Goal: Communication & Community: Answer question/provide support

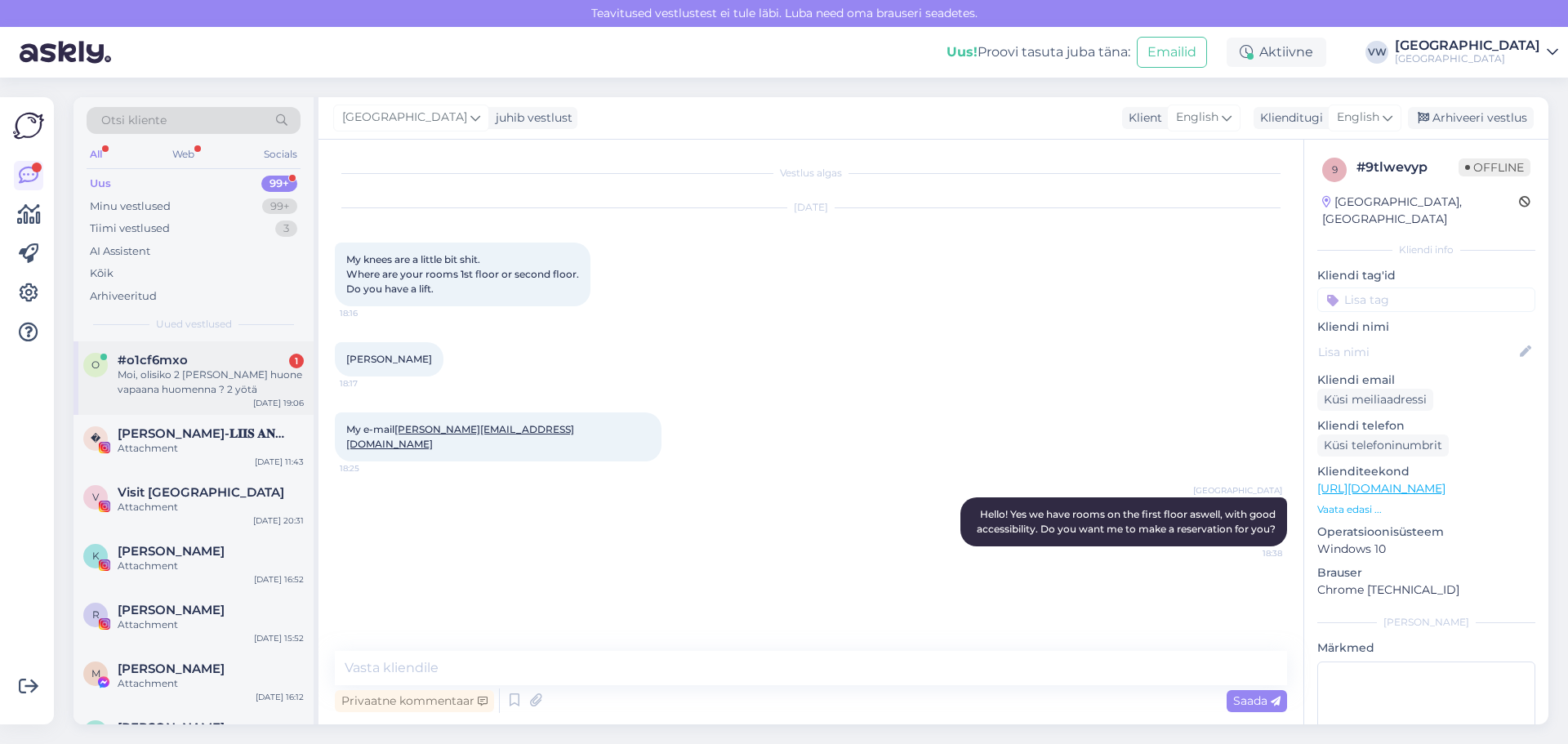
click at [146, 386] on div "Moi, olisiko 2 [PERSON_NAME] huone vapaana huomenna ? 2 yötä" at bounding box center [211, 382] width 186 height 30
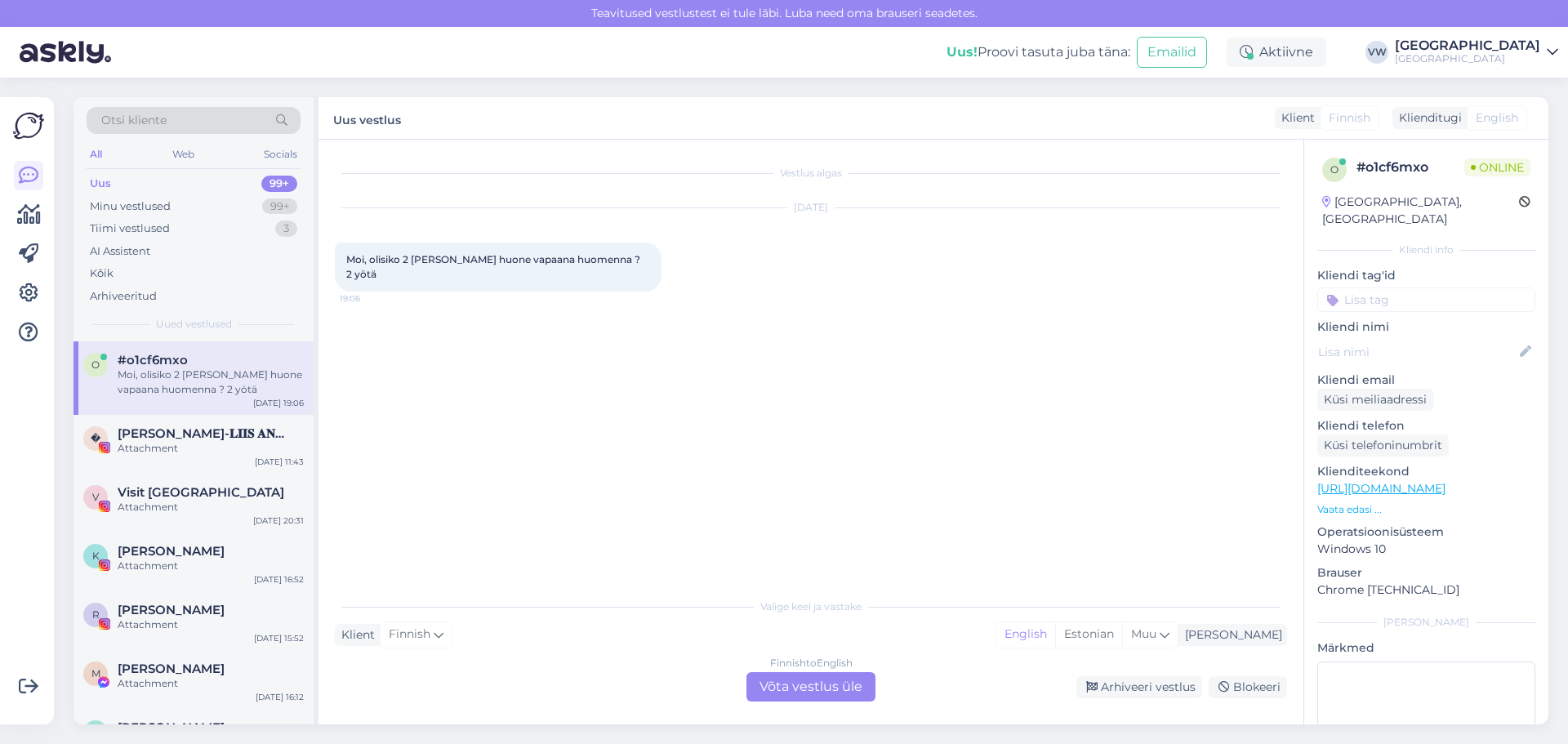
click at [987, 650] on div "Valige [PERSON_NAME] vastake Klient Finnish Mina English Estonian Muu Finnish t…" at bounding box center [811, 645] width 952 height 112
click at [1122, 635] on div "Estonian" at bounding box center [1089, 634] width 67 height 25
click at [849, 682] on div "Finnish to Estonian Võta vestlus üle" at bounding box center [810, 687] width 129 height 30
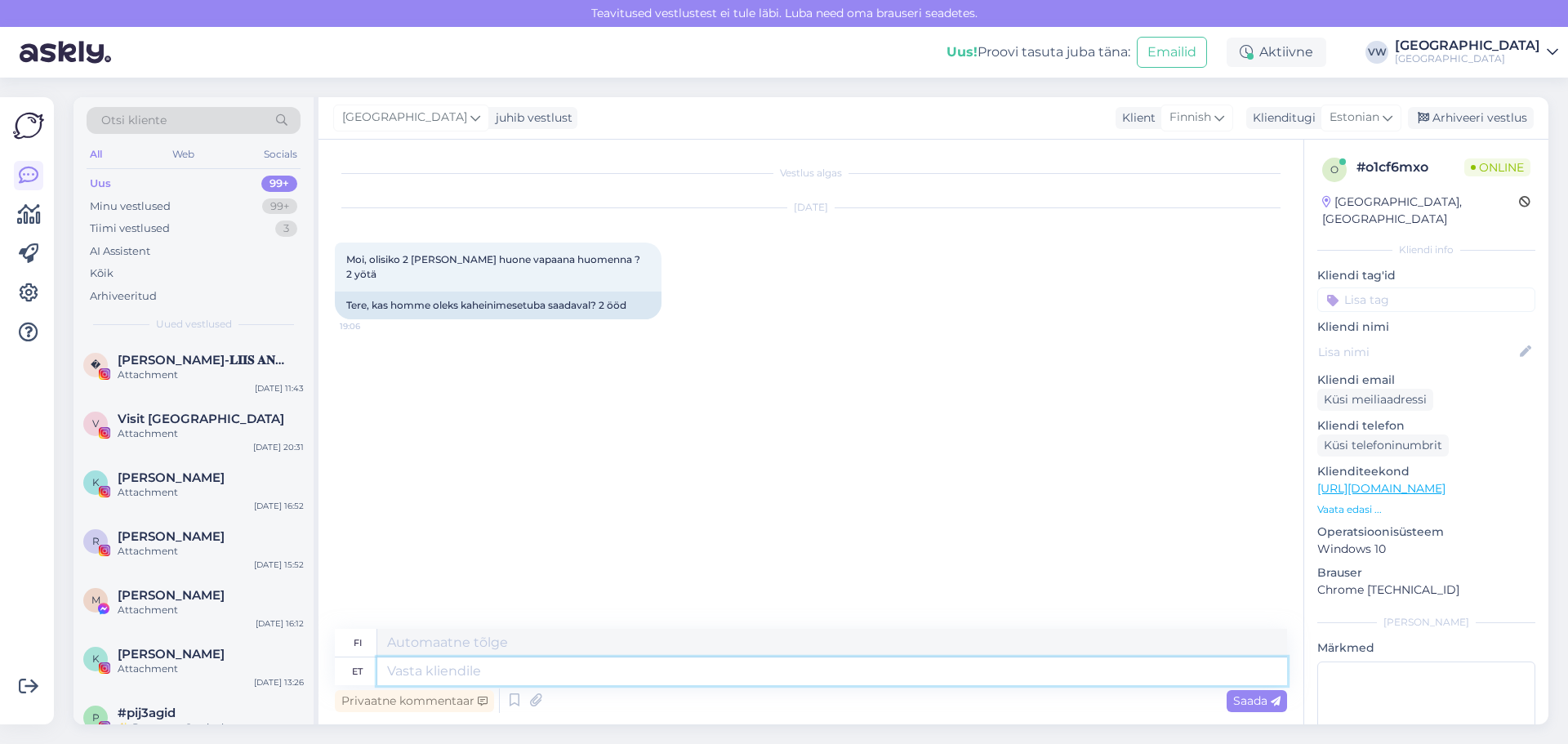
click at [648, 670] on textarea at bounding box center [831, 672] width 909 height 28
type textarea "Tervist!"
type textarea "Terveys"
type textarea "Tervist!"
type textarea "Kippis!"
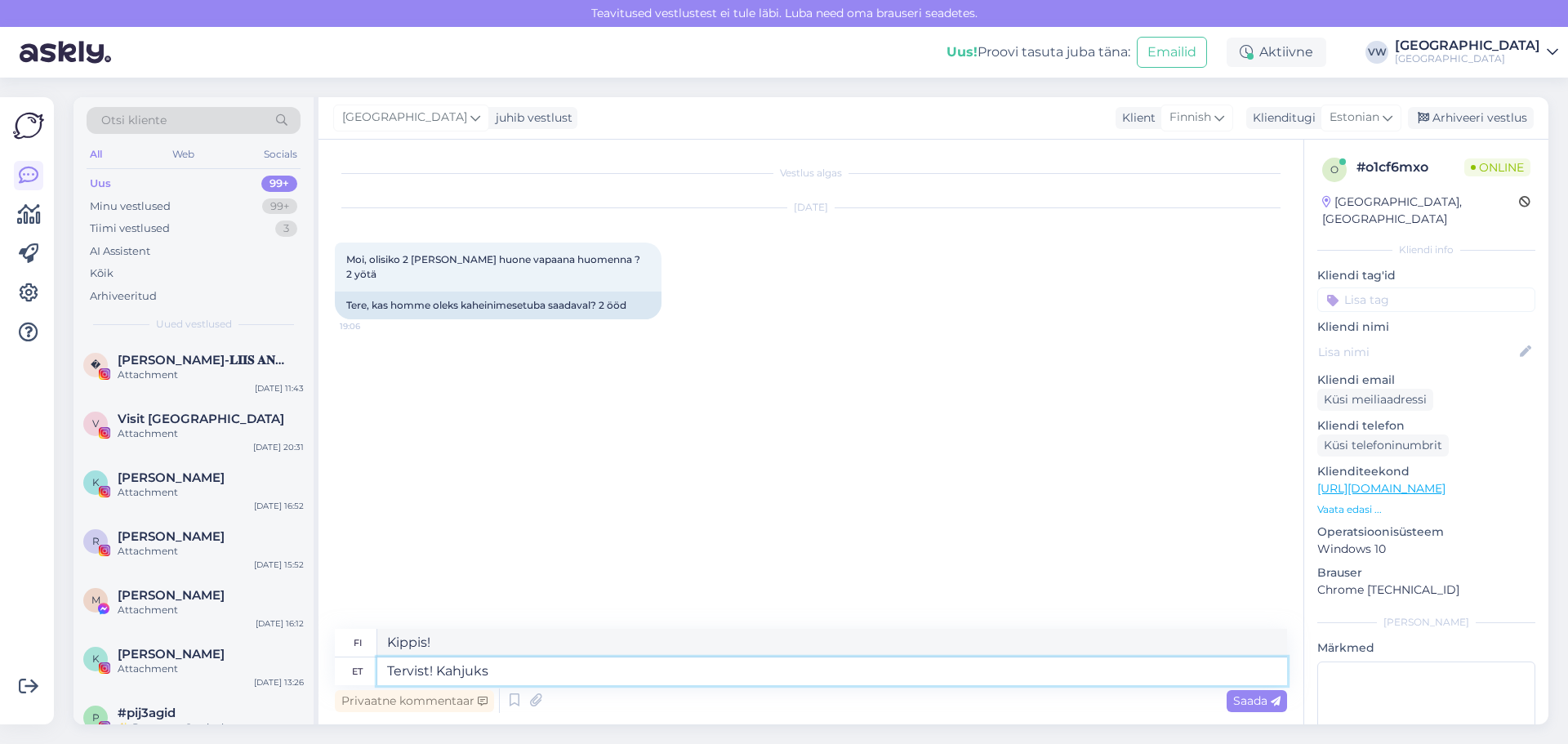
type textarea "Tervist! Kahjuks"
type textarea "Hei! Valitettavasti"
type textarea "Tervist! Kahjuks tavalist"
type textarea "Hei! Valitettavasti tavallinen"
type textarea "Tervist! Kahjuks tavalist kahekohalist t"
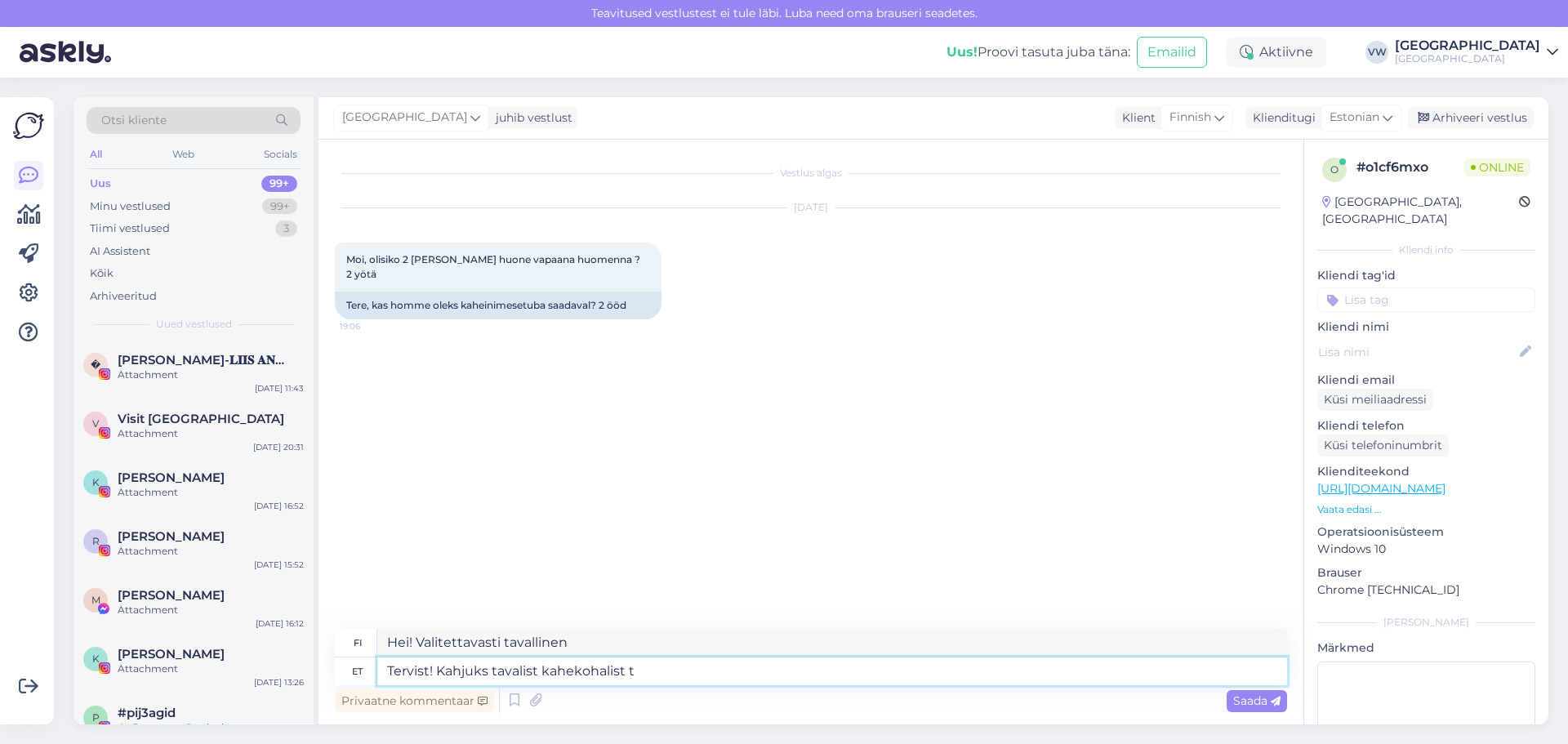
type textarea "Hei! Valitettavasti tavallinen kaksinumeroinen luku"
type textarea "Tervist! Kahjuks tavalist kahekohalist tuba e"
type textarea "Hei! Valitettavasti standard-kahden [PERSON_NAME] huonetta ei ole saatavilla."
type textarea "Tervist! Kahjuks tavalist kahekohalist tuba ei"
type textarea "Hei! Valitettavasti meillä ei ole standard-luokan kahden [PERSON_NAME] huonetta."
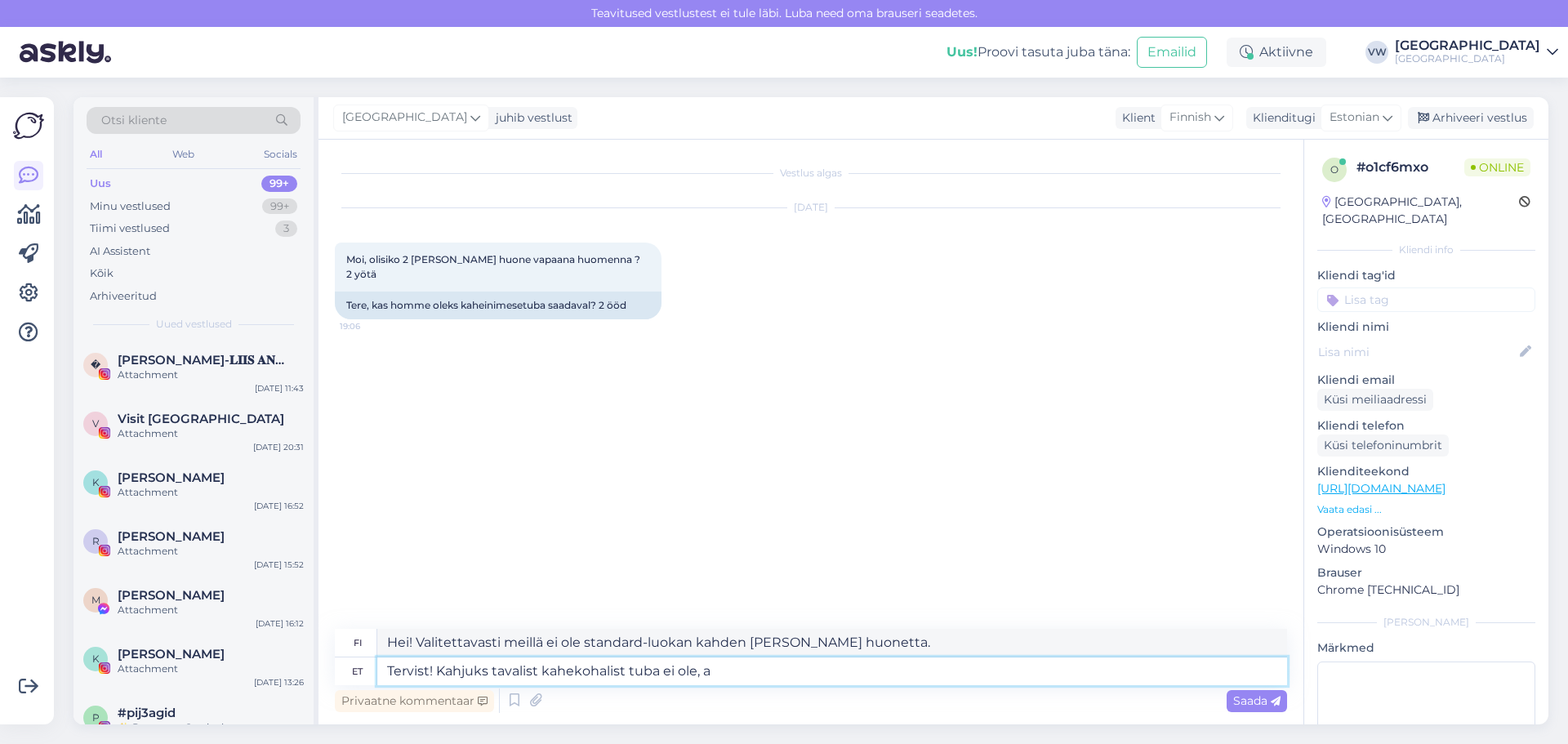
type textarea "Tervist! Kahjuks tavalist kahekohalist tuba ei ole, ag"
type textarea "Hei! Valitettavasti standard-kahden [PERSON_NAME] huoneita ei ole saatavilla."
type textarea "Tervist! Kahjuks tavalist kahekohalist tuba ei ole, ag o"
type textarea "Hei! Valitettavasti ei ole saatavilla standard-kahden [PERSON_NAME] huonetta."
type textarea "Tervist! Kahjuks tavalist kahekohalist tuba ei ole, aga"
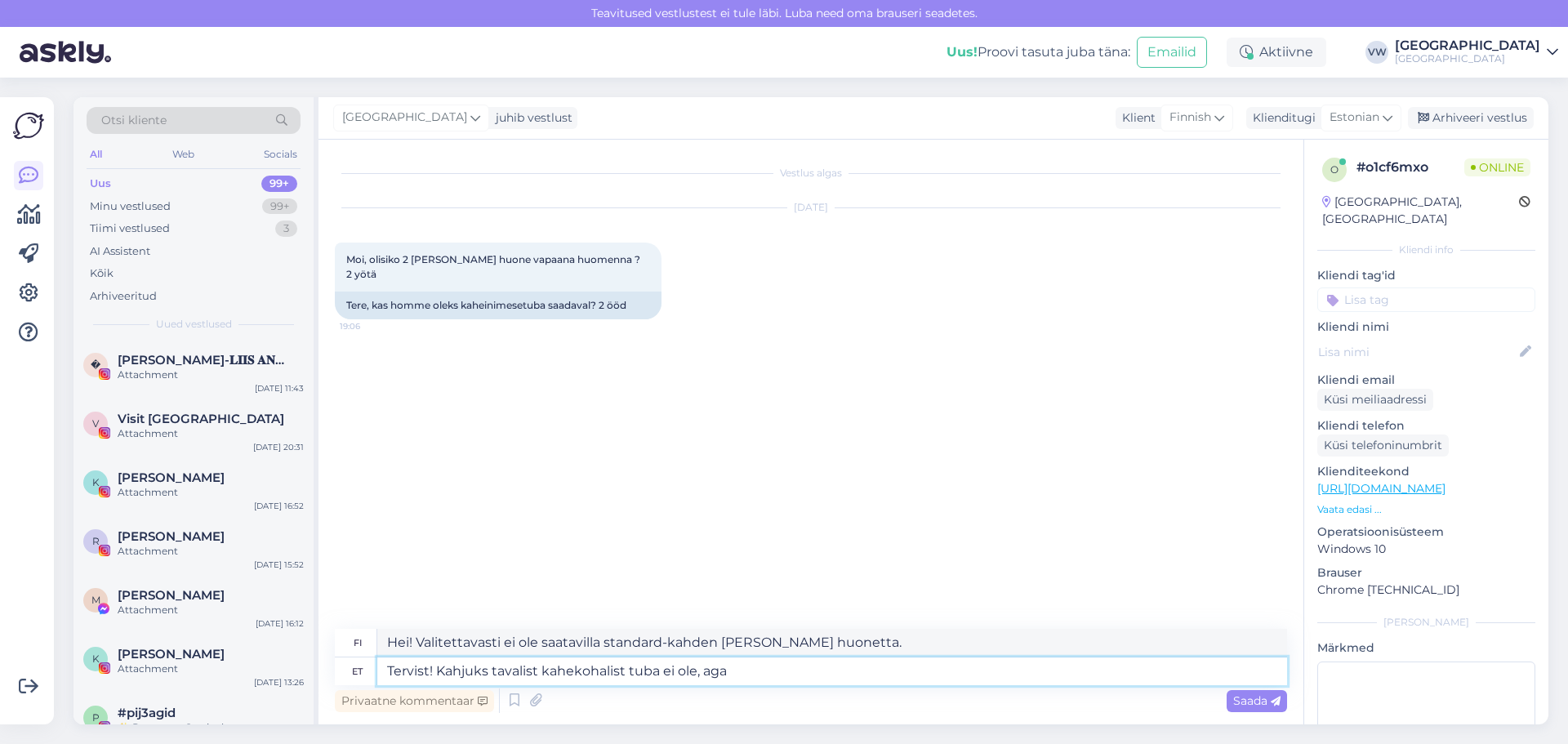
type textarea "Hei! Valitettavasti ei ole saatavilla standard-kahden [PERSON_NAME] huonetta, m…"
type textarea "Tervist! Kahjuks tavalist kahekohalist tuba ei ole, aga oleks"
type textarea "Hei! Valitettavasti ei ole saatavilla standard-kahden [PERSON_NAME] huonetta, m…"
type textarea "Tervist! Kahjuks tavalist kahekohalist tuba ei ole, aga oleks deluxe t"
type textarea "Hei! Valitettavasti ei ole olemassa standard-kahden [PERSON_NAME] huonetta, mut…"
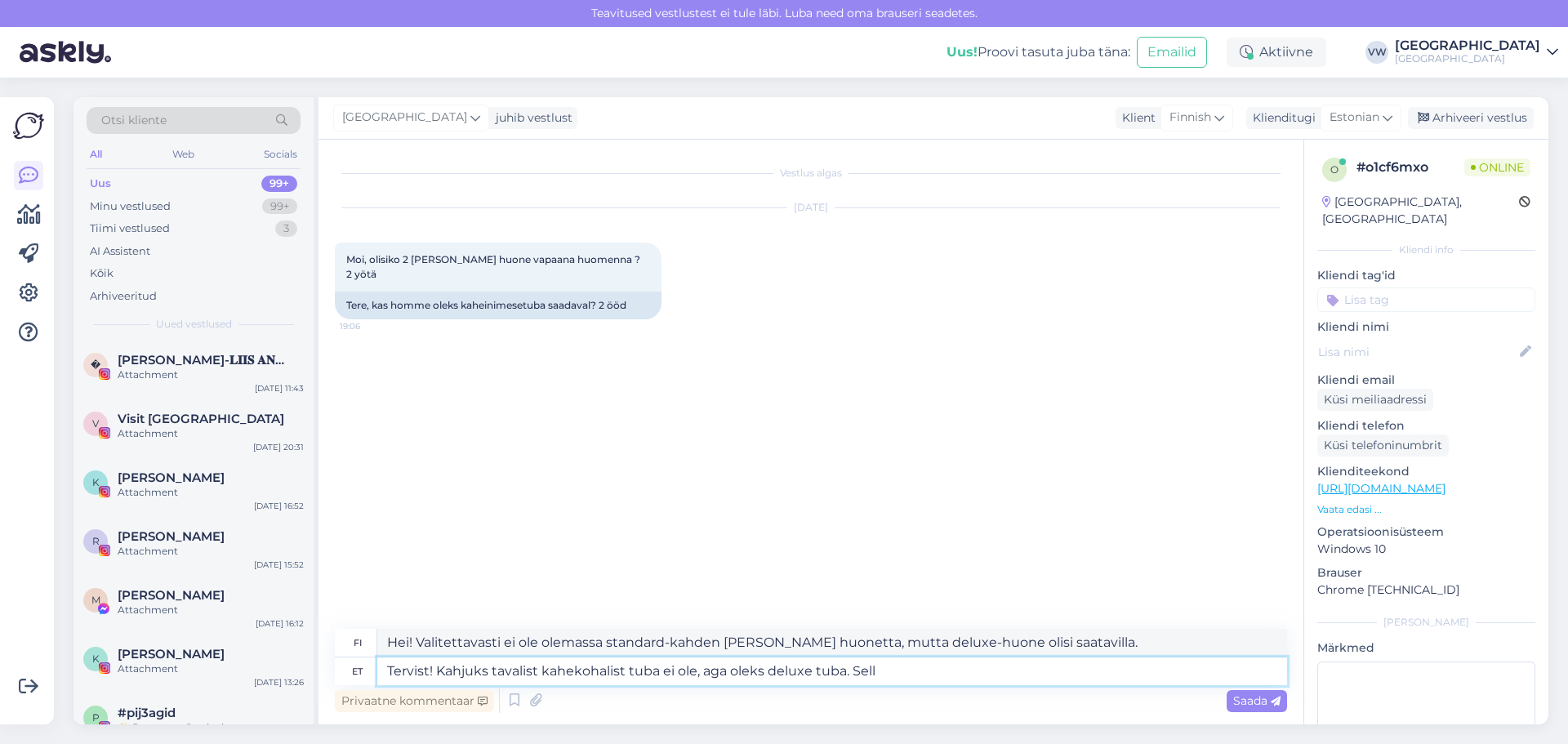
type textarea "Tervist! Kahjuks tavalist kahekohalist tuba ei ole, aga oleks deluxe tuba. Selle"
type textarea "Hei! Valitettavasti ei ole olemassa standard-kahden [PERSON_NAME] huonetta, mut…"
type textarea "Tervist! Kahjuks tavalist kahekohalist tuba ei ole, aga oleks deluxe tuba. Sell…"
type textarea "Hei! Valitettavasti ei ole saatavilla standard-kahden [PERSON_NAME] huonetta, m…"
type textarea "Tervist! Kahjuks tavalist kahekohalist tuba ei ole, aga oleks deluxe tuba. Sell…"
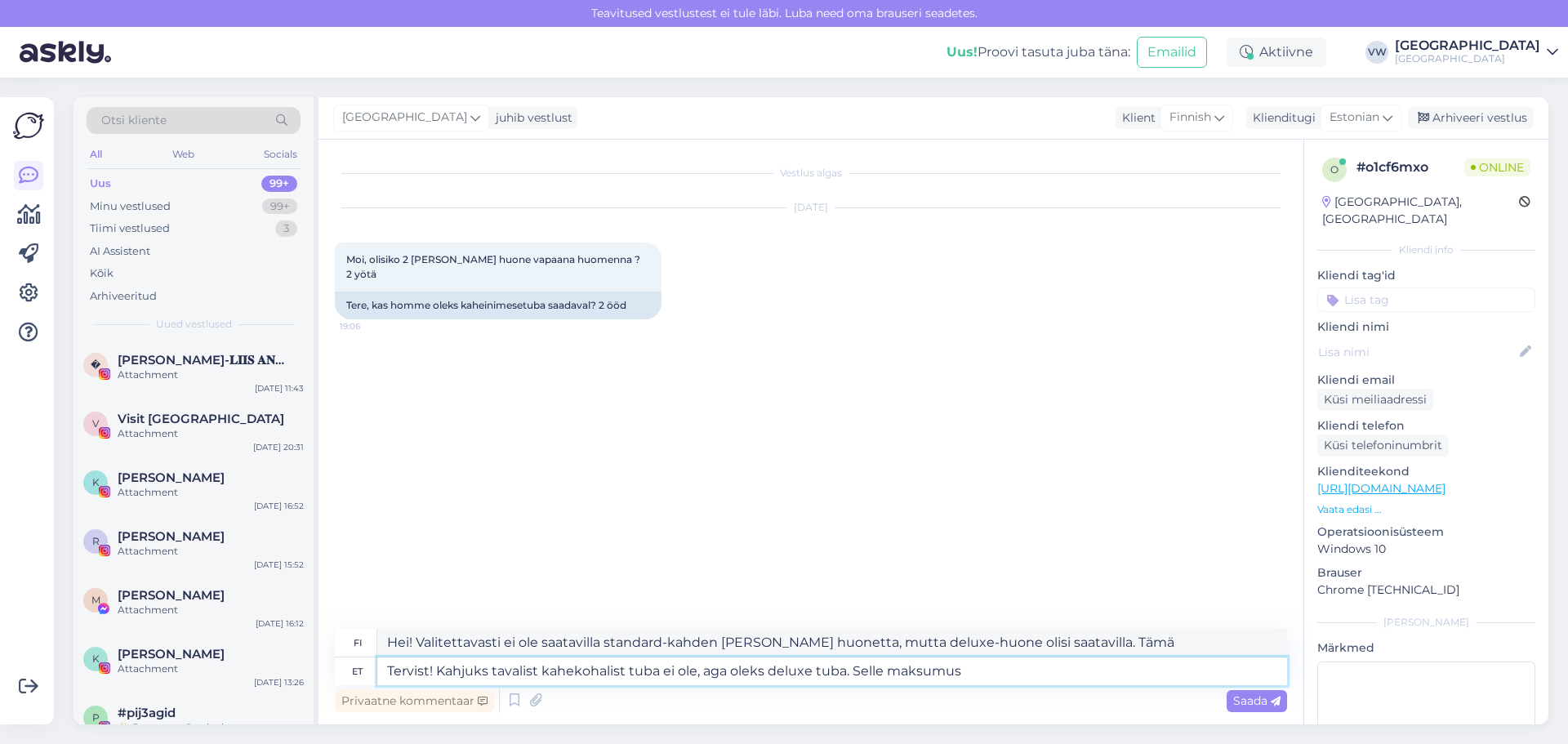
type textarea "Hei! Valitettavasti ei ole olemassa standard-kahden [PERSON_NAME] huonetta, mut…"
type textarea "Tervist! Kahjuks tavalist kahekohalist tuba ei ole, aga oleks deluxe tuba. Sell"
type textarea "Hei! Valitettavasti ei ole saatavilla standard-kahden [PERSON_NAME] huonetta, m…"
type textarea "Tervist! Kahjuks tavalist kahekohalist tuba ei ole, aga oleks deluxe tuba. Sell…"
type textarea "Hei! Valitettavasti ei ole saatavilla standard-kahden [PERSON_NAME] huonetta, m…"
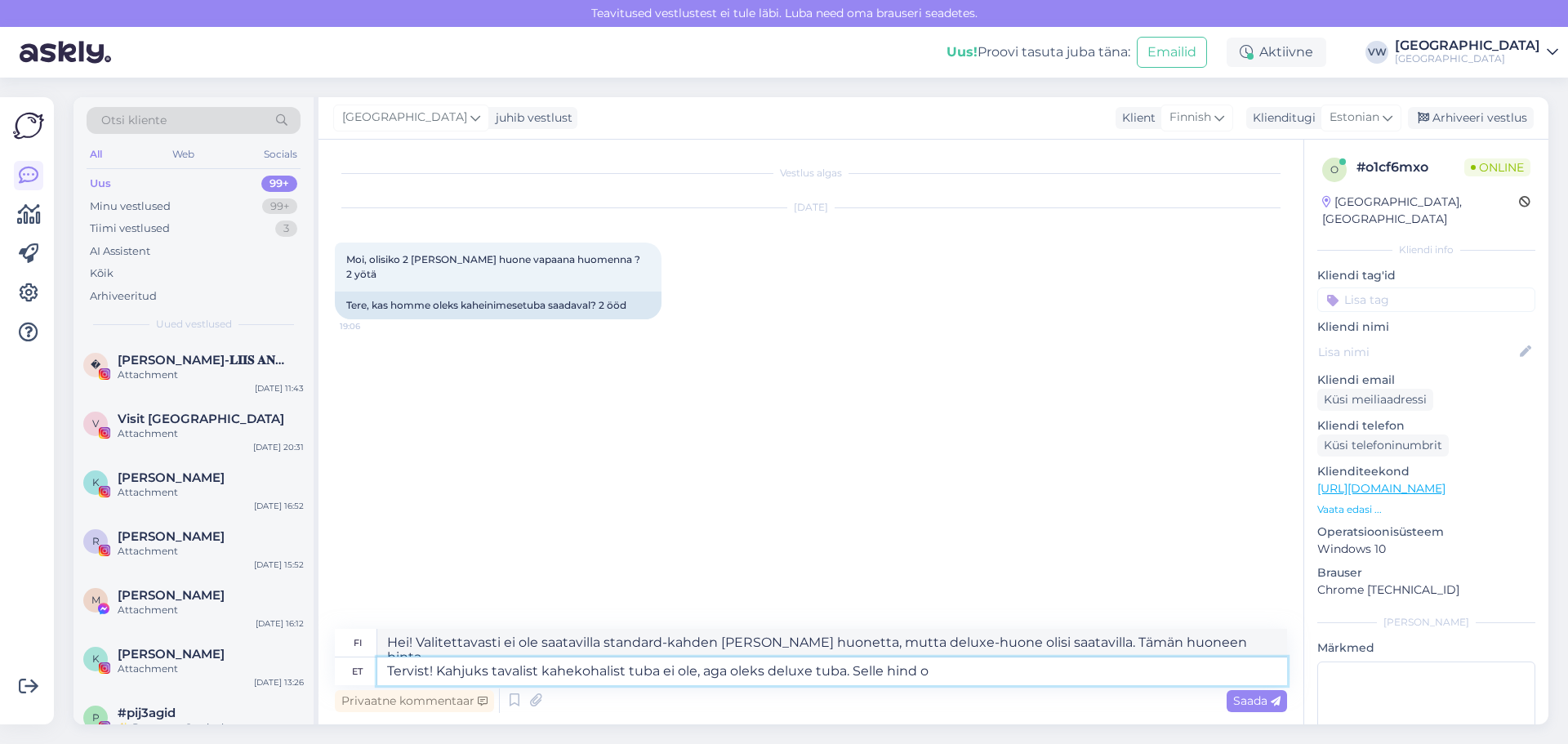
type textarea "Tervist! Kahjuks tavalist kahekohalist tuba ei ole, aga oleks deluxe tuba. Sell…"
type textarea "Hei! Valitettavasti ei ole saatavilla standard-kahden [PERSON_NAME] huonetta, m…"
drag, startPoint x: 957, startPoint y: 658, endPoint x: 958, endPoint y: 666, distance: 8.1
click at [958, 666] on textarea "Tervist! Kahjuks tavalist kahekohalist tuba ei ole, aga oleks deluxe tuba. Sell…" at bounding box center [831, 672] width 909 height 28
click at [958, 667] on textarea "Tervist! Kahjuks tavalist kahekohalist tuba ei ole, aga oleks deluxe tuba. Sell…" at bounding box center [831, 672] width 909 height 28
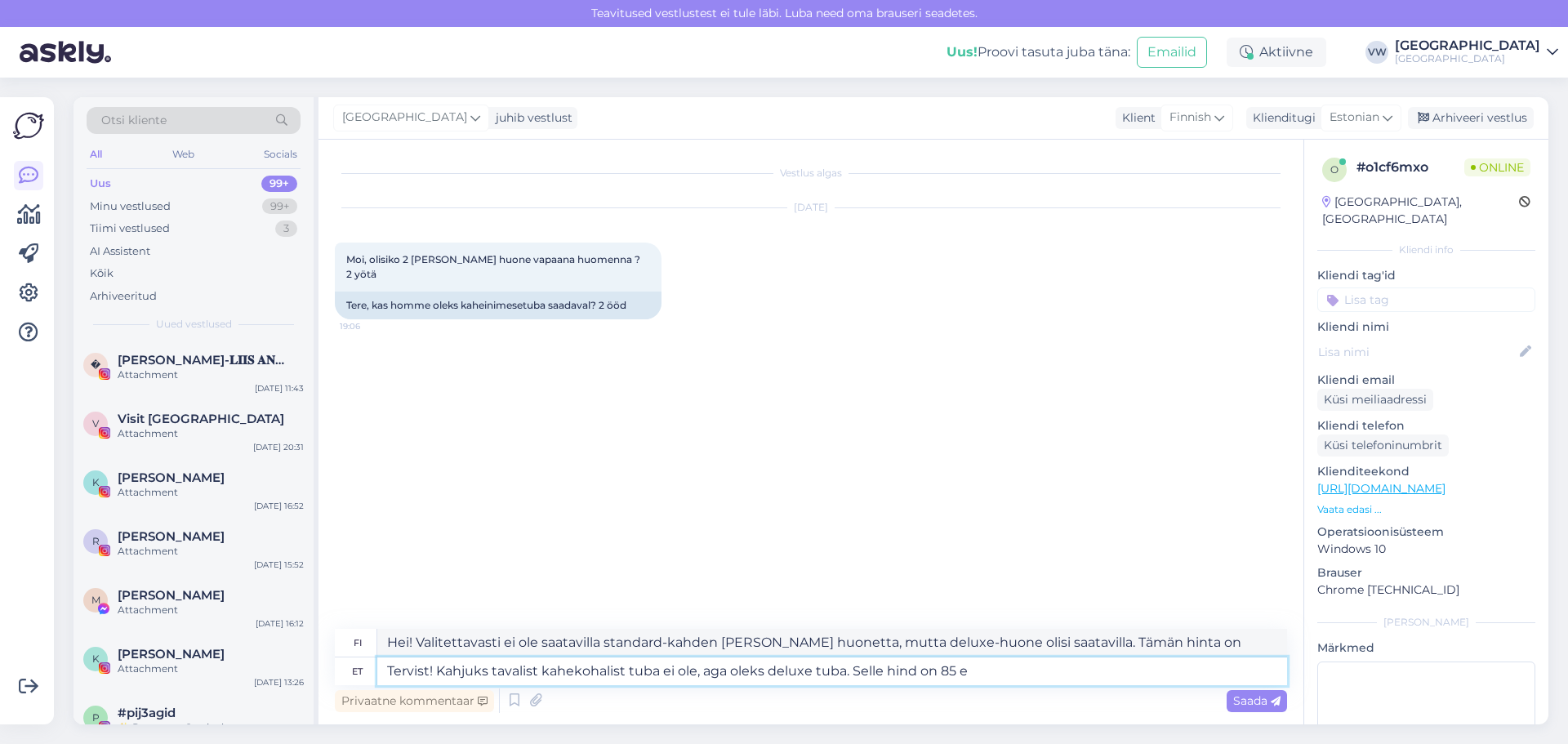
type textarea "Tervist! Kahjuks tavalist kahekohalist tuba ei ole, aga oleks deluxe tuba. Sell…"
type textarea "Hei! Valitettavasti ei ole olemassa standard-kahden [PERSON_NAME] huonetta, mut…"
type textarea "Tervist! Kahjuks tavalist kahekohalist tuba ei ole, aga oleks deluxe tuba. Sell…"
type textarea "Hei! Valitettavasti meillä ei ole standard-kahden [PERSON_NAME] huonetta, mutta…"
type textarea "Tervist! Kahjuks tavalist kahekohalist tuba ei ole, aga oleks deluxe tuba. Sell…"
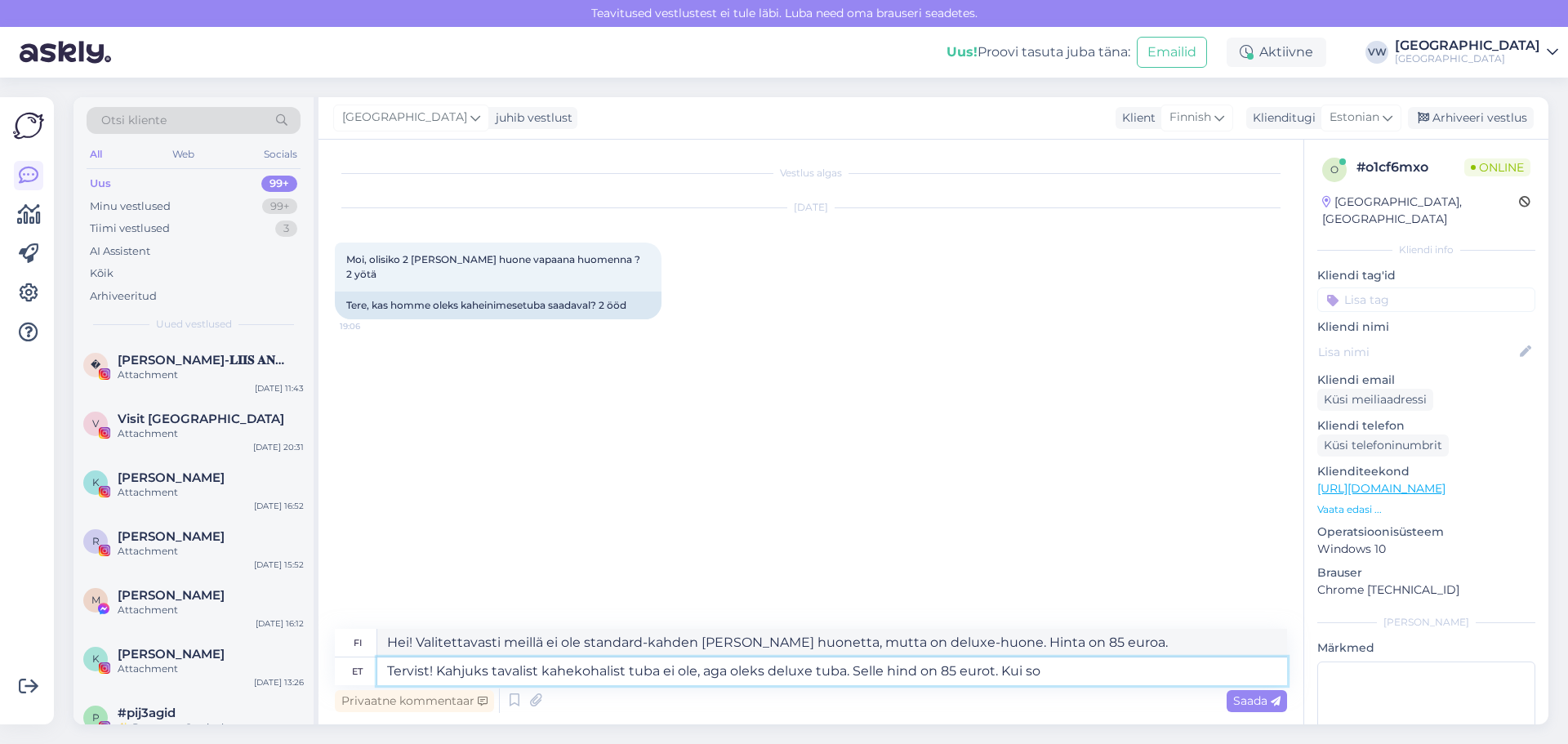
type textarea "Hei! Valitettavasti ei ole olemassa standard-kahden [PERSON_NAME] huonetta, mut…"
type textarea "Tervist! Kahjuks tavalist kahekohalist tuba ei ole, aga oleks deluxe tuba. Sell…"
type textarea "Hei! Valitettavasti ei ole olemassa standard-kahden [PERSON_NAME] huonetta, mut…"
type textarea "Tervist! Kahjuks tavalist kahekohalist tuba ei ole, aga oleks deluxe tuba. Sell…"
type textarea "Hei! Valitettavasti meillä ei ole standard-kahden [PERSON_NAME] huonetta, mutta…"
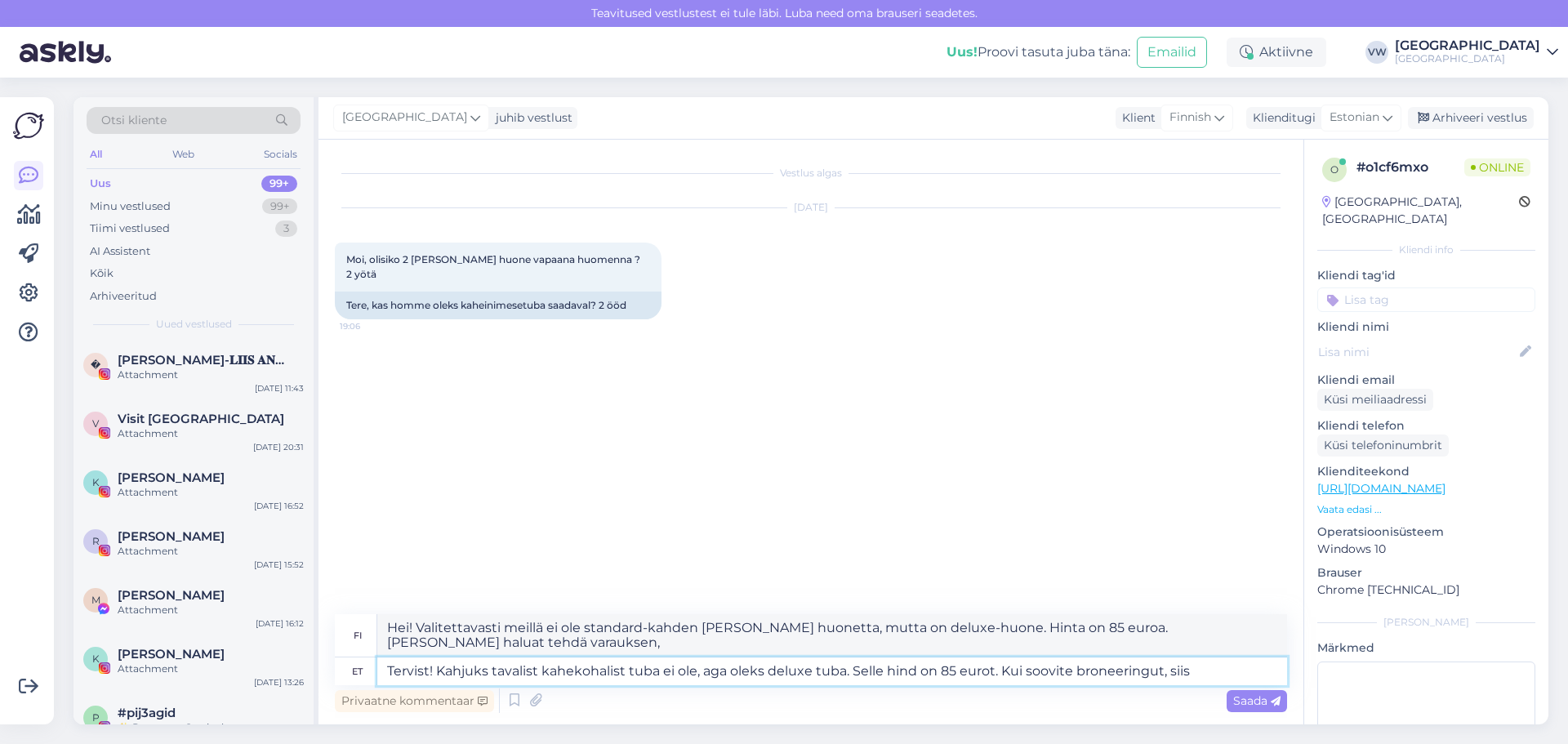
type textarea "Tervist! Kahjuks tavalist kahekohalist tuba ei ole, aga oleks deluxe tuba. Sell…"
type textarea "Hei! Valitettavasti meillä ei ole standard-kahden [PERSON_NAME] huonetta, mutta…"
type textarea "Tervist! Kahjuks tavalist kahekohalist tuba ei ole, aga oleks deluxe tuba. Sell…"
type textarea "Hei! Valitettavasti meillä ei ole standard-kahden [PERSON_NAME] huonetta, mutta…"
type textarea "Tervist! Kahjuks tavalist kahekohalist tuba ei ole, aga oleks deluxe tuba. Sell…"
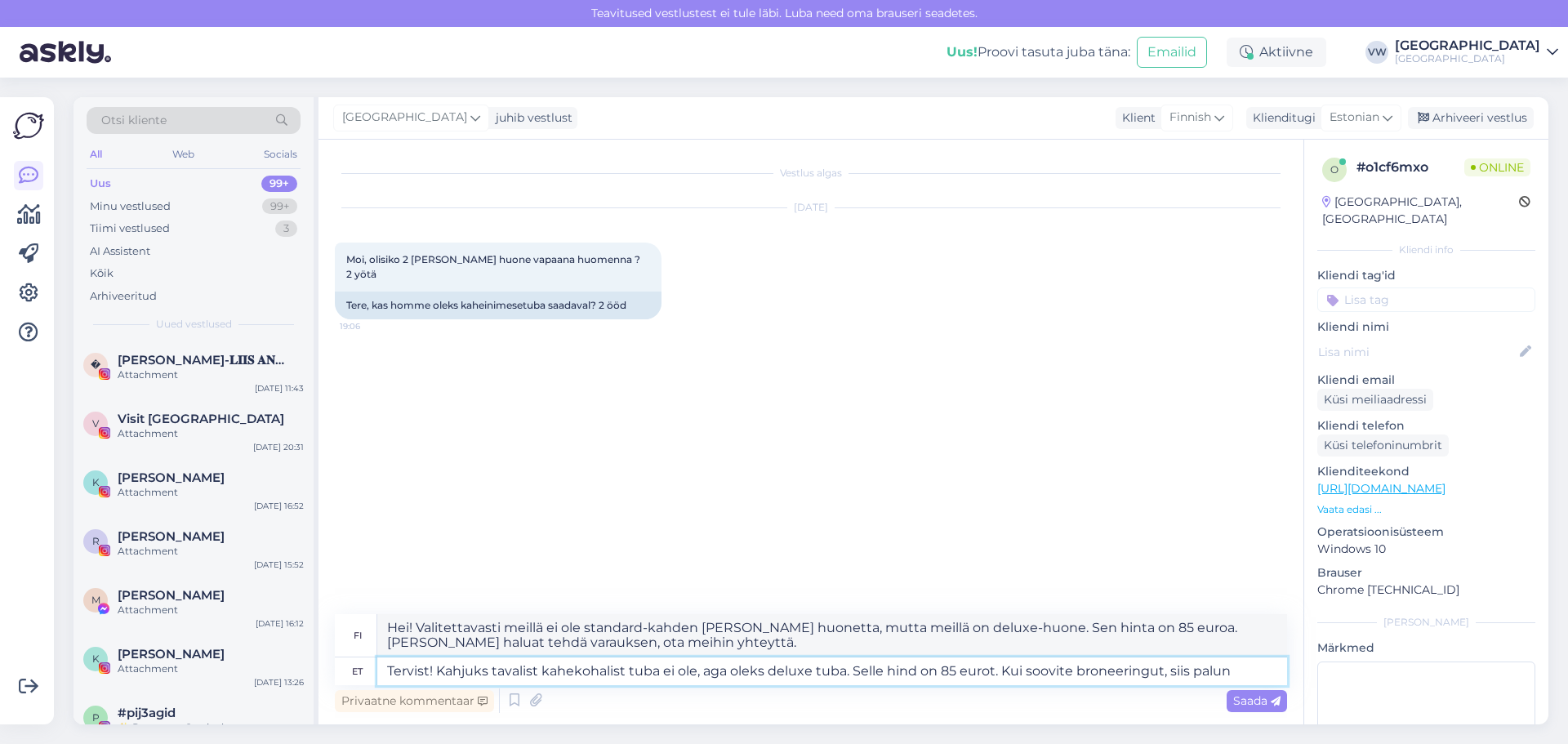
type textarea "Hei! Valitettavasti meillä ei ole standard-kahden [PERSON_NAME] huonetta, mutta…"
type textarea "Tervist! Kahjuks tavalist kahekohalist tuba ei ole, aga oleks deluxe tuba. Sell…"
type textarea "Hei! Valitettavasti meillä ei ole standard-kahden [PERSON_NAME] huonetta, mutta…"
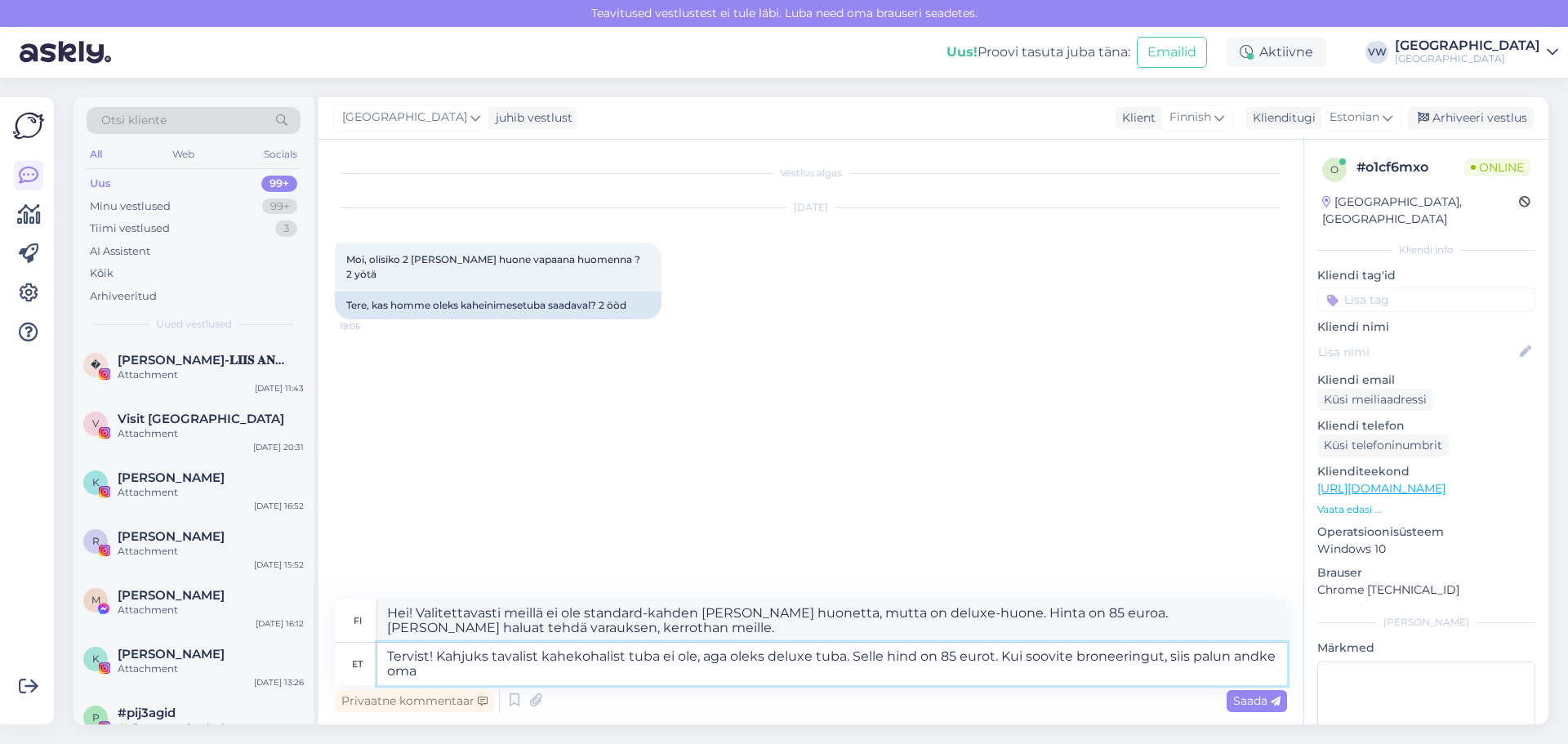
type textarea "Tervist! Kahjuks tavalist kahekohalist tuba ei ole, aga oleks deluxe tuba. Sell…"
type textarea "Hei! Valitettavasti meillä ei ole standard-kahden [PERSON_NAME] huonetta, mutta…"
type textarea "Tervist! Kahjuks tavalist kahekohalist tuba ei ole, aga oleks deluxe tuba. Sell…"
type textarea "Hei! Valitettavasti meillä ei ole standard-kahden [PERSON_NAME] huonetta, mutta…"
type textarea "Tervist! Kahjuks tavalist kahekohalist tuba ei ole, aga oleks deluxe tuba. Sell…"
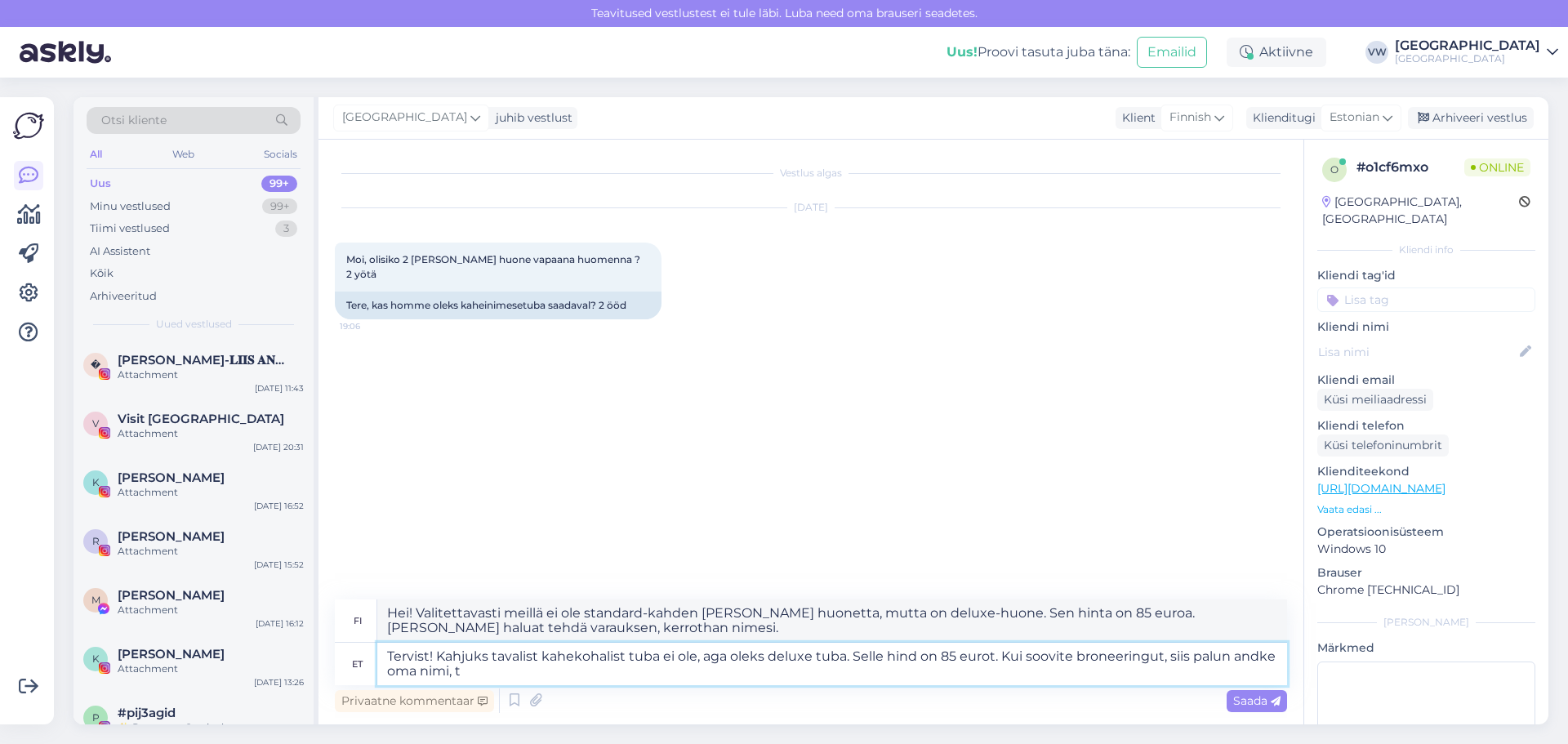
type textarea "Hei! Valitettavasti meillä ei ole standard-kahden [PERSON_NAME] huonetta, mutta…"
type textarea "Tervist! Kahjuks tavalist kahekohalist tuba ei ole, aga oleks deluxe tuba. Sell…"
type textarea "Hei! Valitettavasti meillä ei ole standard-kahden [PERSON_NAME] huonetta, mutta…"
type textarea "Tervist! Kahjuks tavalist kahekohalist tuba ei ole, aga oleks deluxe tuba. Sell…"
type textarea "Hei! Valitettavasti meillä ei ole standard-kahden [PERSON_NAME] huonetta, mutta…"
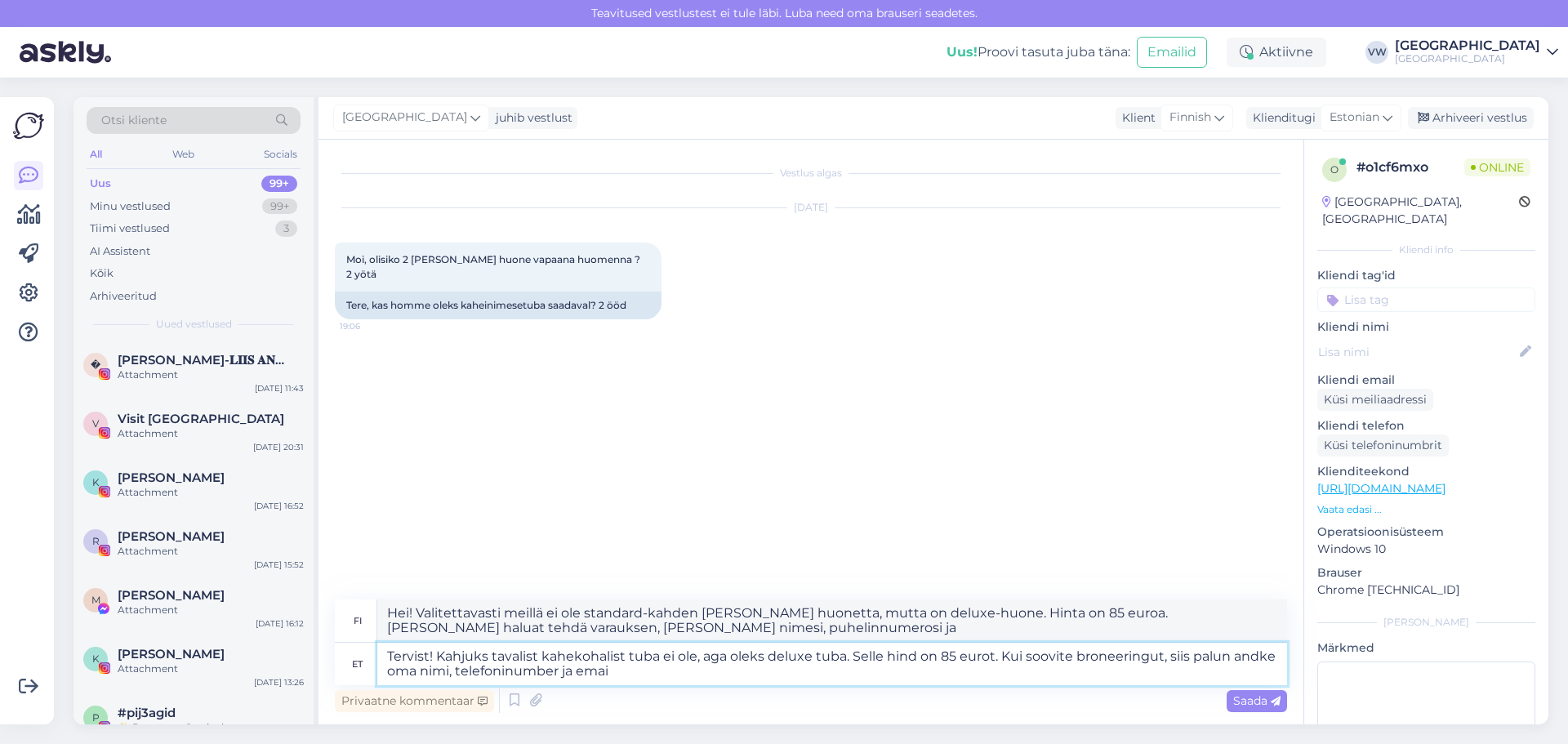
type textarea "Tervist! Kahjuks tavalist kahekohalist tuba ei ole, aga oleks deluxe tuba. Sell…"
type textarea "Hei! Valitettavasti meillä ei ole standard-kahden [PERSON_NAME] huonetta, mutta…"
type textarea "Tervist! Kahjuks tavalist kahekohalist tuba ei ole, aga oleks deluxe tuba. Sell…"
type textarea "Hei! Valitettavasti meillä ei ole standard-kahden [PERSON_NAME] huonetta, mutta…"
type textarea "Tervist! Kahjuks tavalist kahekohalist tuba ei ole, aga oleks deluxe tuba. Sell…"
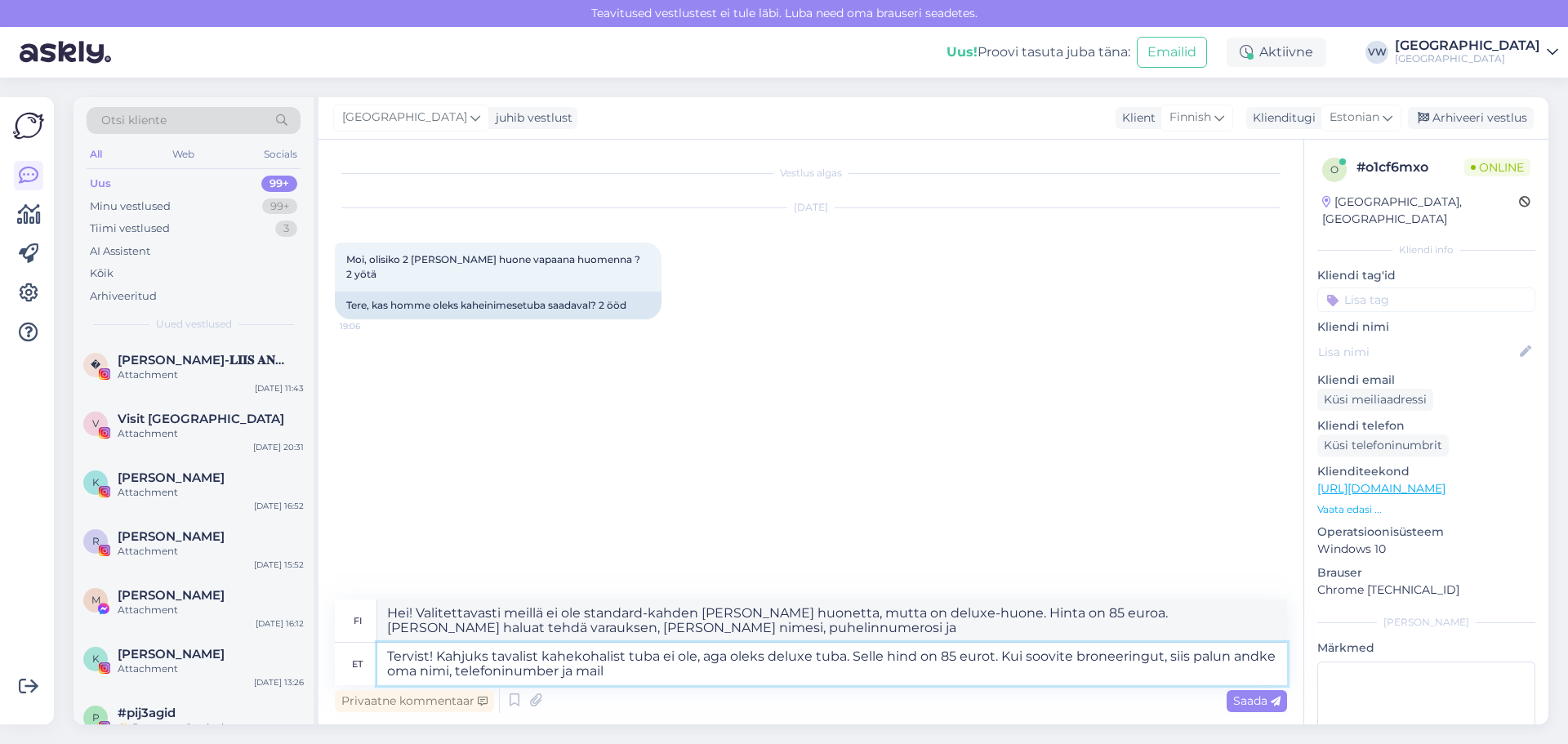
type textarea "Hei! Valitettavasti meillä ei ole standard-kahden [PERSON_NAME] huonetta, mutta…"
type textarea "Tervist! Kahjuks tavalist kahekohalist tuba ei ole, aga oleks deluxe tuba. Sell…"
type textarea "Hei! Valitettavasti meillä ei ole standard-kahden [PERSON_NAME] huonetta, mutta…"
type textarea "Tervist! Kahjuks tavalist kahekohalist tuba ei ole, aga oleks deluxe tuba. Sell…"
type textarea "Hei! Valitettavasti meillä ei ole standard-kahden [PERSON_NAME] huonetta, mutta…"
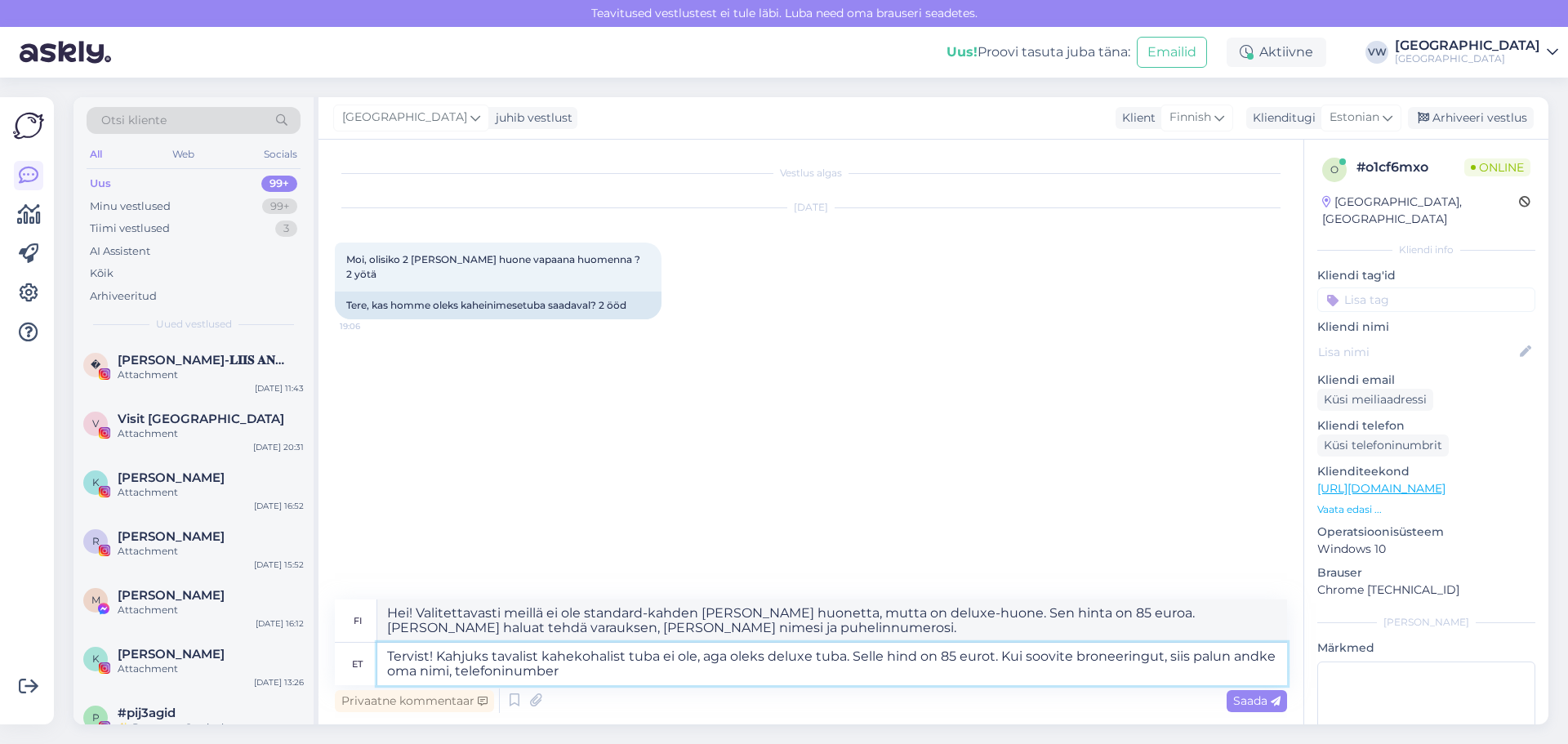
click at [454, 673] on textarea "Tervist! Kahjuks tavalist kahekohalist tuba ei ole, aga oleks deluxe tuba. Sell…" at bounding box center [831, 664] width 909 height 43
click at [593, 681] on textarea "Tervist! Kahjuks tavalist kahekohalist tuba ei ole, aga oleks deluxe tuba. Sell…" at bounding box center [831, 664] width 909 height 43
type textarea "Tervist! Kahjuks tavalist kahekohalist tuba ei ole, aga oleks deluxe tuba. Sell…"
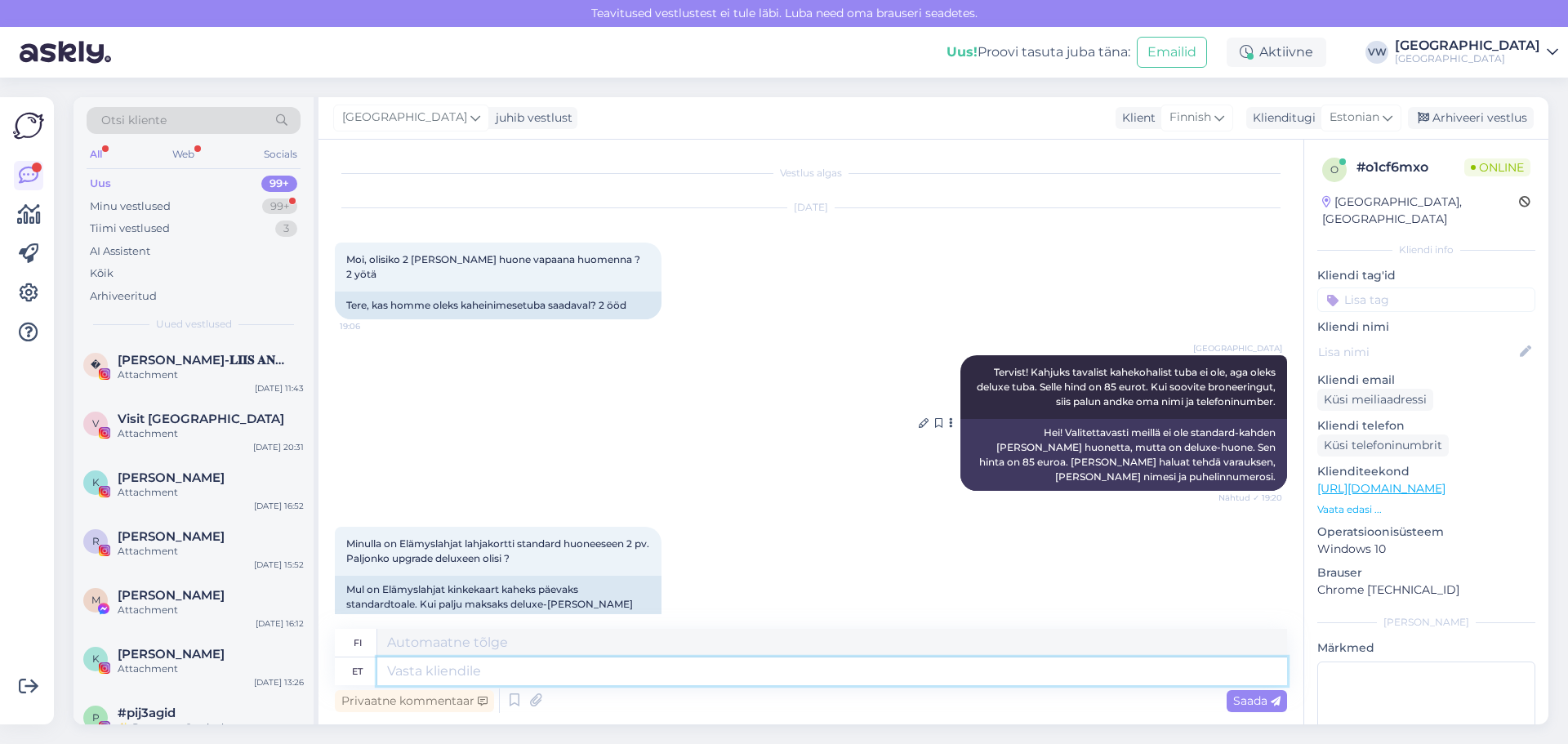
scroll to position [7, 0]
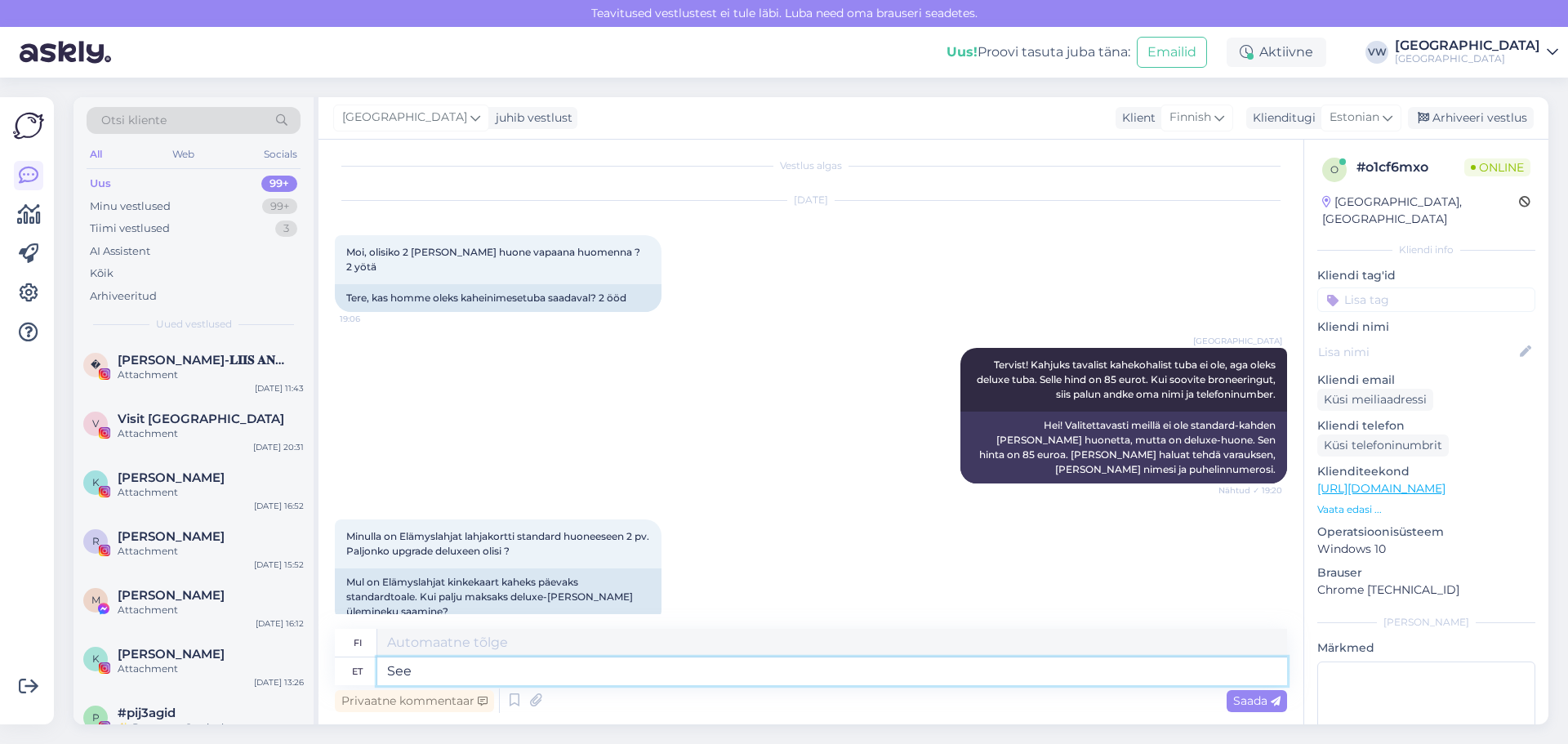
type textarea "See"
type textarea "Tämä"
type textarea "See maksaks l"
type textarea "Se maksaisi"
type textarea "See maksaks lisaks 2"
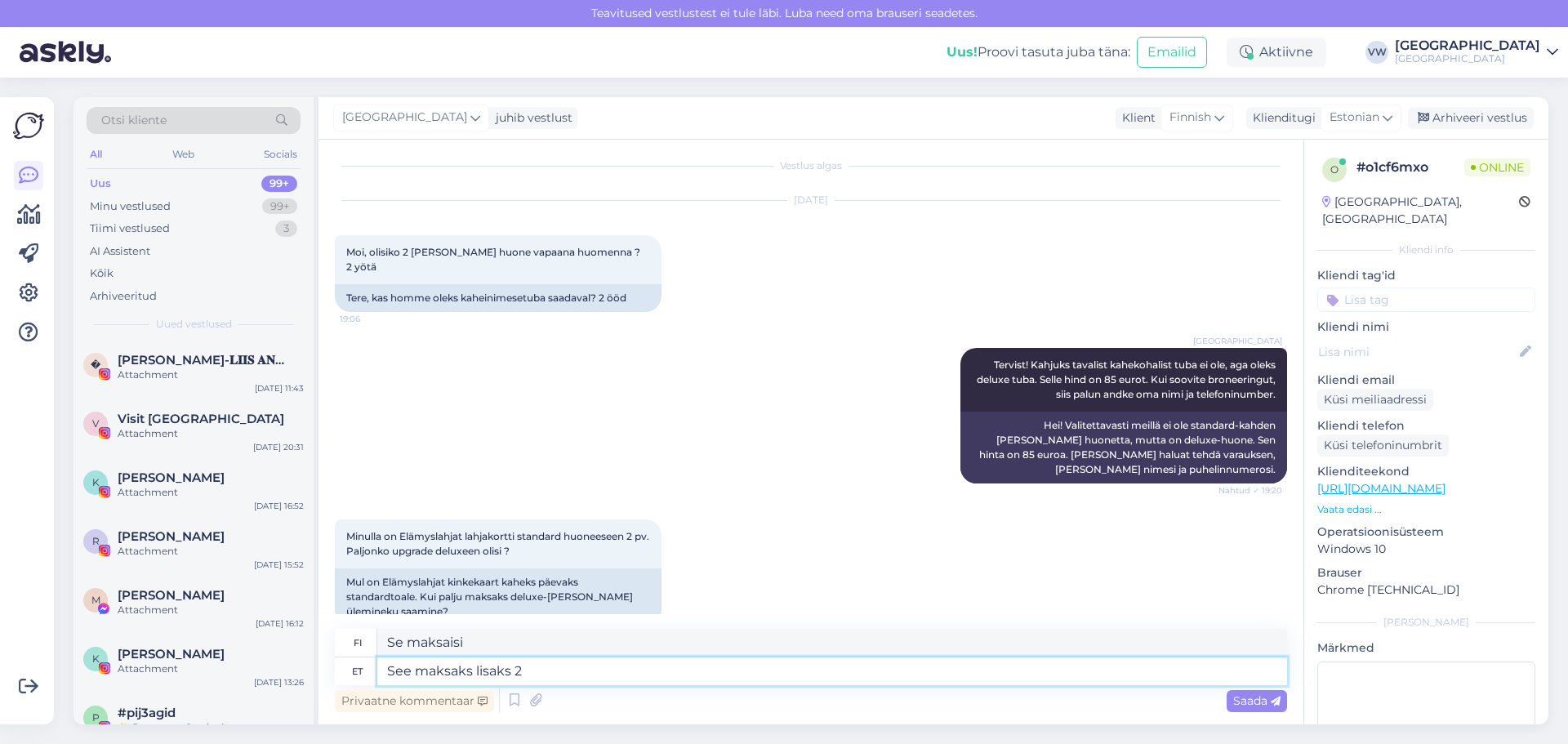
type textarea "Tämä maksaisi ylimääräistä"
type textarea "See maksaks lisaks 20"
type textarea "Se maksaisi 20 lisää"
type textarea "See maksaks lisaks 20 eurot 1"
type textarea "Tämä maksaisi 20 euroa lisää."
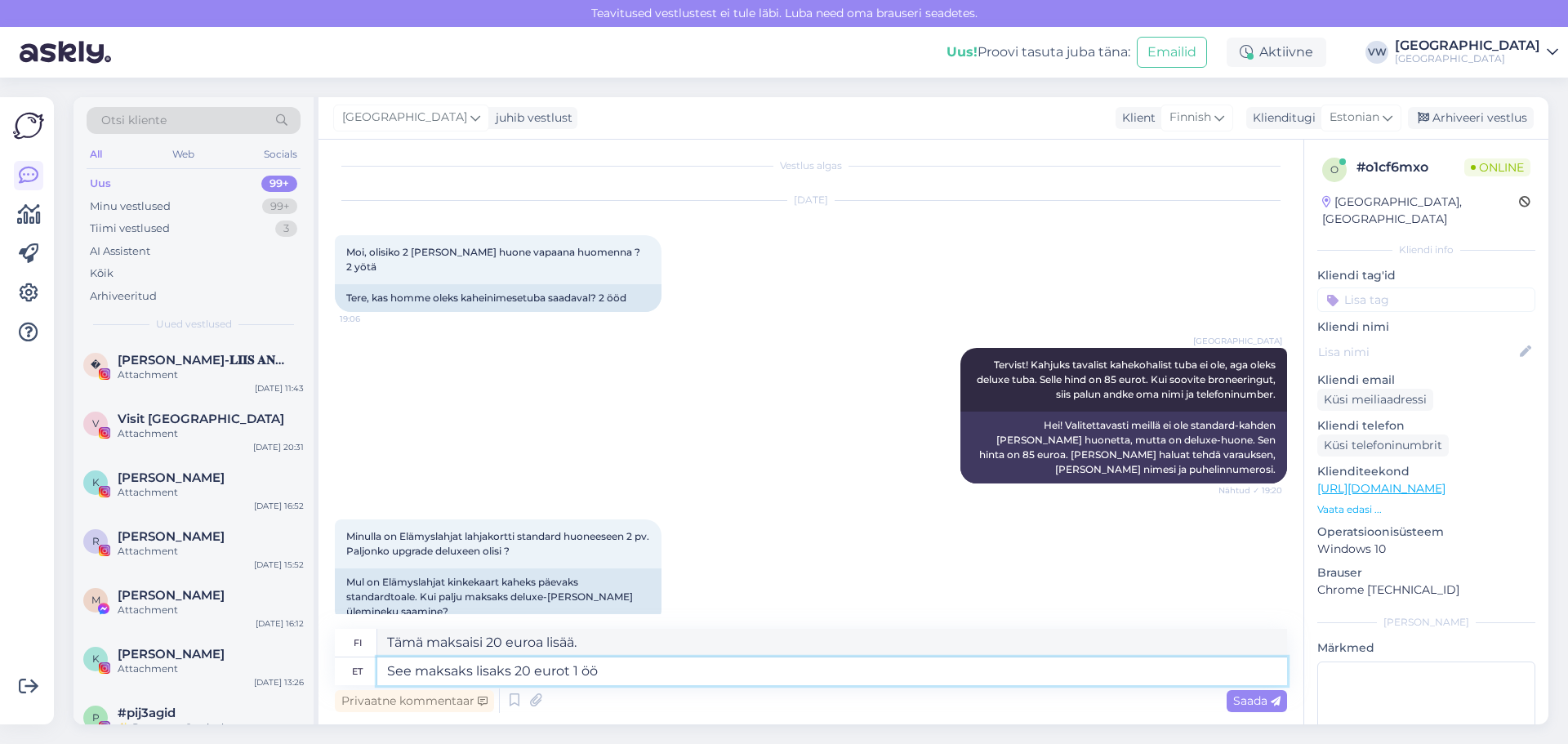
type textarea "See maksaks lisaks 20 eurot 1 öö k"
type textarea "Tämä maksaisi 20 euroa lisää per yö."
type textarea "See maksaks lisaks 20 eurot 1 öö kohta. Ehk 40"
type textarea "Tämä maksaisi 20 euroa lisää per yö. Tai 40"
type textarea "See maksaks lisaks 20 eurot 1 öö kohta. Ehk 40 eurot"
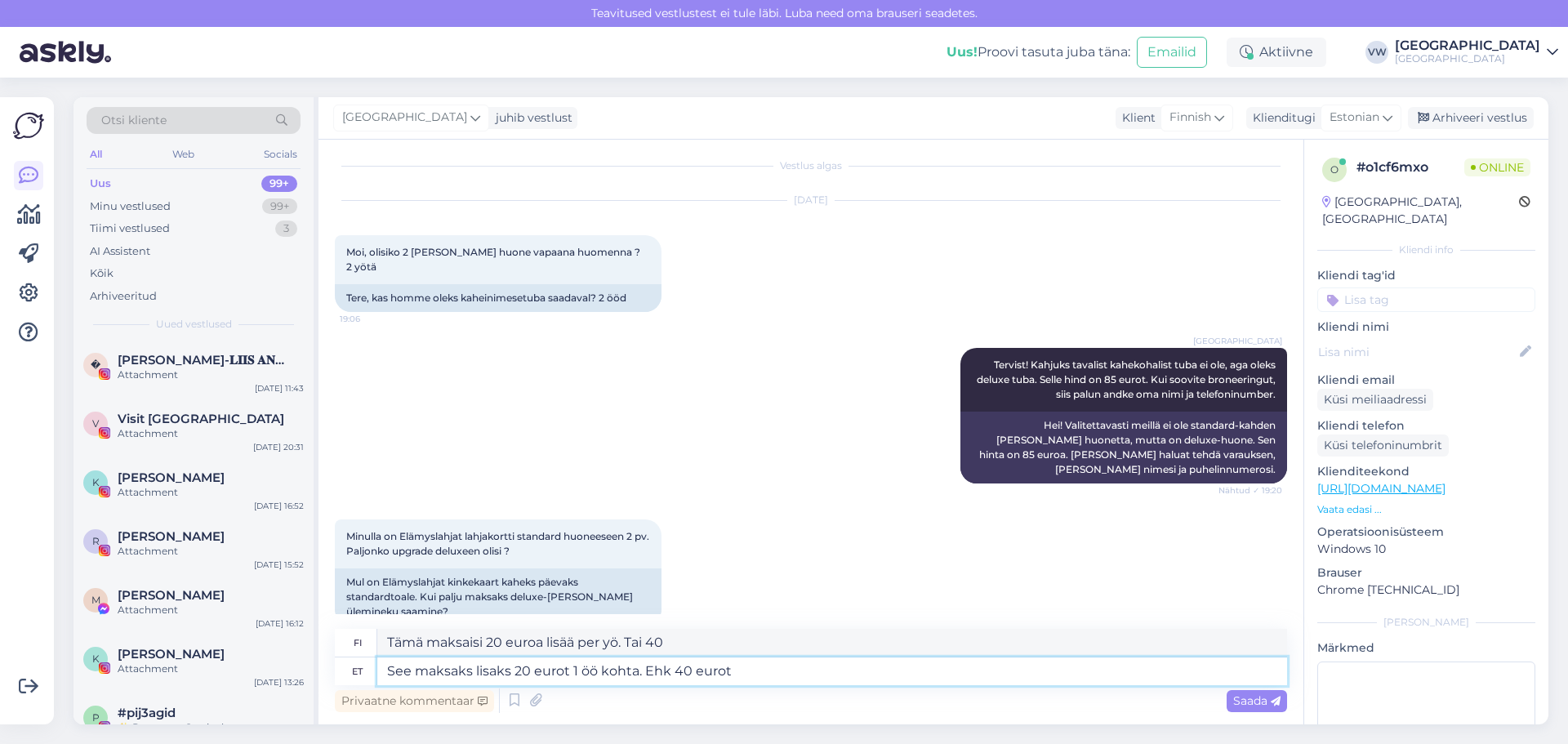
type textarea "Tämä maksaisi 20 euroa lisää per yö. Tai 40 euroa."
type textarea "See maksaks lisaks 20 eurot 1 öö kohta. Ehk 40 eurot kokku:"
type textarea "Tämä maksaisi 20 euroa lisää per yö. Yhteensä siis 40 euroa."
type textarea "See maksaks lisaks 20 eurot 1 öö kohta. Ehk 40 eurot kokku:)"
type textarea "Tämä maksaisi 20 euroa lisää per yö. Joten yhteensä 40 euroa :)"
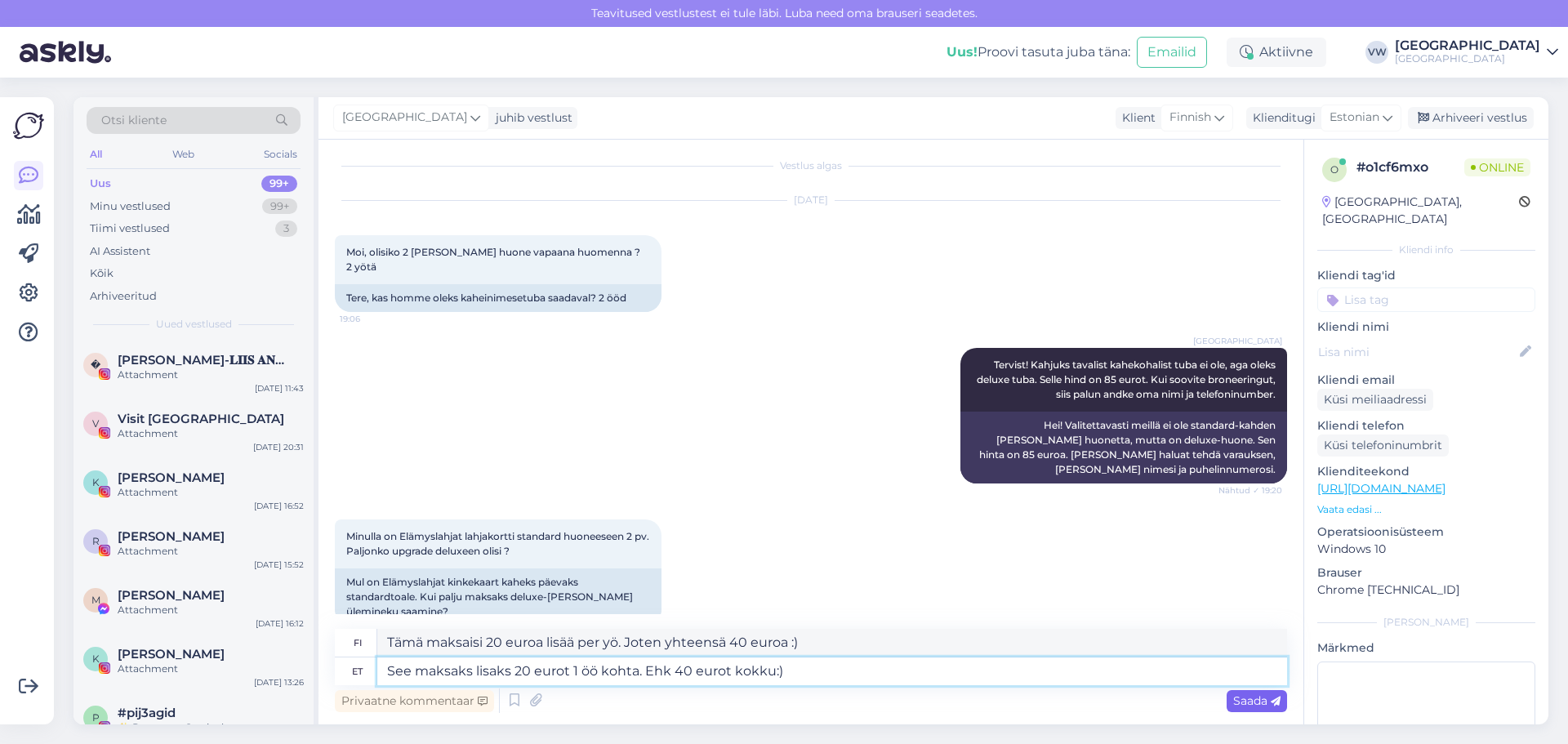
type textarea "See maksaks lisaks 20 eurot 1 öö kohta. Ehk 40 eurot kokku:)"
click at [1250, 700] on span "Saada" at bounding box center [1257, 700] width 48 height 15
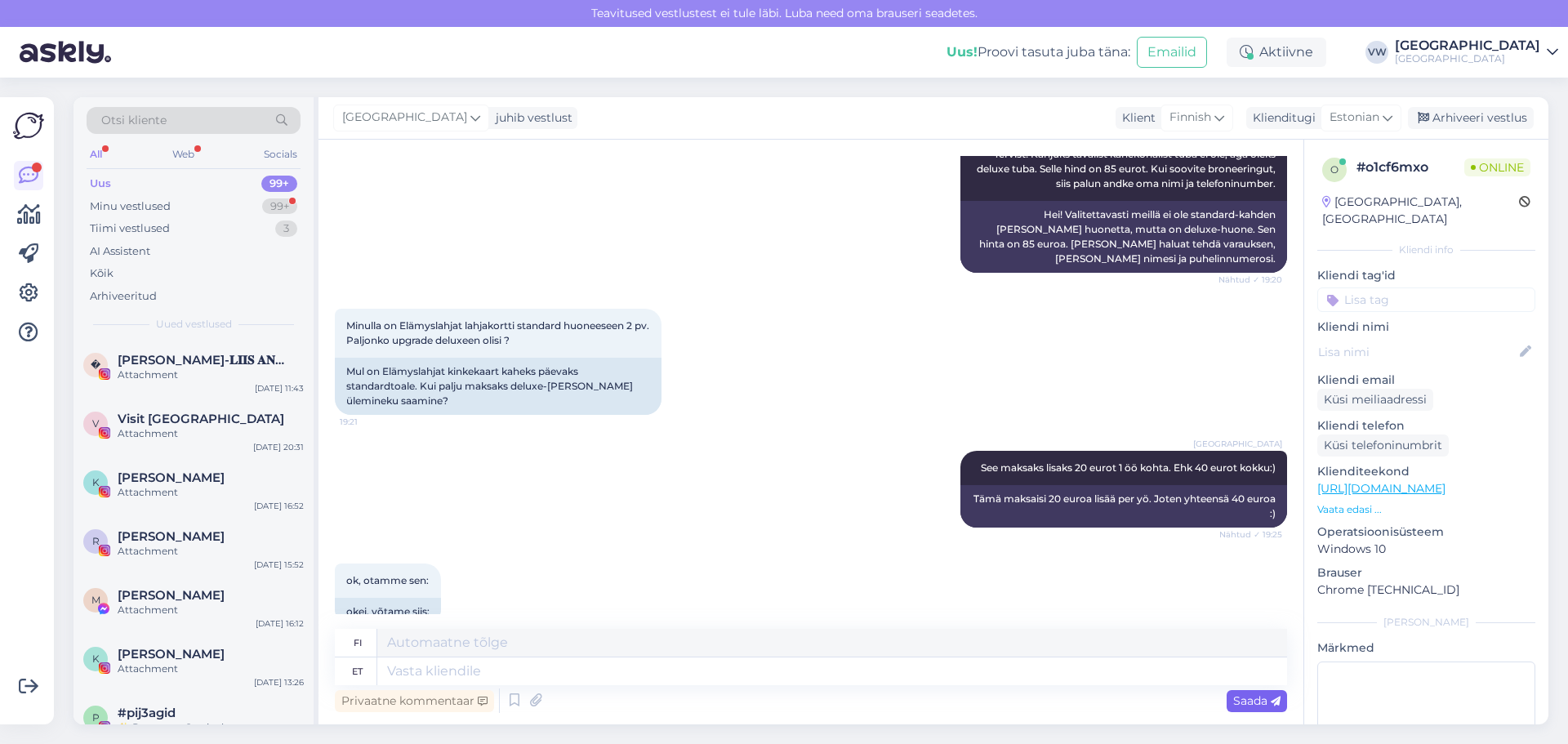
scroll to position [235, 0]
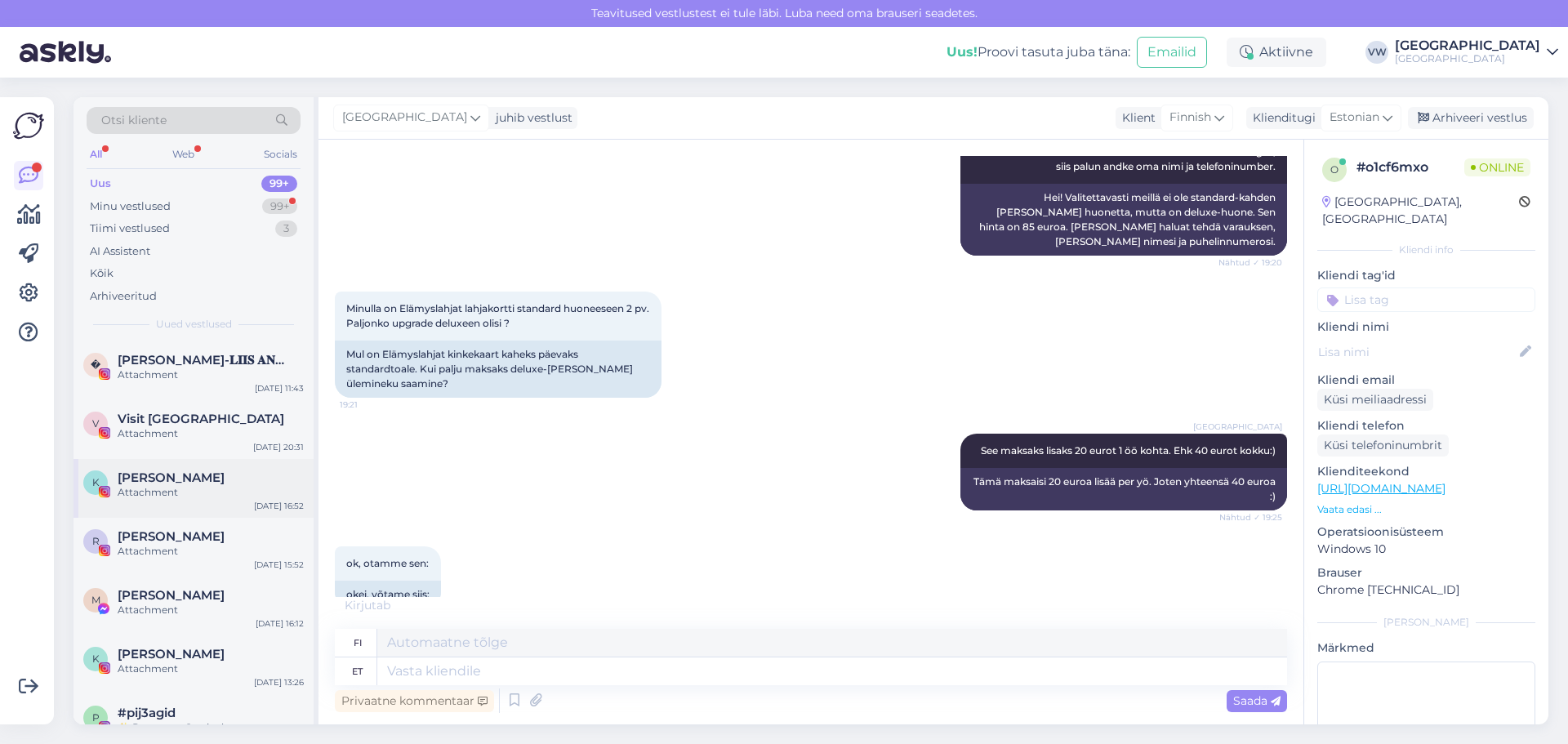
click at [157, 464] on div "K [PERSON_NAME] Attachment [DATE] 16:52" at bounding box center [193, 488] width 240 height 59
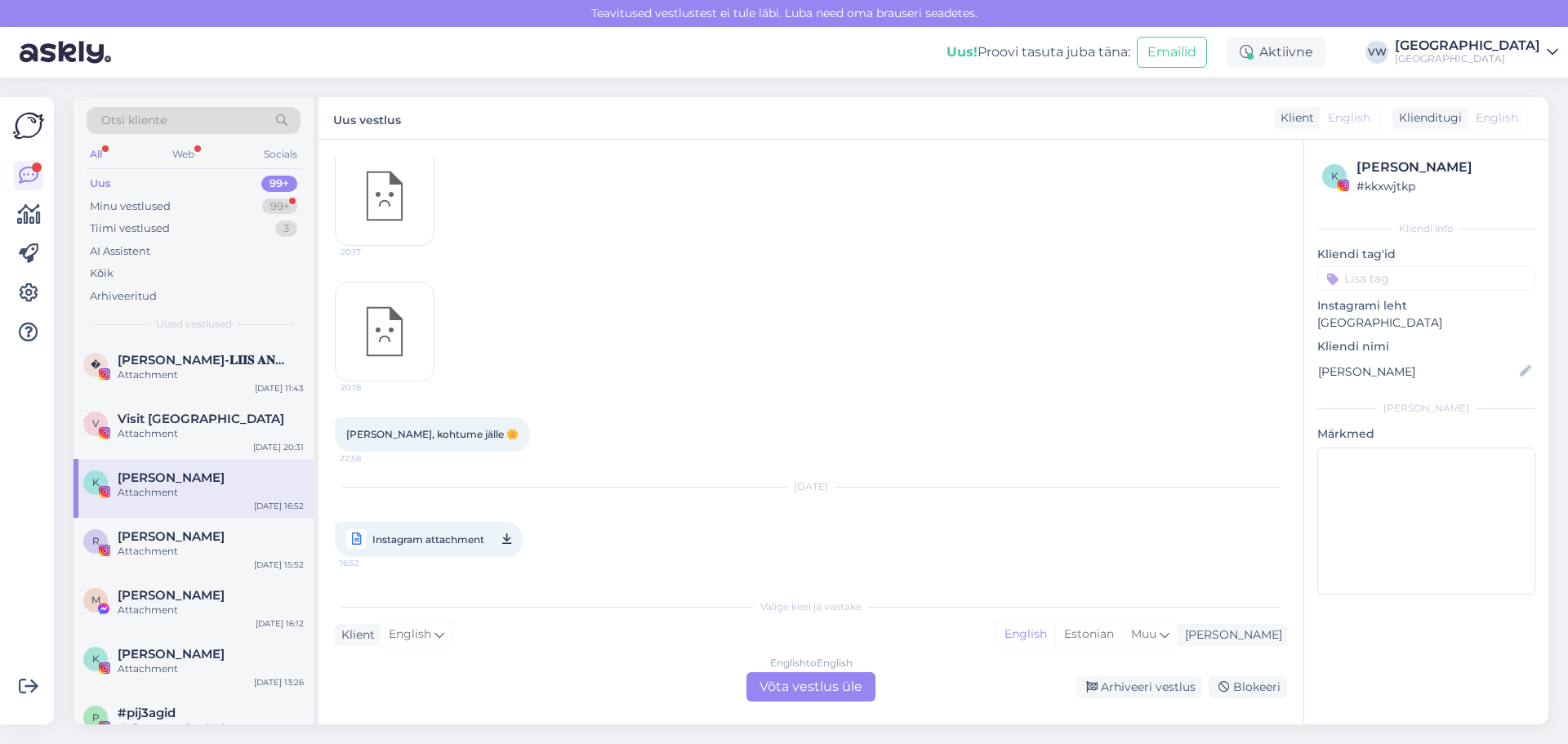
scroll to position [335, 0]
click at [239, 210] on div "Minu vestlused 99+" at bounding box center [193, 206] width 214 height 23
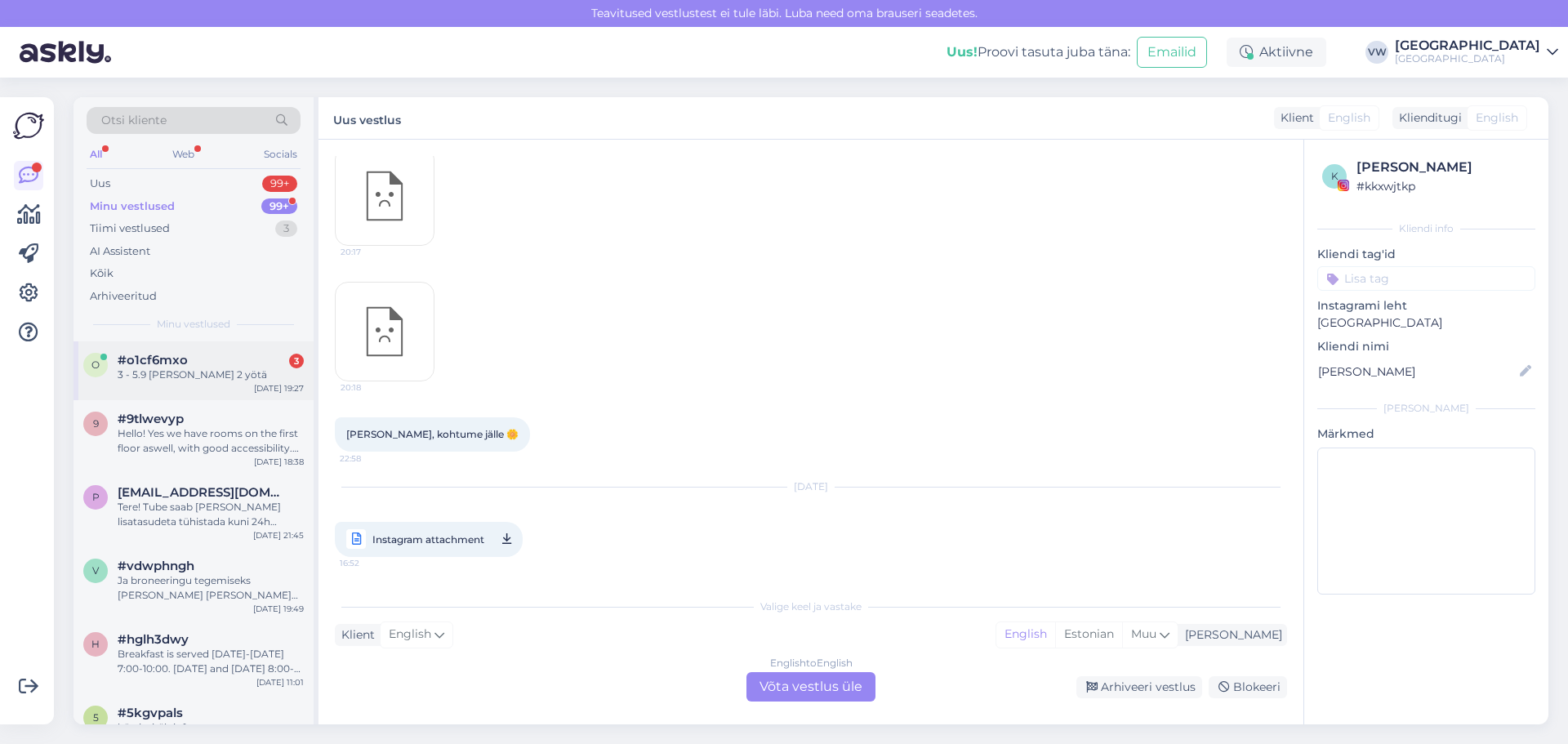
click at [210, 391] on div "o #o1cf6mxo 3 3 - 5.9 [PERSON_NAME] 2 yötä [DATE] 19:27" at bounding box center [193, 370] width 240 height 59
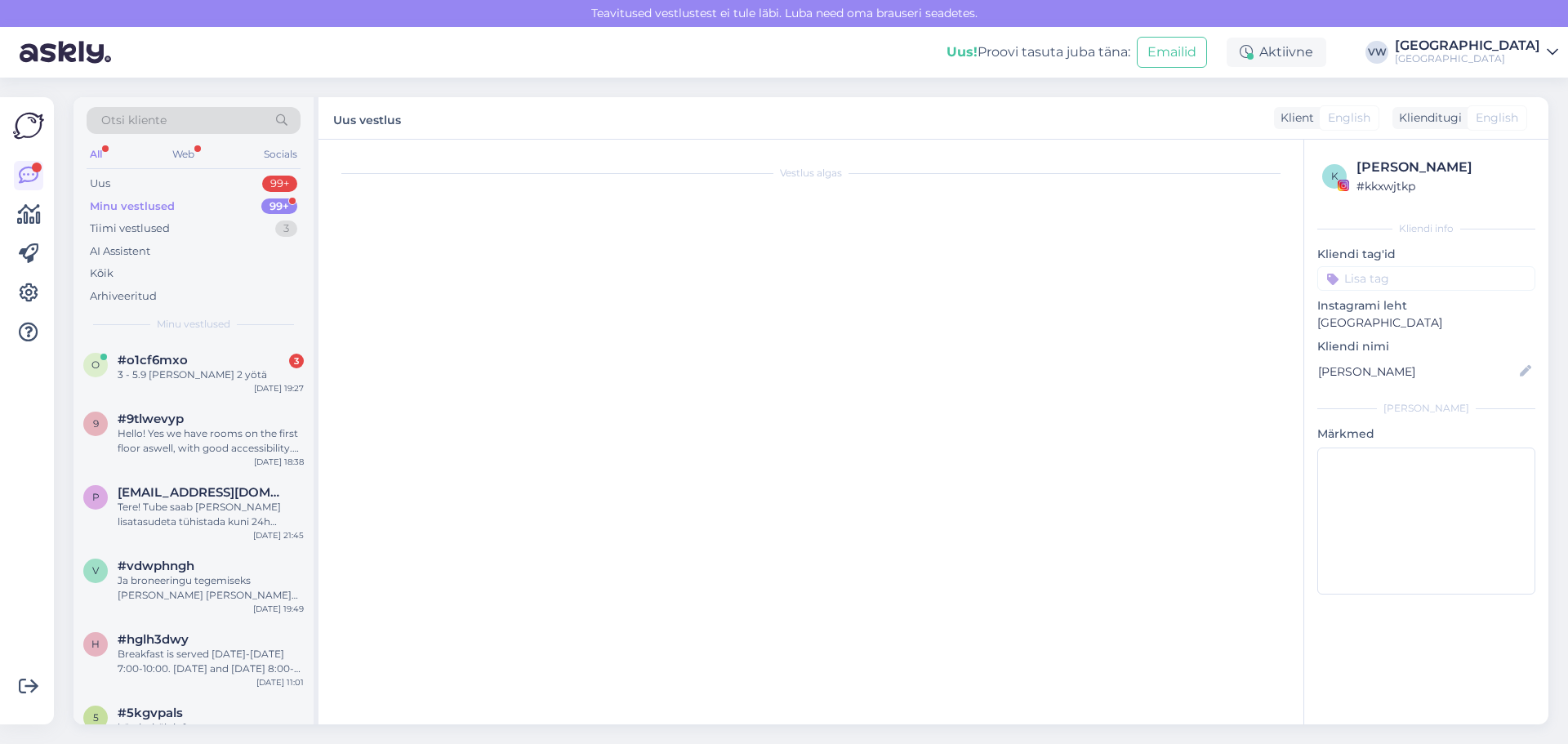
scroll to position [443, 0]
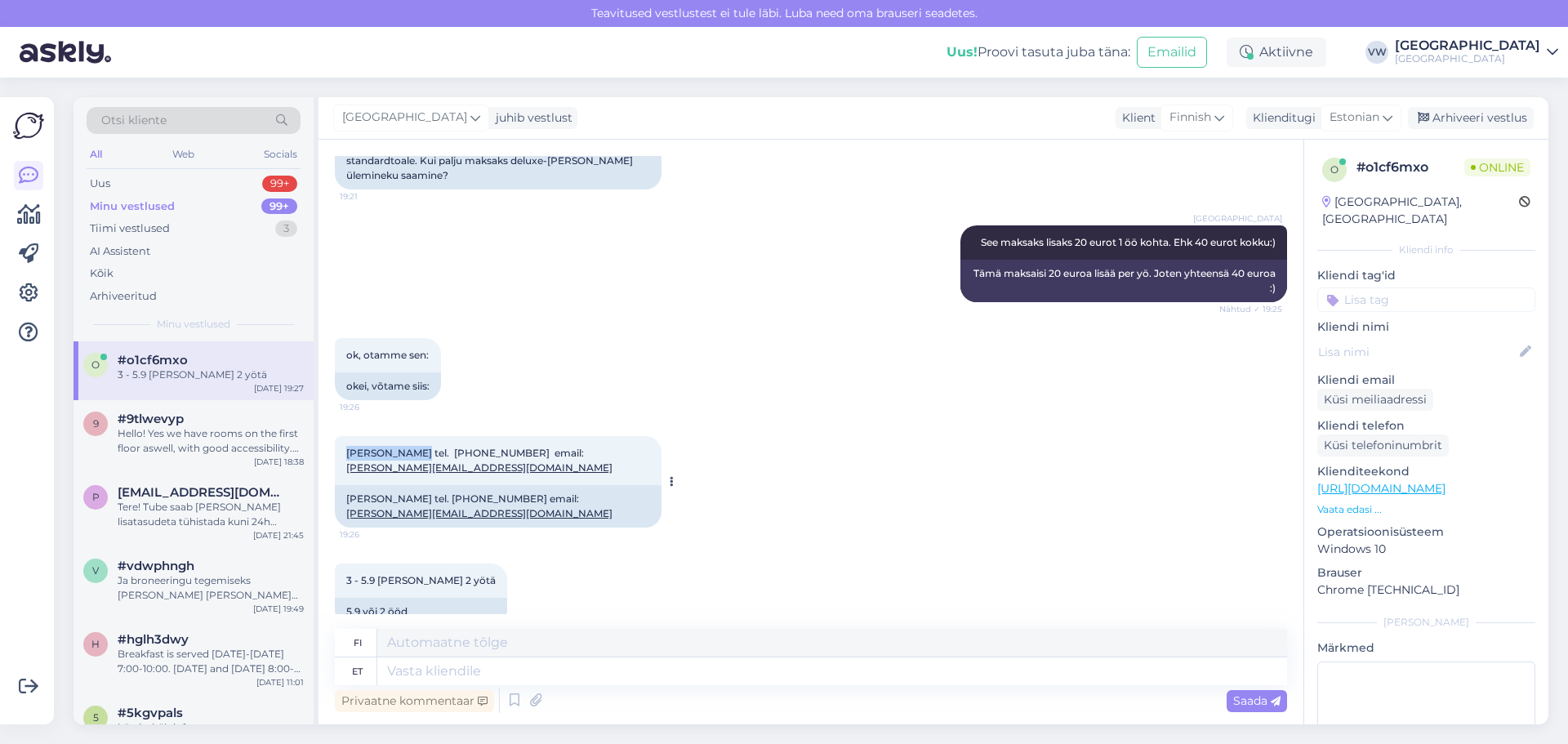
drag, startPoint x: 423, startPoint y: 425, endPoint x: 348, endPoint y: 423, distance: 75.0
click at [348, 446] on span "[PERSON_NAME] tel. [PHONE_NUMBER] email: [PERSON_NAME][EMAIL_ADDRESS][DOMAIN_NA…" at bounding box center [479, 459] width 266 height 27
copy span "[PERSON_NAME]"
drag, startPoint x: 529, startPoint y: 421, endPoint x: 450, endPoint y: 427, distance: 79.2
click at [450, 446] on span "[PERSON_NAME] tel. [PHONE_NUMBER] email: [PERSON_NAME][EMAIL_ADDRESS][DOMAIN_NA…" at bounding box center [479, 459] width 266 height 27
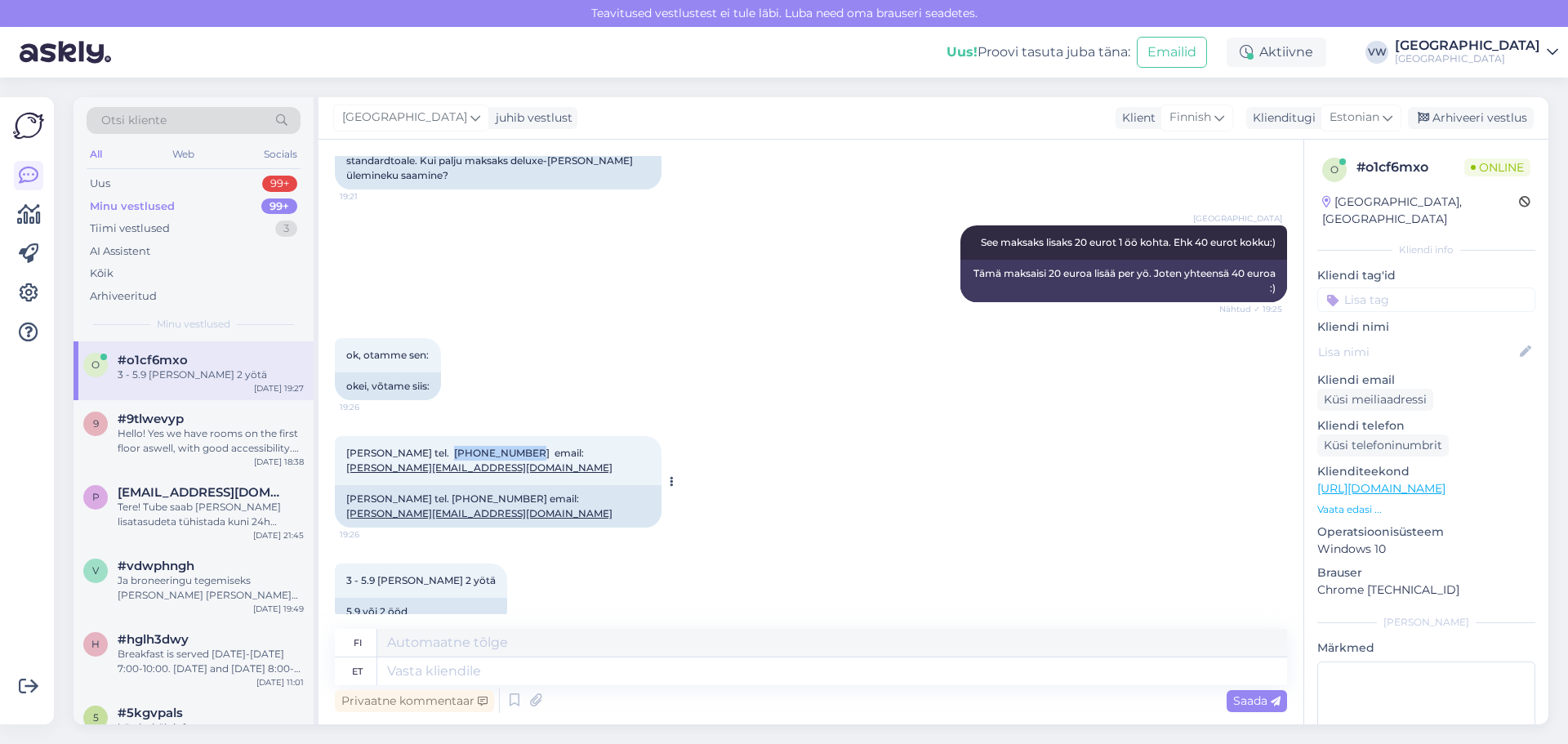
copy span "[PHONE_NUMBER]"
click at [447, 669] on textarea at bounding box center [831, 672] width 909 height 28
type textarea "[PERSON_NAME]"
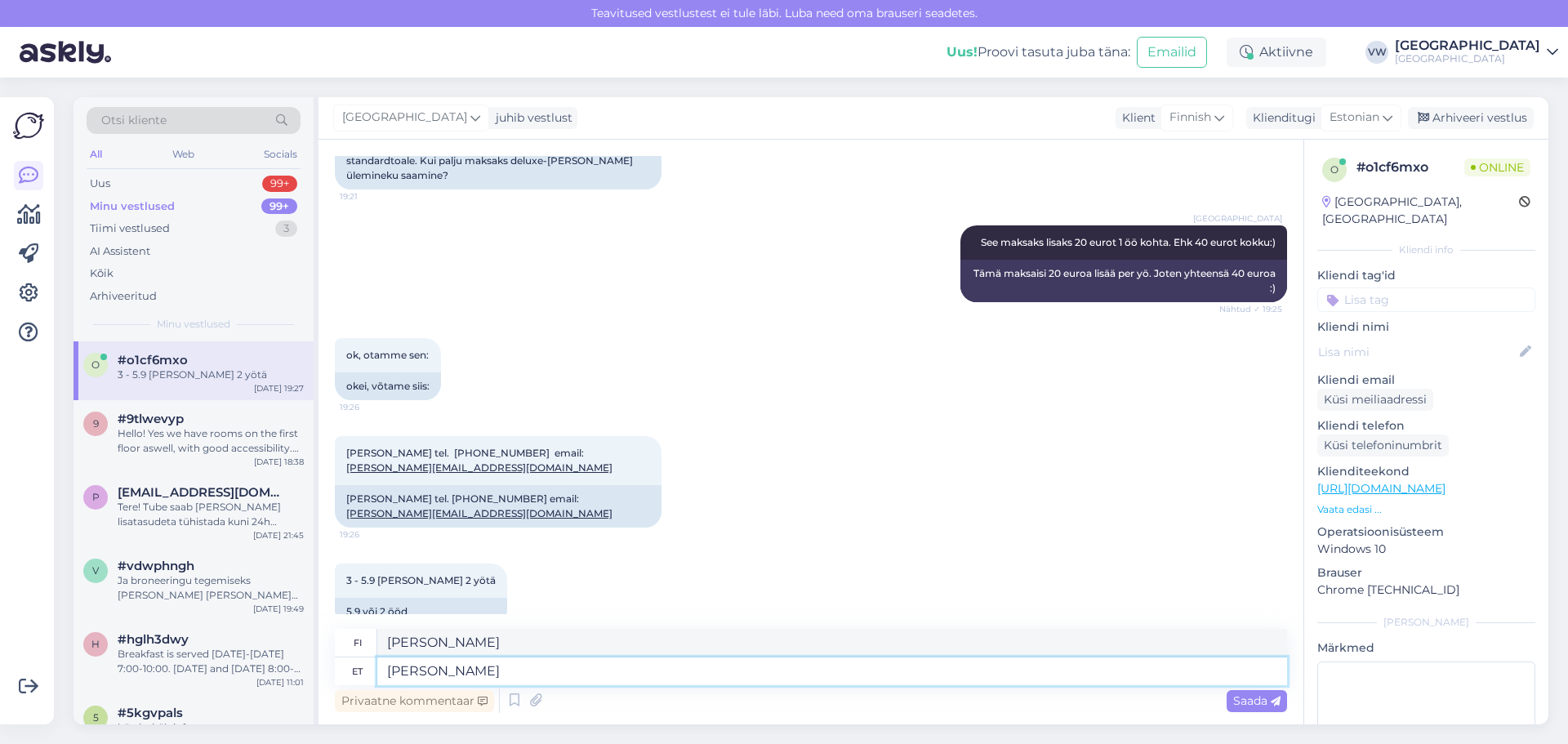
type textarea "Ja haluaisi"
type textarea "[PERSON_NAME] palun k"
type textarea "Ja haluaisin miellyttää"
type textarea "Ja sooviks palun kinkekaardi k"
type textarea "Ja haluaisin lahjakortin, kiitos."
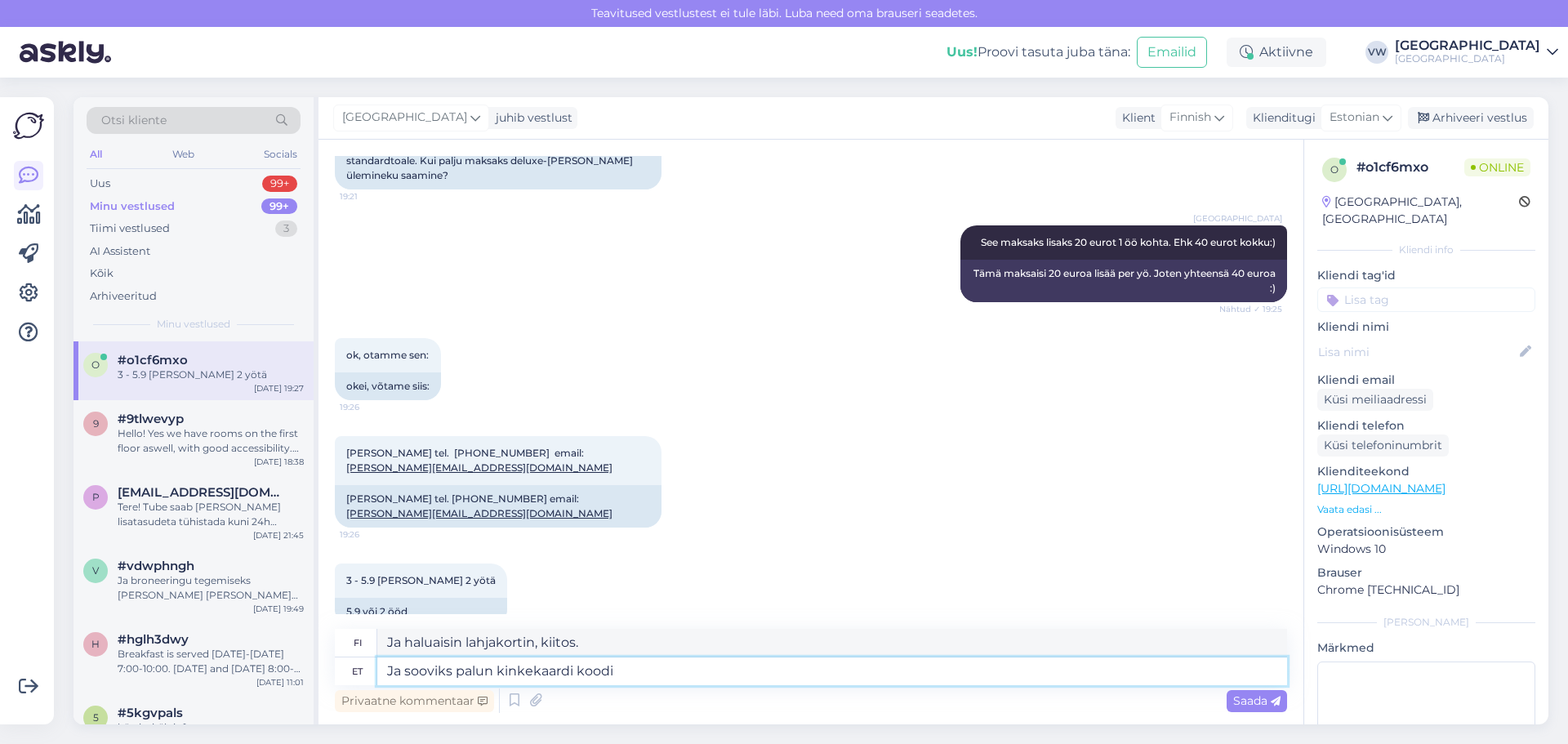
type textarea "Ja sooviks palun kinkekaardi koodi k"
type textarea "Ja haluaisin lahjakorttikoodin, kiitos."
type textarea "Ja sooviks palun kinkekaardi koodi ka"
type textarea "Ja haluaisin myös lahjakorttikoodin, kiitos."
type textarea "Ja sooviks palun kinkekaardi koodi [PERSON_NAME]"
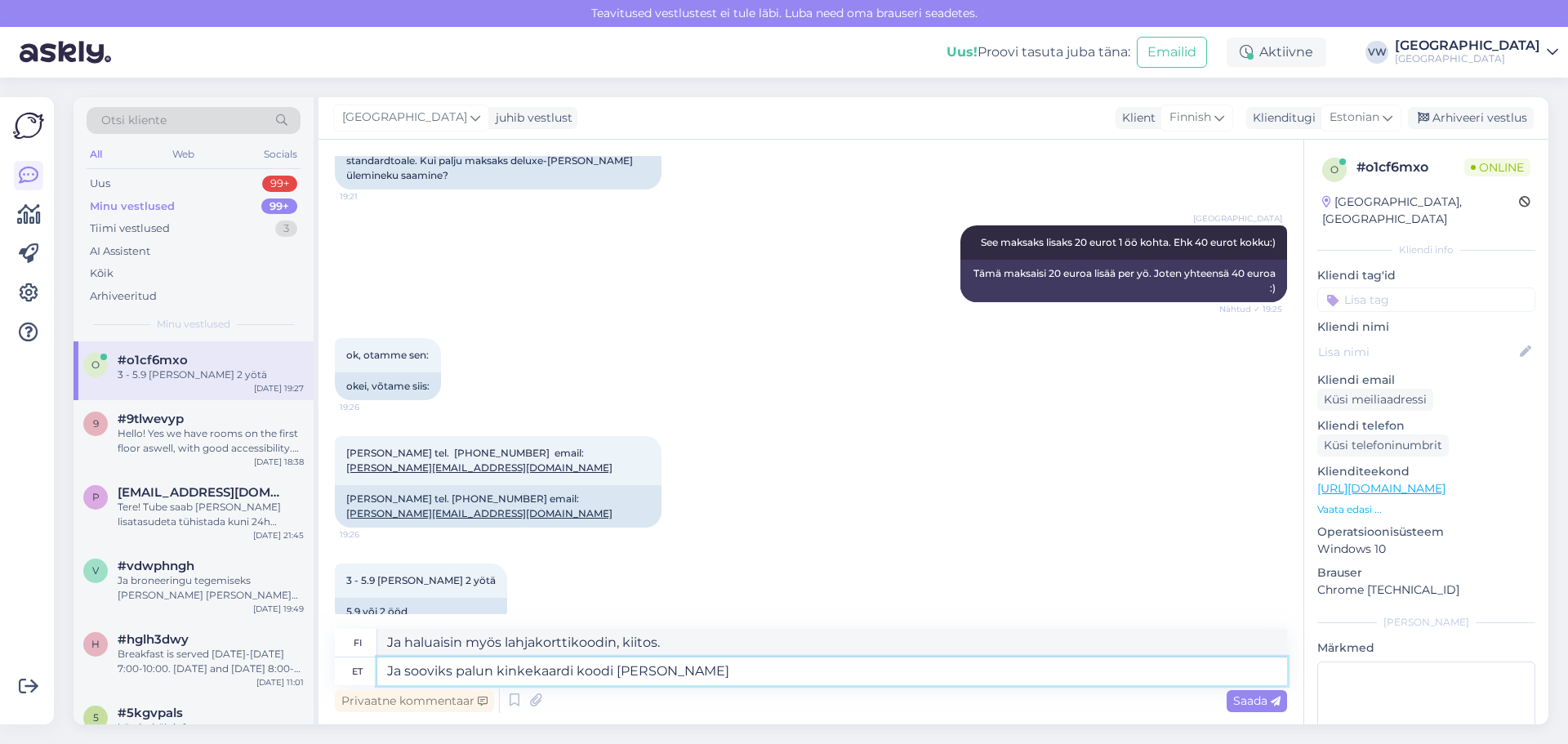
type textarea "Haluaisin myös saada lahjakorttikoodin, kiitos."
type textarea "Ja sooviks palun kinkekaardi koodi [PERSON_NAME]"
click at [1259, 703] on span "Saada" at bounding box center [1257, 700] width 48 height 15
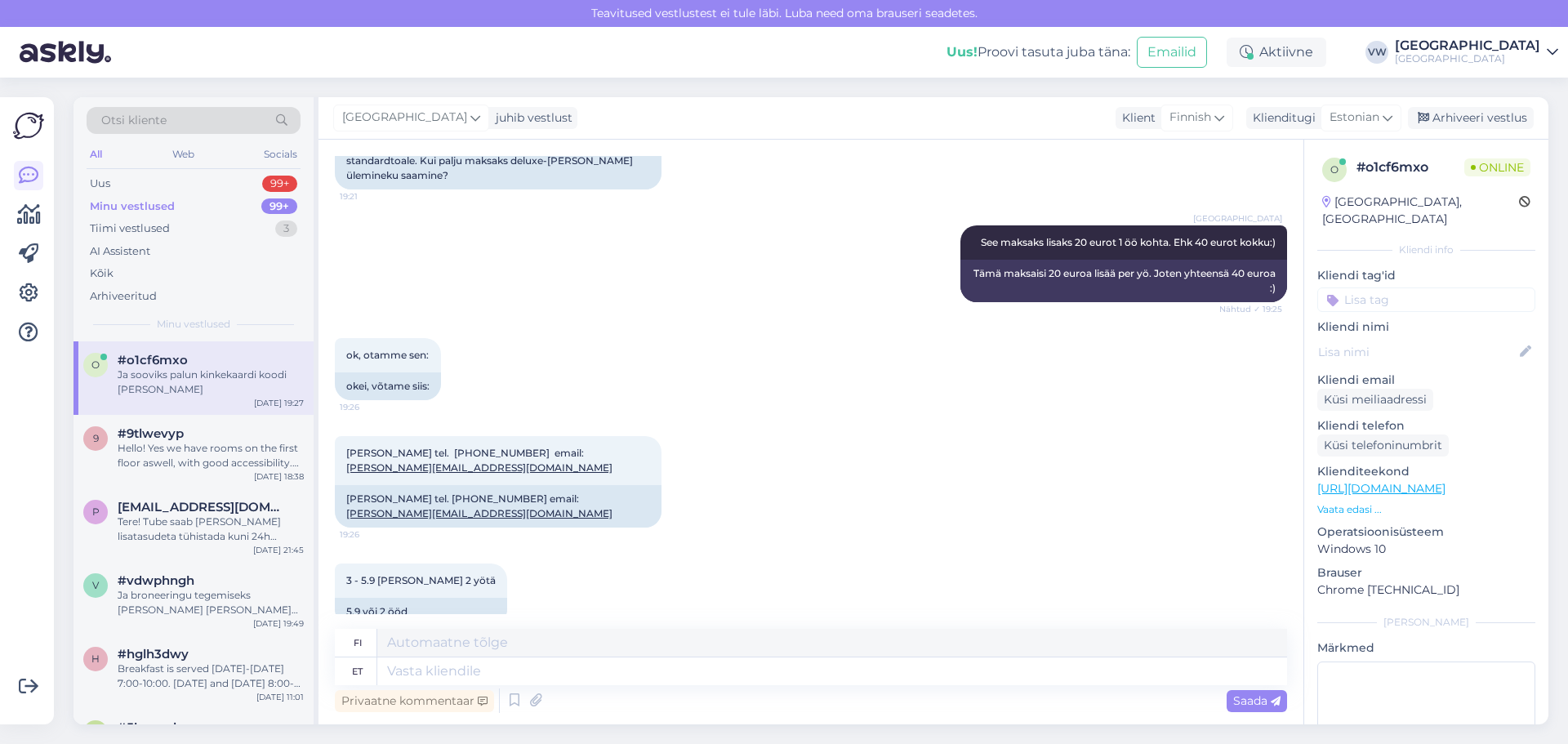
scroll to position [542, 0]
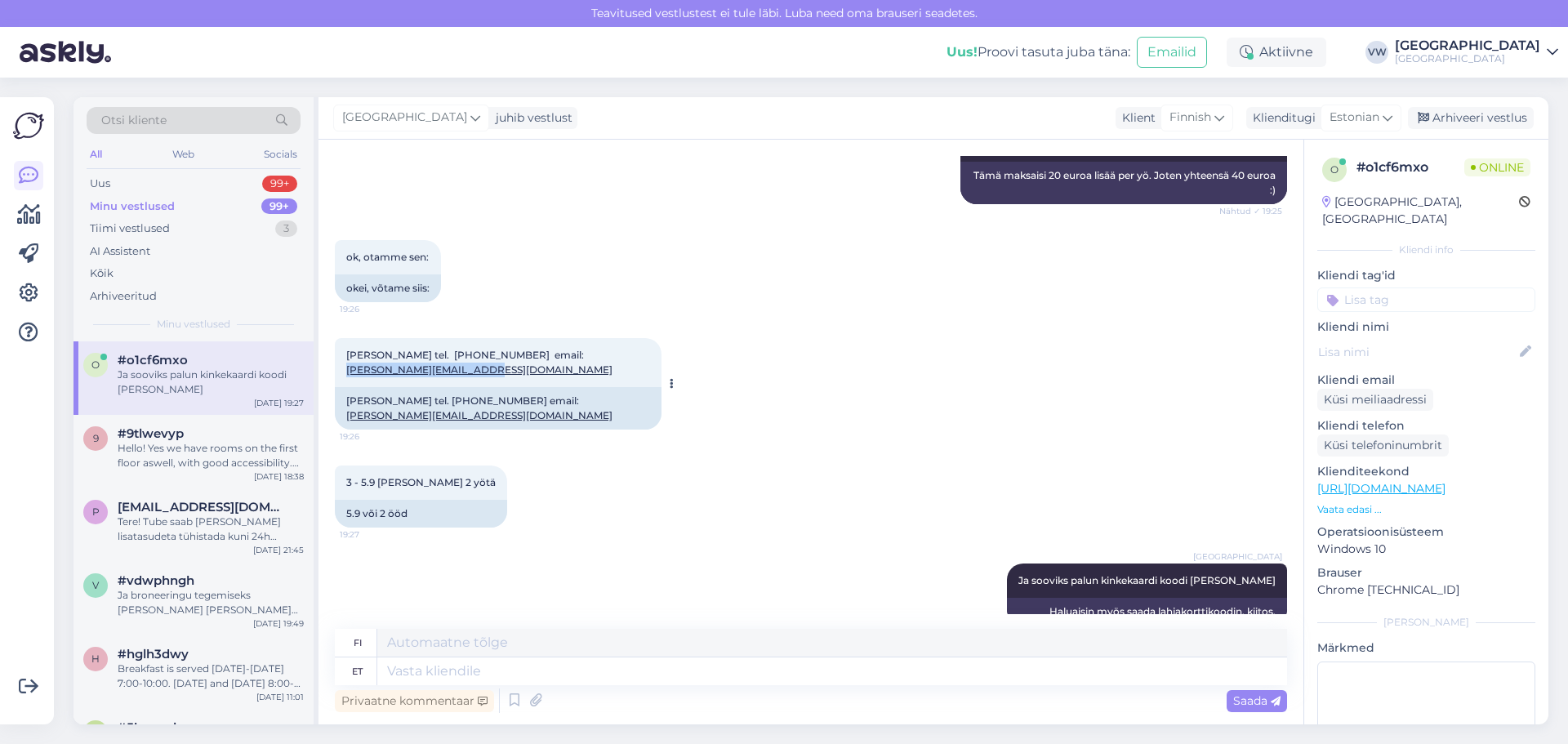
drag, startPoint x: 487, startPoint y: 337, endPoint x: 346, endPoint y: 342, distance: 141.1
click at [346, 342] on div "[PERSON_NAME] tel. [PHONE_NUMBER] email: [PERSON_NAME][EMAIL_ADDRESS][DOMAIN_NA…" at bounding box center [498, 362] width 326 height 49
copy link "[PERSON_NAME][EMAIL_ADDRESS][DOMAIN_NAME]"
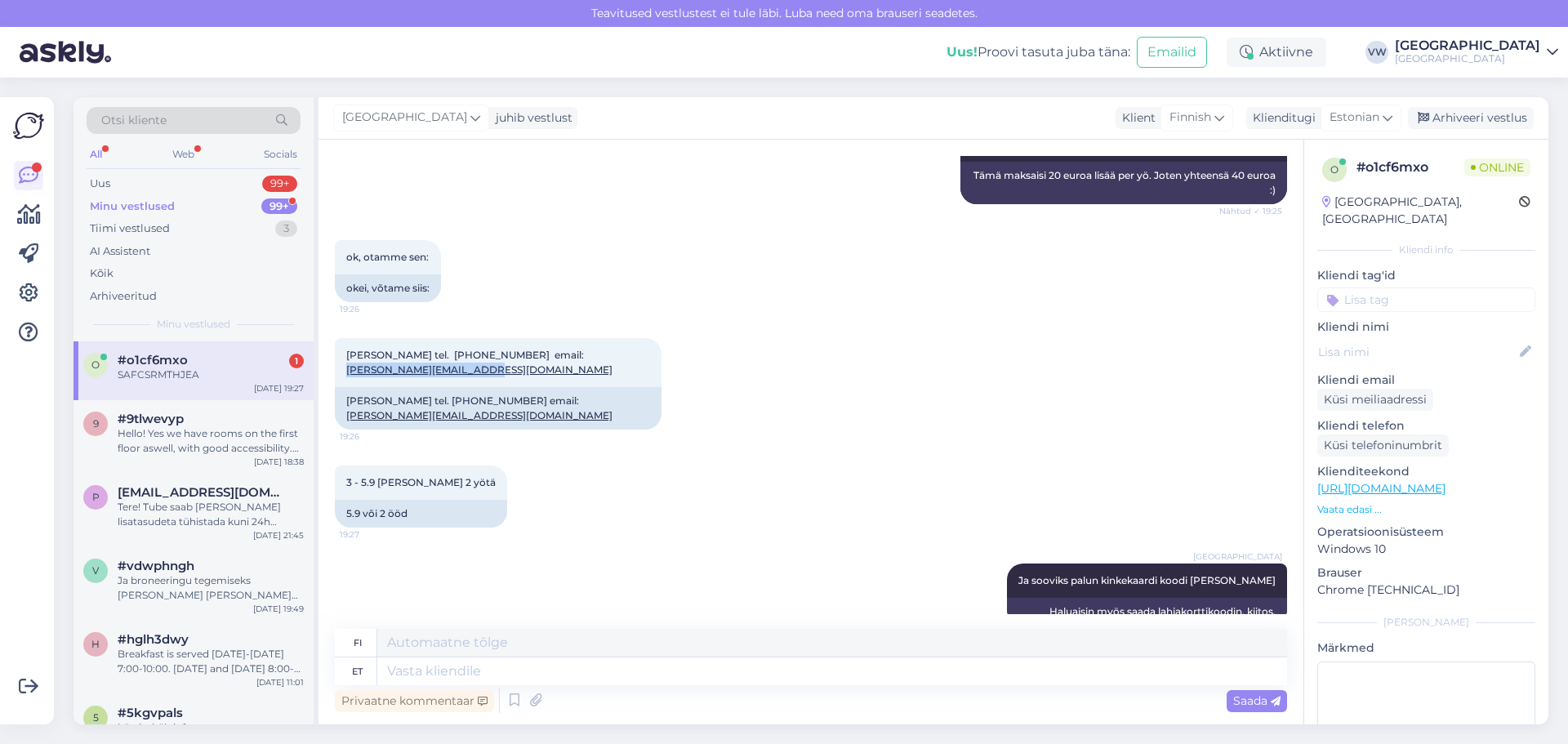
scroll to position [640, 0]
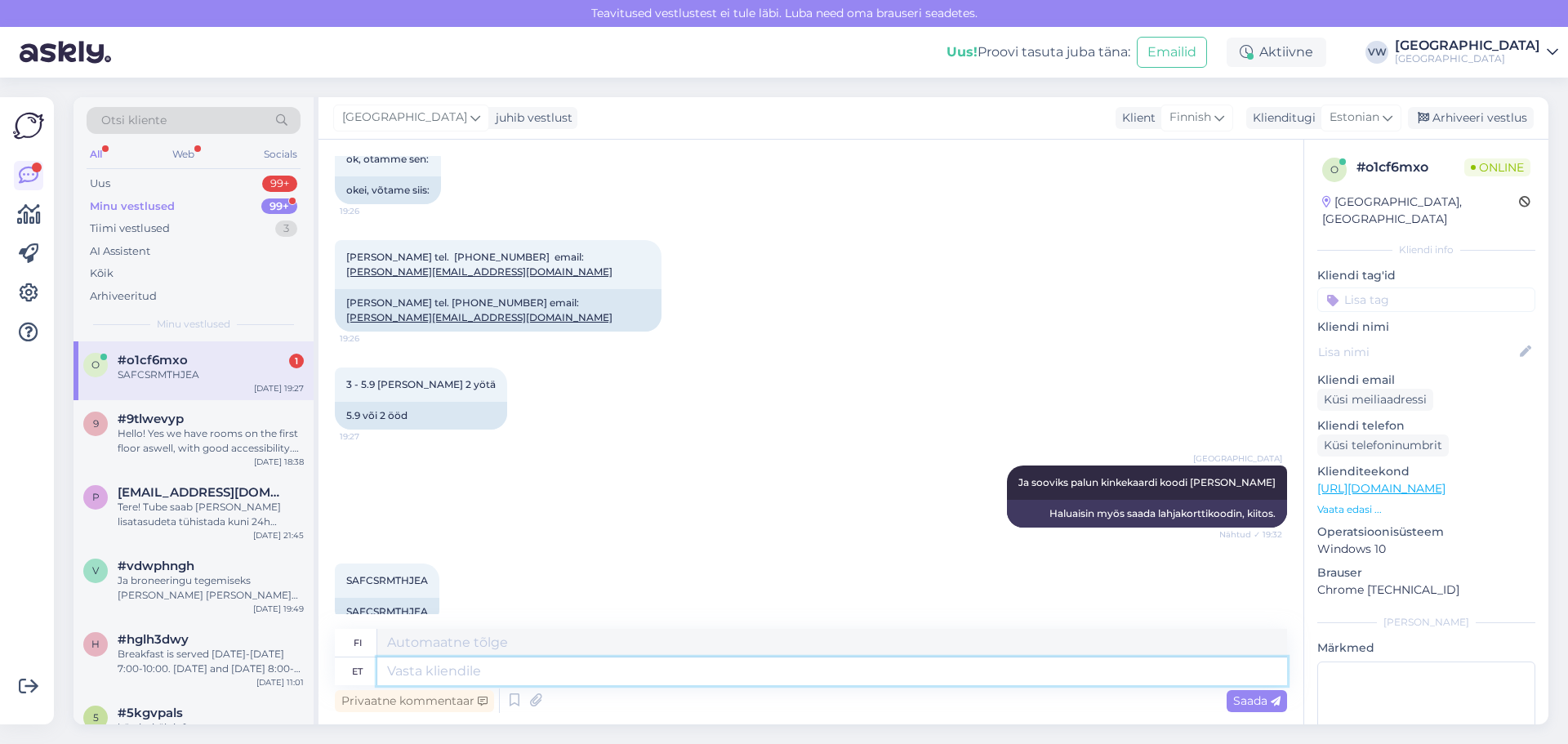
click at [462, 665] on textarea at bounding box center [831, 672] width 909 height 28
type textarea "[PERSON_NAME], j"
type textarea "Tiedäthän,"
type textarea "[PERSON_NAME], juhtus n"
type textarea "Tiedäthän, se tapahtui."
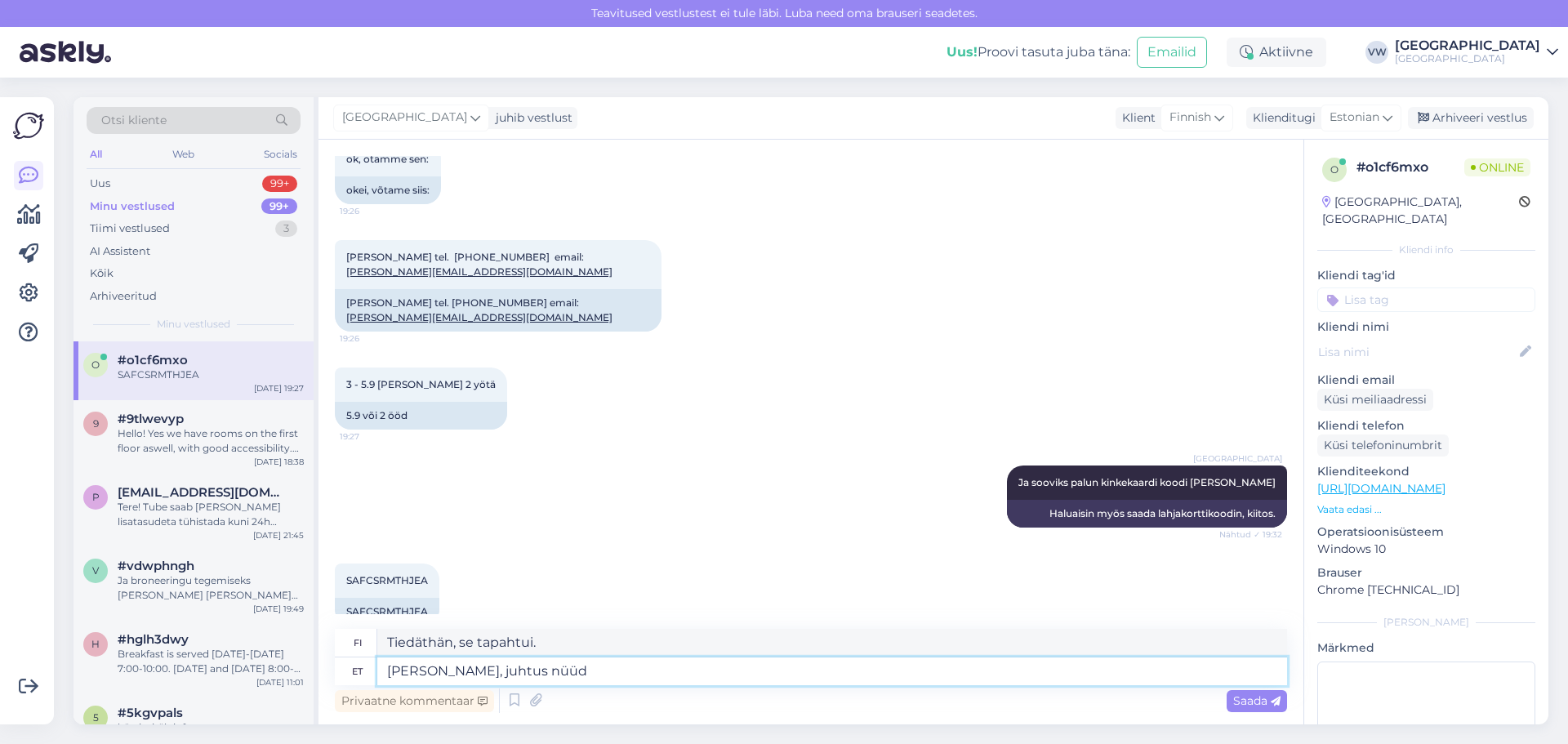
type textarea "[PERSON_NAME], juhtus nüüd s"
type textarea "Tiedäthän, nyt se tapahtui."
type textarea "[PERSON_NAME], juhtus nüüd selline a"
type textarea "Tiedäthän, jotain tällaista tapahtui."
type textarea "[PERSON_NAME], juhtus nüüd selline asi, e"
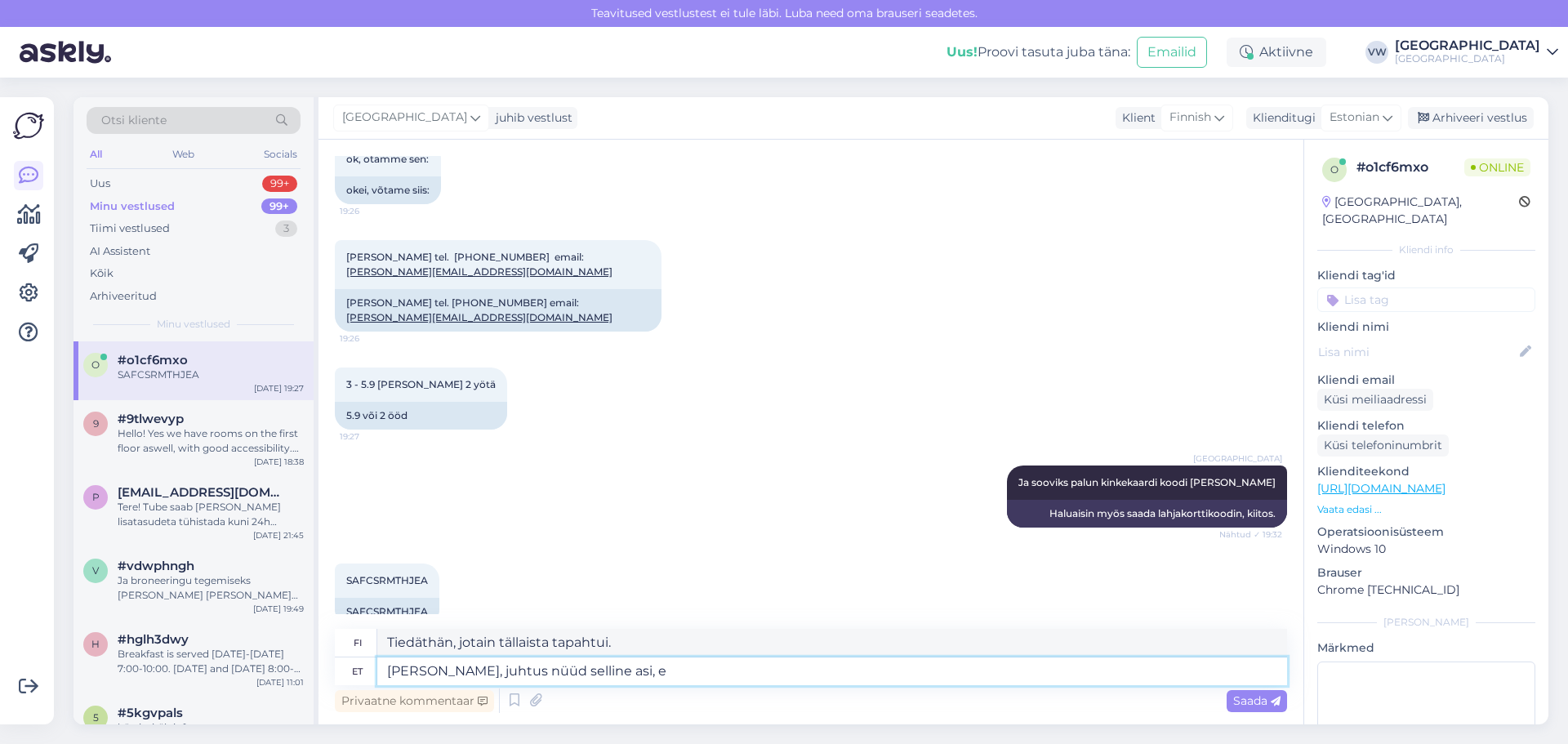
type textarea "Tiedäthän, jotain tällaista tapahtui,"
type textarea "[PERSON_NAME], juhtus nüüd selline asi, et s"
type textarea "Tiedäthän, nyt tapahtui jotain"
type textarea "[PERSON_NAME], juhtus nüüd selline asi, et [PERSON_NAME]"
type textarea "Tiedätkö, jotain tapahtui juuri [PERSON_NAME] aikaan"
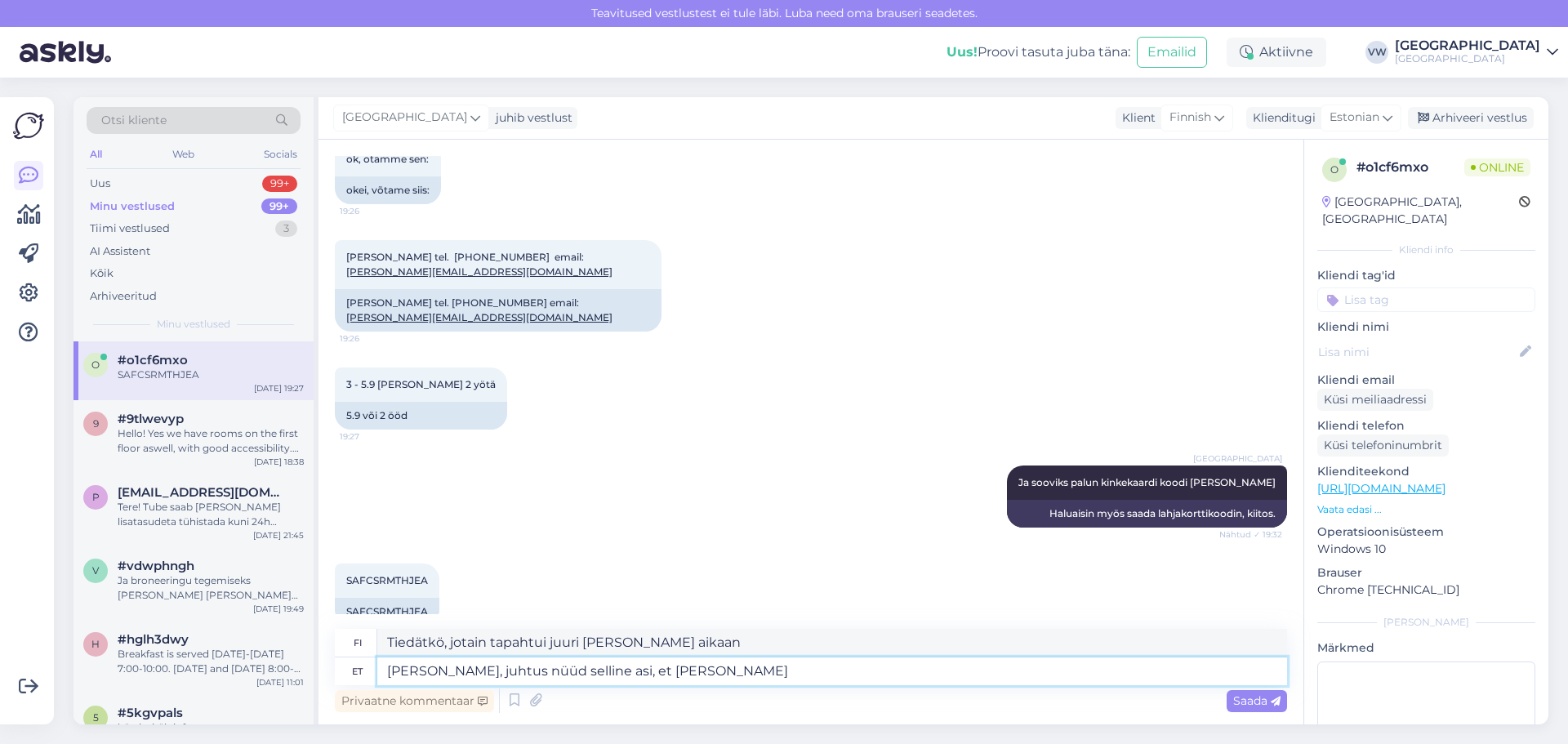
type textarea "[PERSON_NAME], juhtus nüüd selline asi, et [PERSON_NAME]"
type textarea "Tiedäthän, nyt tapahtui jotain [PERSON_NAME] aikaan"
type textarea "[PERSON_NAME], juhtus nüüd selline asi, et [PERSON_NAME] kui m"
type textarea "Tiedäthän, nyt tapahtui jotain [PERSON_NAME] aikaan kuin"
type textarea "[PERSON_NAME], juhtus nüüd selline asi, et [PERSON_NAME] kui me"
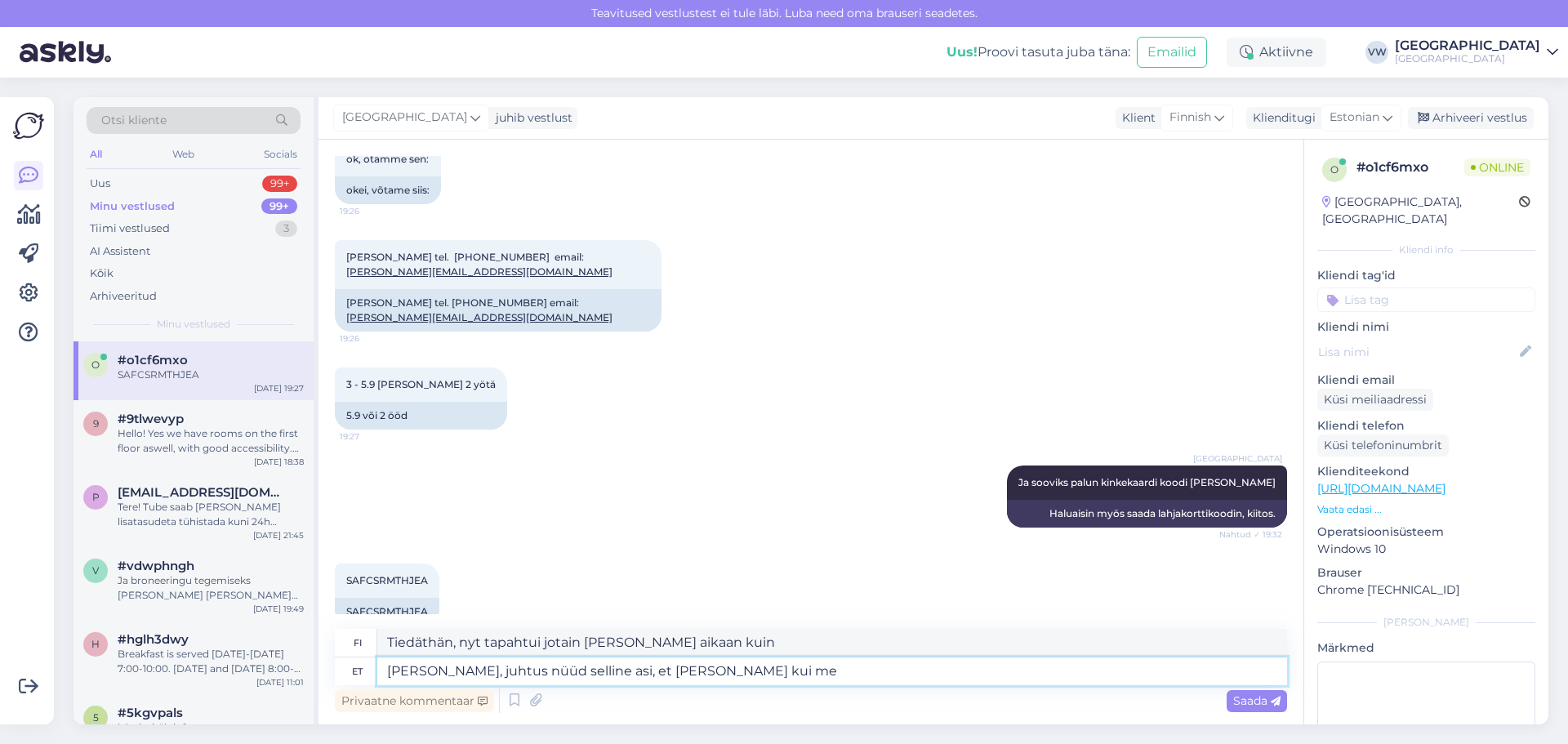
type textarea "Tiedätkö, jotain tapahtui nyt, kun me"
type textarea "[PERSON_NAME], juhtus nüüd selline asi, et [PERSON_NAME] kui me vestlesime, tu"
type textarea "Tiedätkö, jotain tapahtui juuri äsken, kun me juttelimme."
type textarea "[PERSON_NAME], juhtus nüüd selline asi, et [PERSON_NAME] kui me vestlesime, tul…"
type textarea "Tiedätkö, jotain tapahtui juuri äsken, kun juttelimme, viesti [PERSON_NAME] net…"
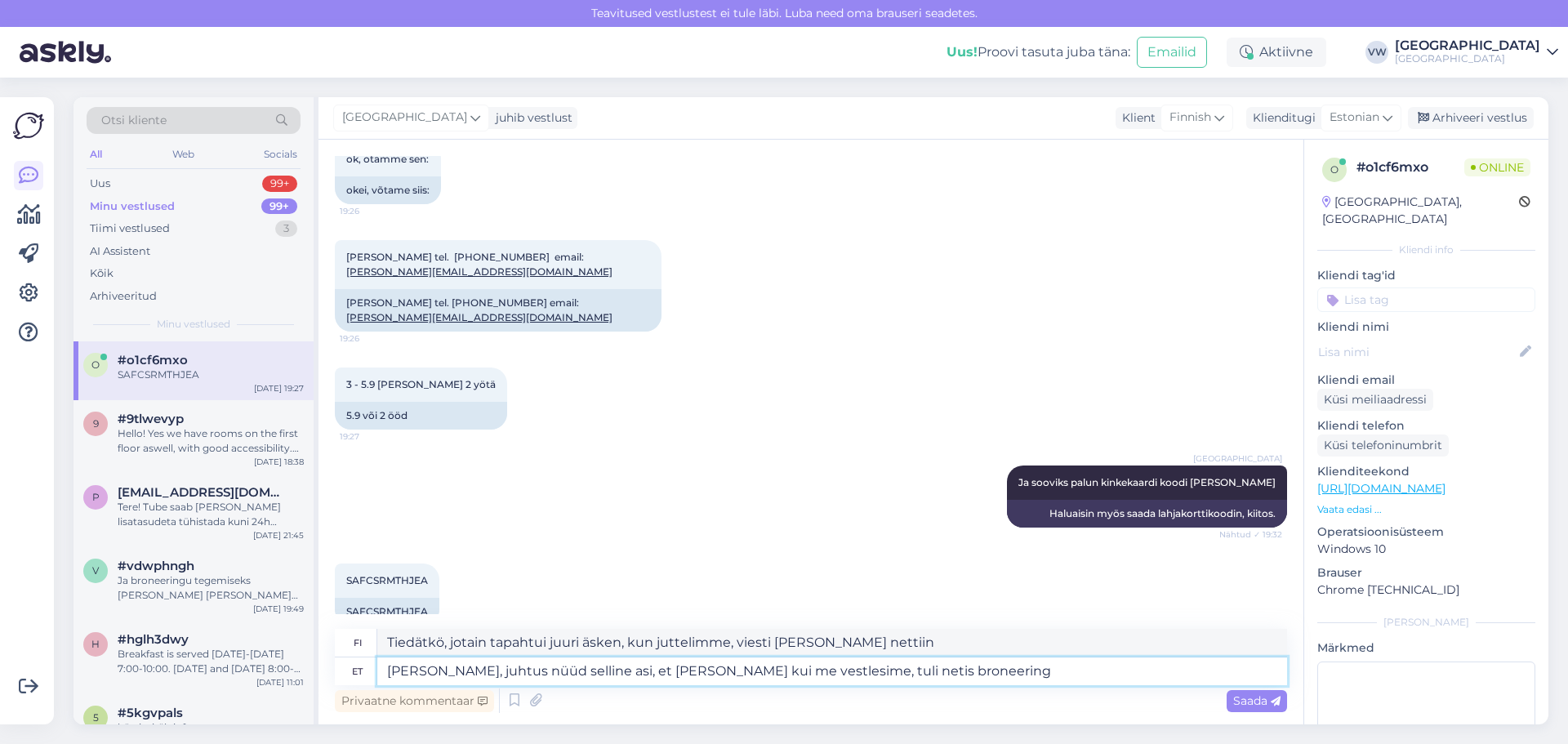
type textarea "[PERSON_NAME], juhtus nüüd selline asi, et [PERSON_NAME] kui me vestlesime, tul…"
type textarea "Tiedätkö, jotain tapahtui juuri äsken, kun juttelimme, varaus ilmestyi nettiin."
type textarea "[PERSON_NAME], juhtus nüüd selline asi, et [PERSON_NAME] kui me vestlesime, tul…"
type textarea "Tiedätkö, jotain tapahtui juuri äsken, kun juttelimme, nettiin ilmestyi myös de…"
type textarea "[PERSON_NAME], juhtus nüüd selline asi, et [PERSON_NAME] kui me vestlesime, tul…"
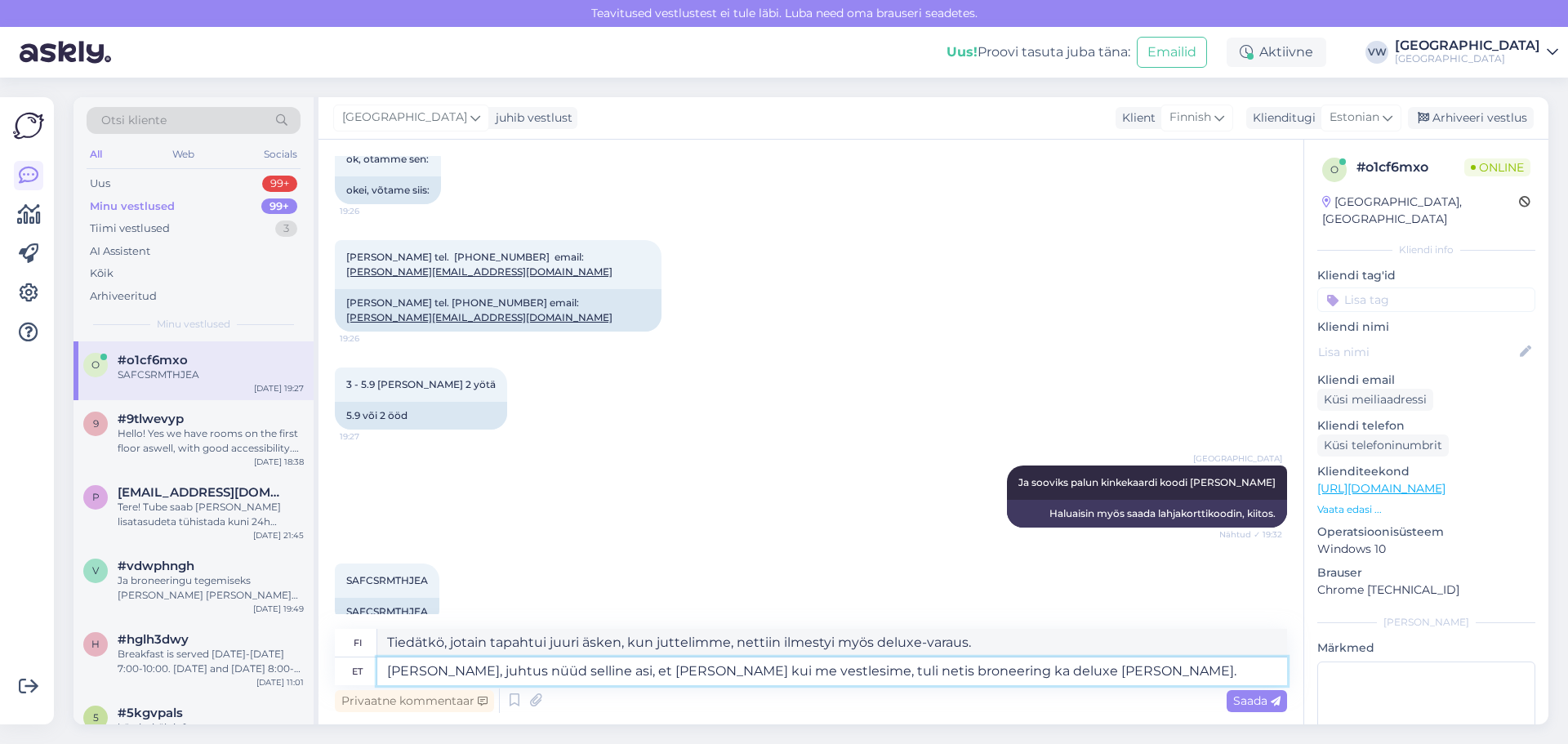
type textarea "Tiedätkö, meidän jutellessamme tapahtui jotain niin, [PERSON_NAME] nettiin ilme…"
type textarea "[PERSON_NAME], juhtus nüüd selline asi, et [PERSON_NAME] kui me vestlesime, tul…"
type textarea "Tiedätkö, jotain tapahtui, kun juttelimme, nettiin ilmestyi myös varaus deluxe-…"
type textarea "[PERSON_NAME], juhtus nüüd selline asi, et [PERSON_NAME] kui me vestlesime, tul…"
type textarea "Tiedätkö, jotain tapahtui, kun juttelimme, nettiin ilmestyi myös varaus deluxe-…"
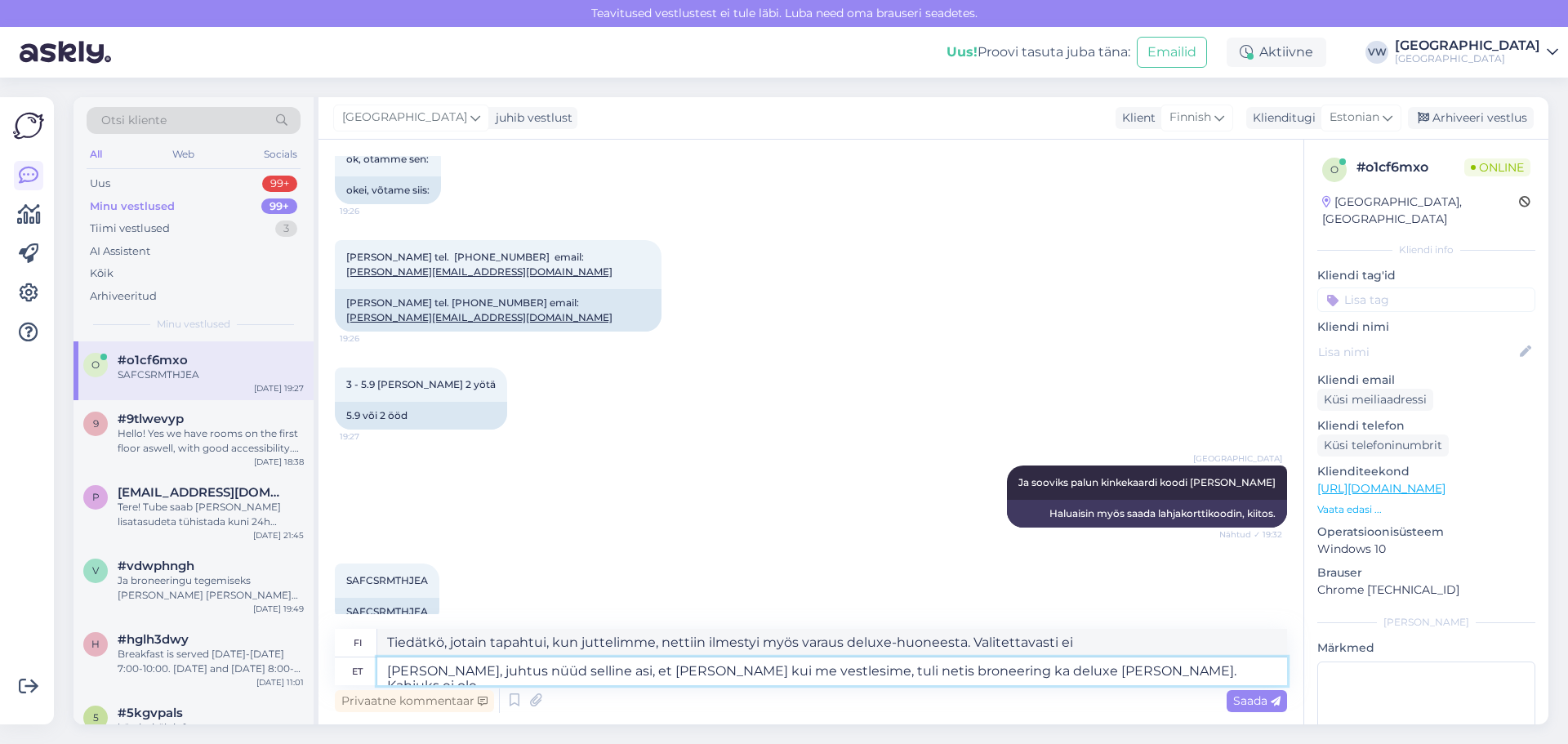
type textarea "[PERSON_NAME], juhtus nüüd selline asi, et [PERSON_NAME] kui me vestlesime, tul…"
type textarea "Tiedätkö, jotain tapahtui juuri äsken, kun juttelimme, nettiin ilmestyi myös va…"
type textarea "[PERSON_NAME], juhtus nüüd selline asi, et [PERSON_NAME] kui me vestlesime, tul…"
type textarea "Tiedätkö, jotain tapahtui juuri äsken, kun juttelimme, nettiin ilmestyi myös va…"
type textarea "[PERSON_NAME], juhtus nüüd selline asi, et [PERSON_NAME] kui me vestlesime, tul…"
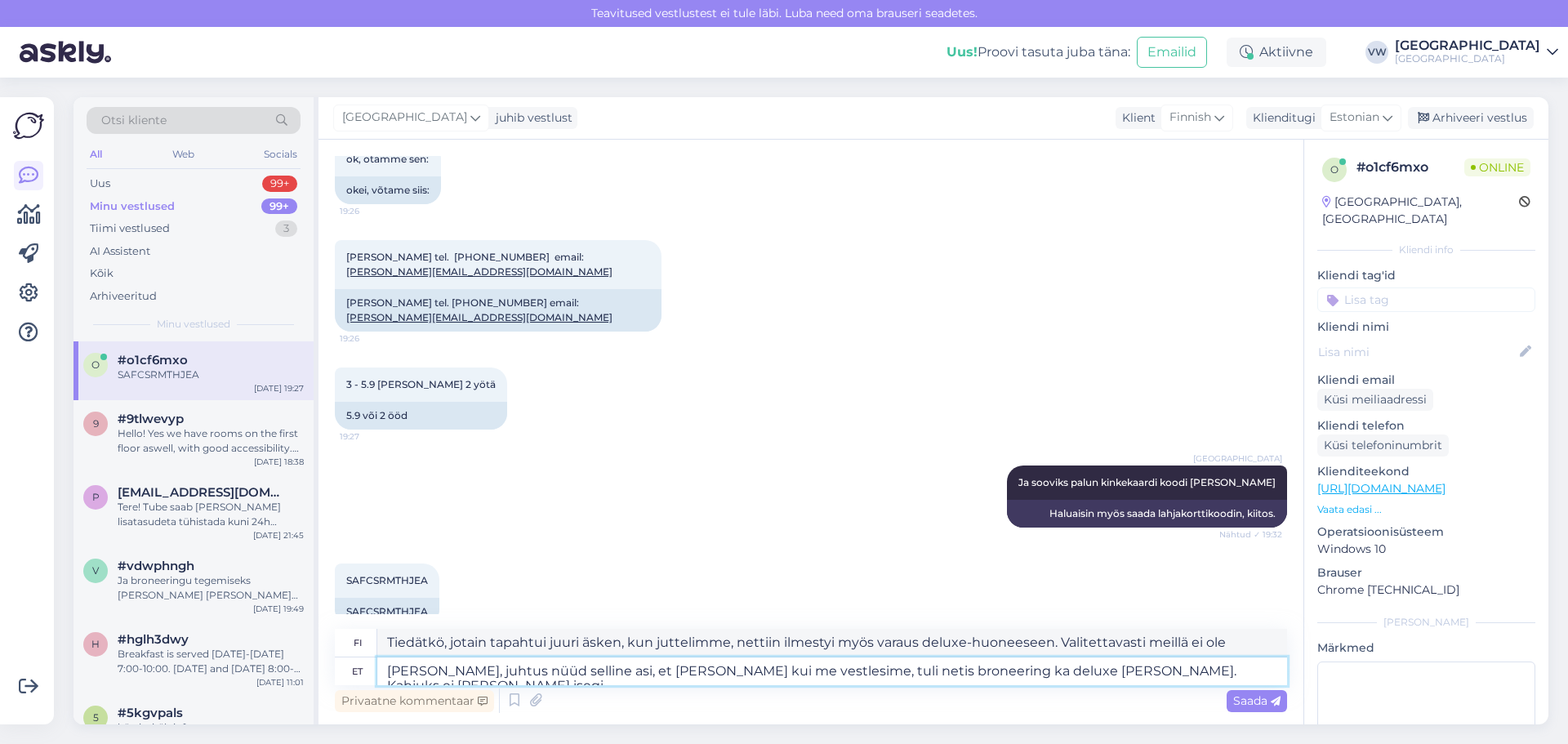
type textarea "Tiedätkö, jotain tapahtui juuri äsken, kun juttelimme, nettiin ilmestyi myös va…"
type textarea "[PERSON_NAME], juhtus nüüd selline asi, et [PERSON_NAME] kui me vestlesime, tul…"
type textarea "Tiedätkö, jotain tapahtui juuri äsken, kun juttelimme, nettiin ilmestyi myös va…"
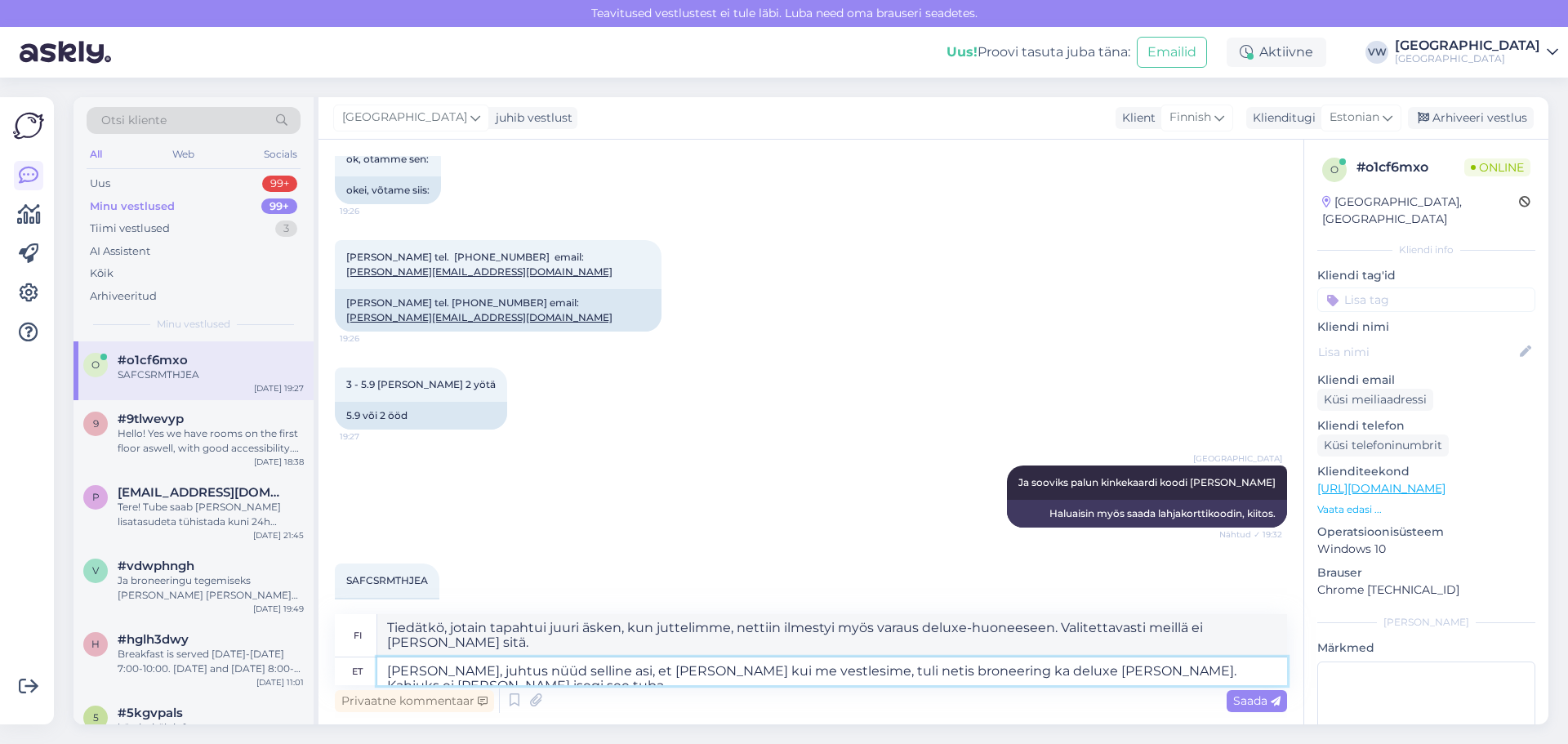
type textarea "[PERSON_NAME], juhtus nüüd selline asi, et [PERSON_NAME] kui me vestlesime, tul…"
type textarea "Tiedätkö, jotain tapahtui juuri äsken, kun juttelimme, nettiin ilmestyi myös va…"
type textarea "[PERSON_NAME], juhtus nüüd selline asi, et [PERSON_NAME] kui me vestlesime, tul…"
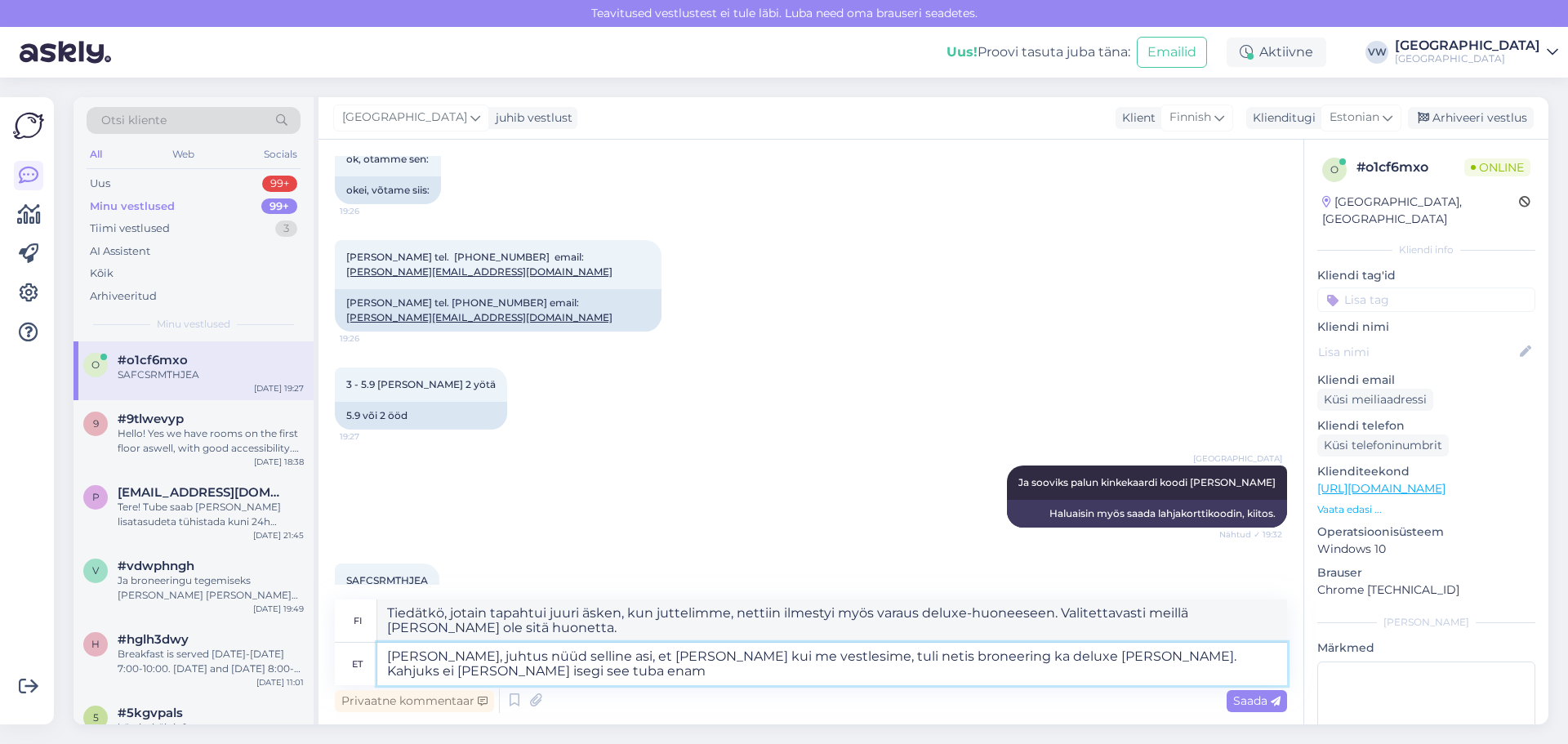
type textarea "Tiedätkö, jotain tapahtui, kun juttelimme, nettiin ilmestyi myös varaus deluxe-…"
type textarea "[PERSON_NAME], juhtus nüüd selline asi, et [PERSON_NAME] kui me vestlesime, tul…"
type textarea "Tiedätkö, jotain tapahtui, kun juttelimme, nettiin ilmestyi myös varaus deluxe-…"
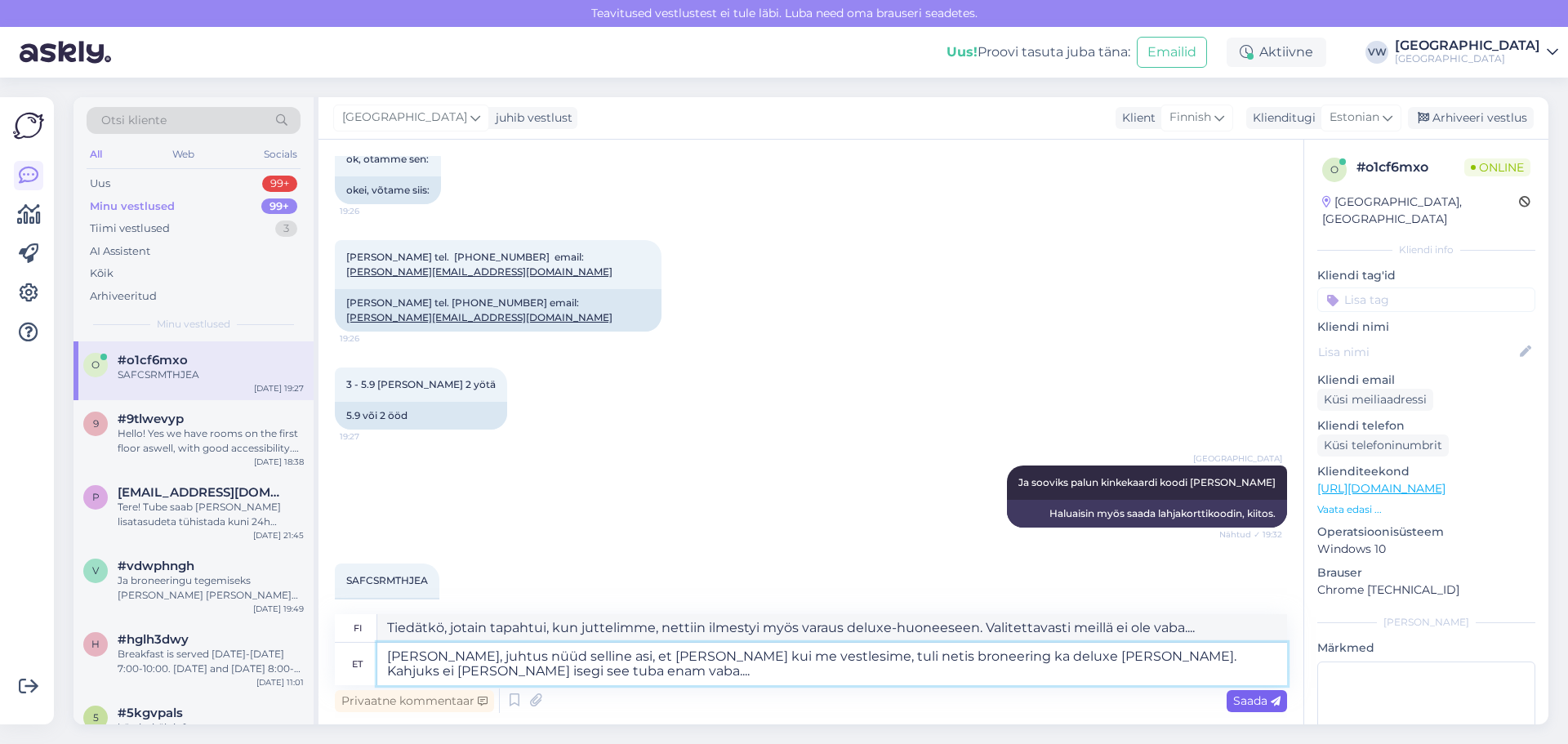
type textarea "[PERSON_NAME], juhtus nüüd selline asi, et [PERSON_NAME] kui me vestlesime, tul…"
click at [1257, 706] on span "Saada" at bounding box center [1257, 700] width 48 height 15
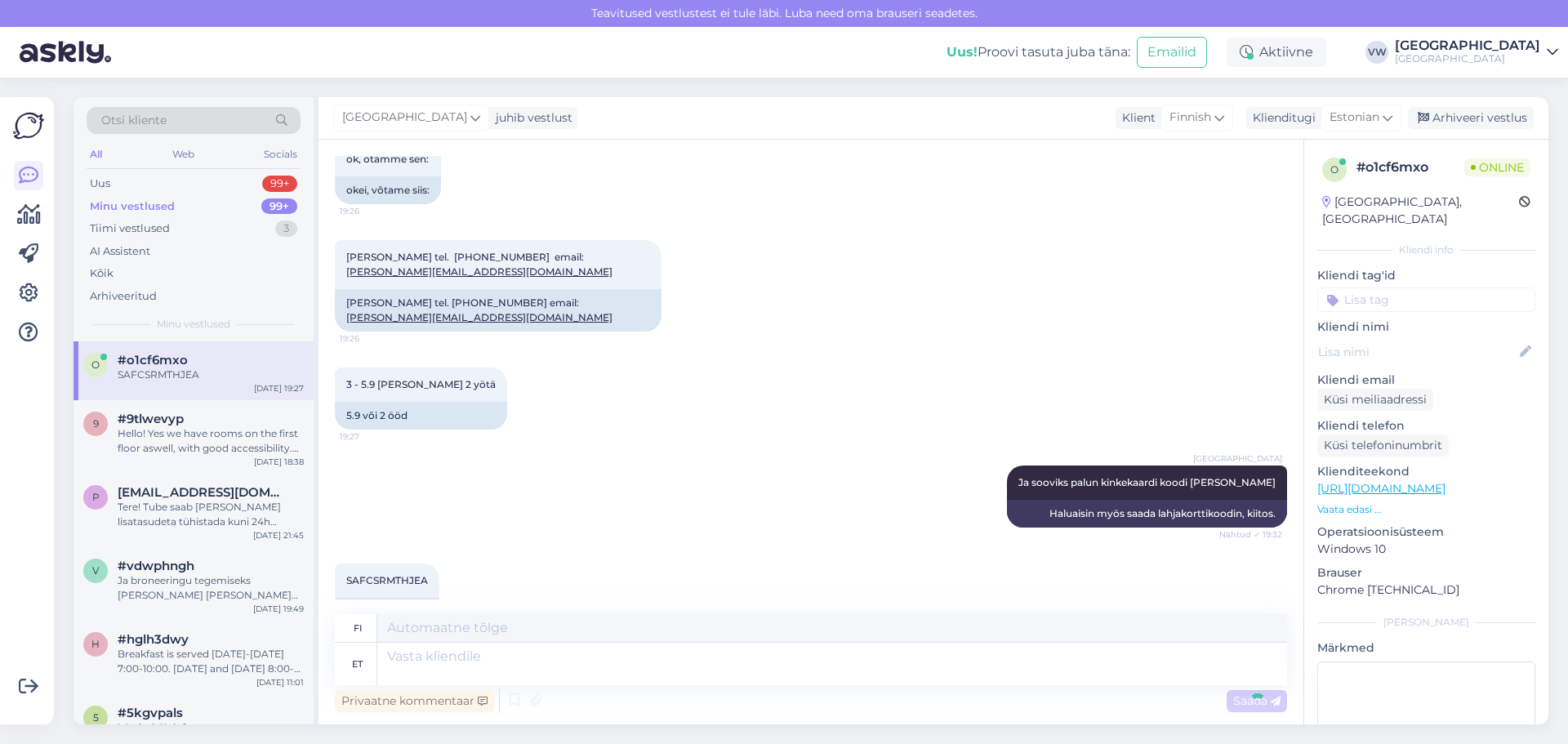
scroll to position [797, 0]
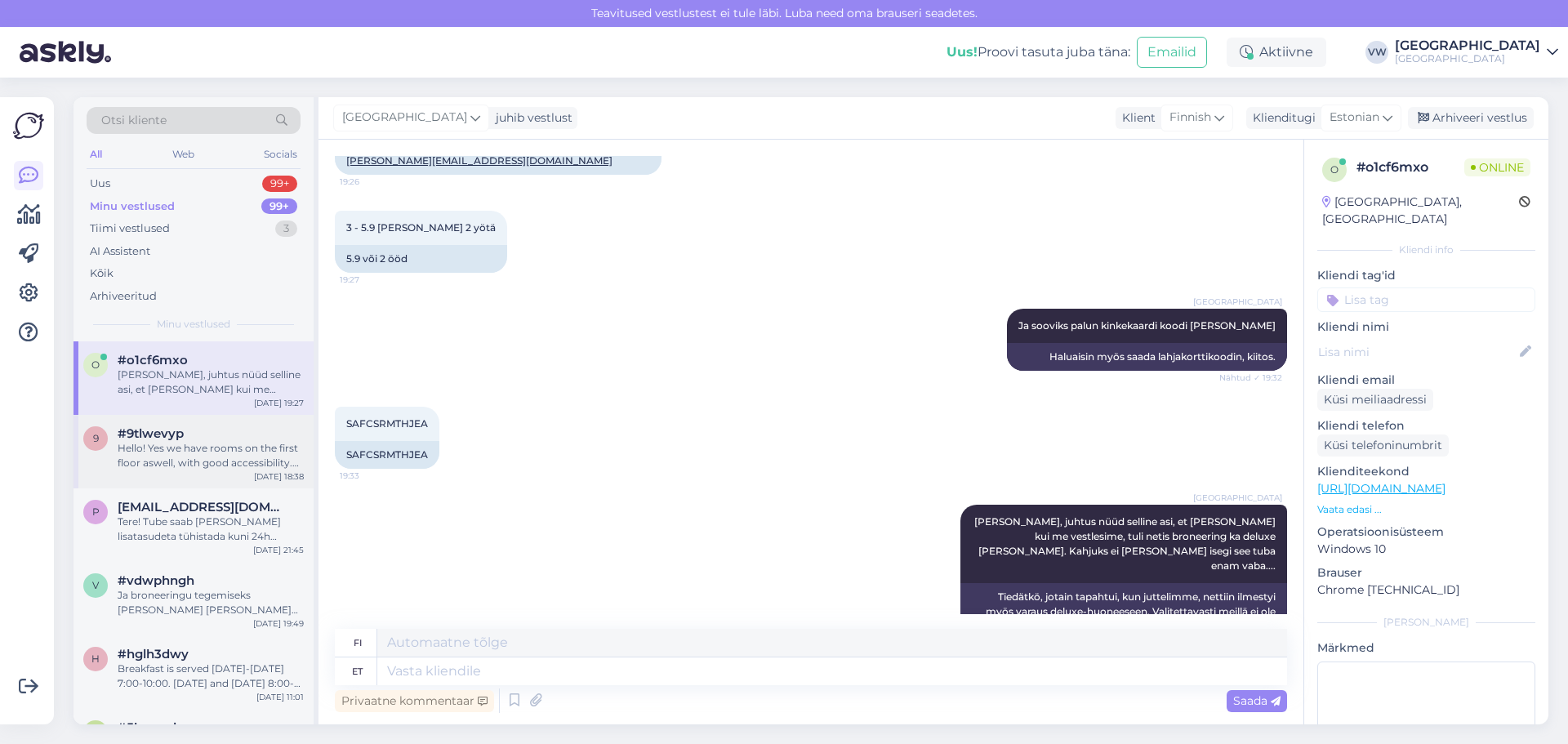
click at [189, 478] on div "9 #9tlwevyp Hello! Yes we have rooms on the first floor aswell, with good acces…" at bounding box center [193, 451] width 240 height 73
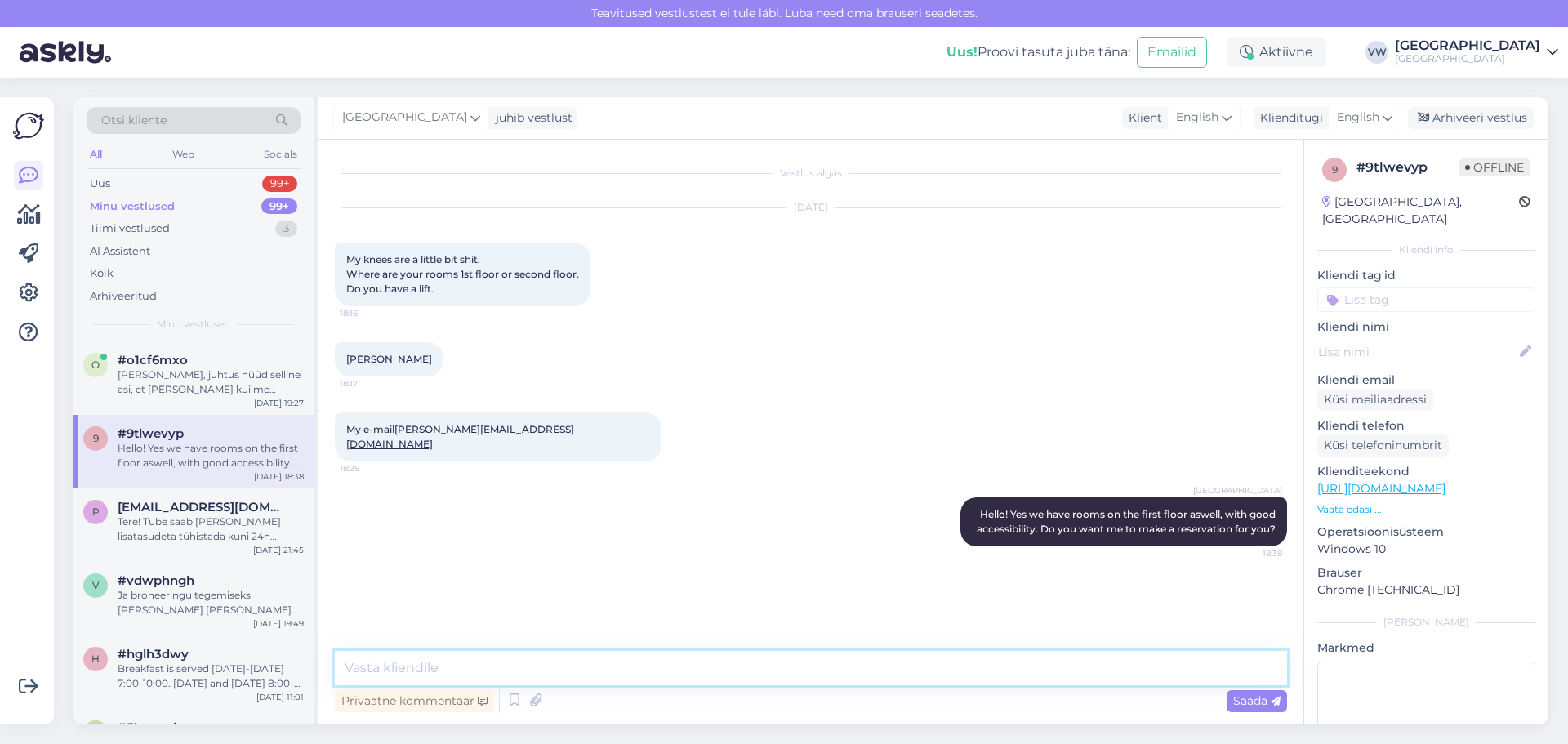
click at [658, 672] on textarea at bounding box center [811, 668] width 952 height 35
click at [198, 352] on div "o #o1cf6mxo [PERSON_NAME], juhtus nüüd selline asi, et [PERSON_NAME] kui me ves…" at bounding box center [193, 378] width 240 height 73
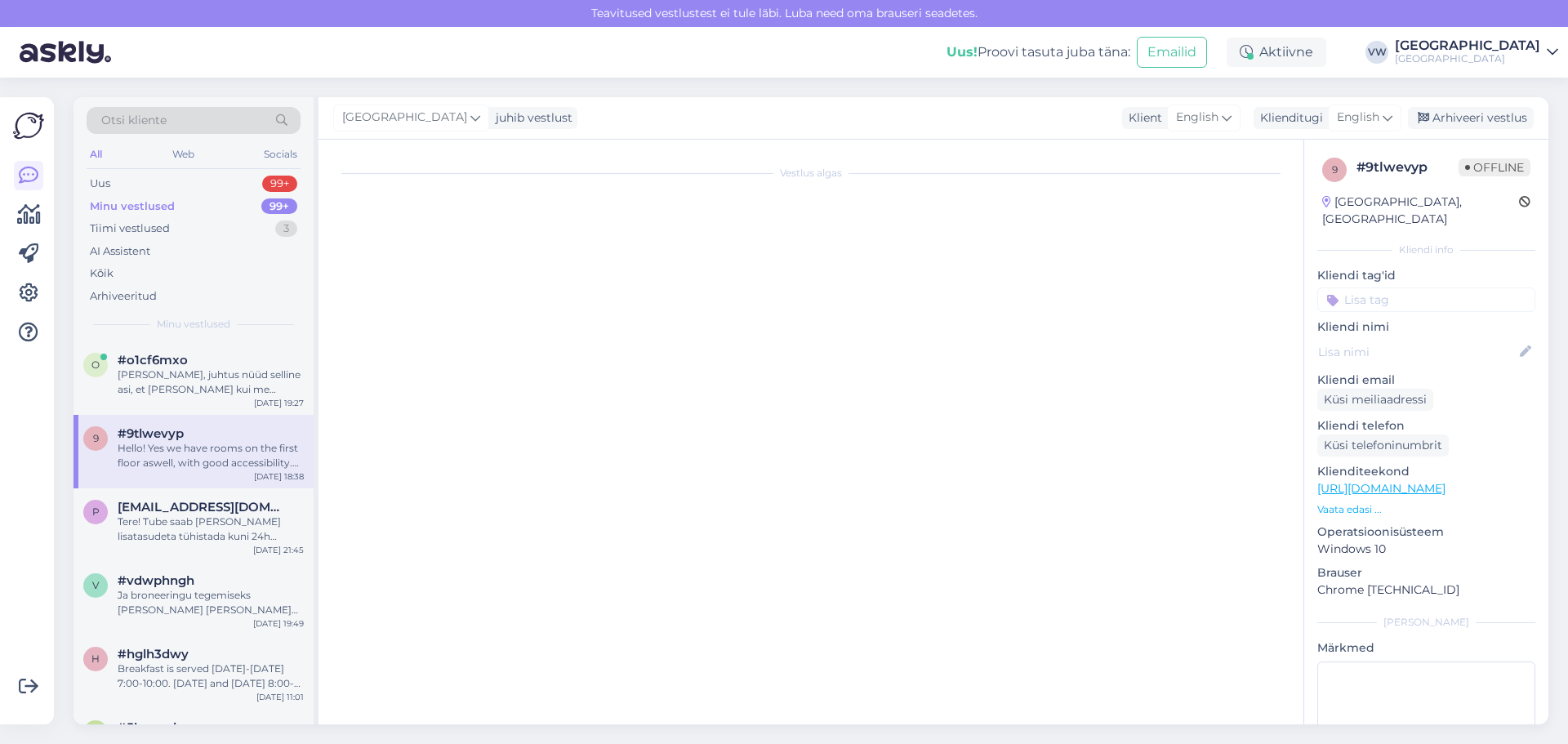
scroll to position [797, 0]
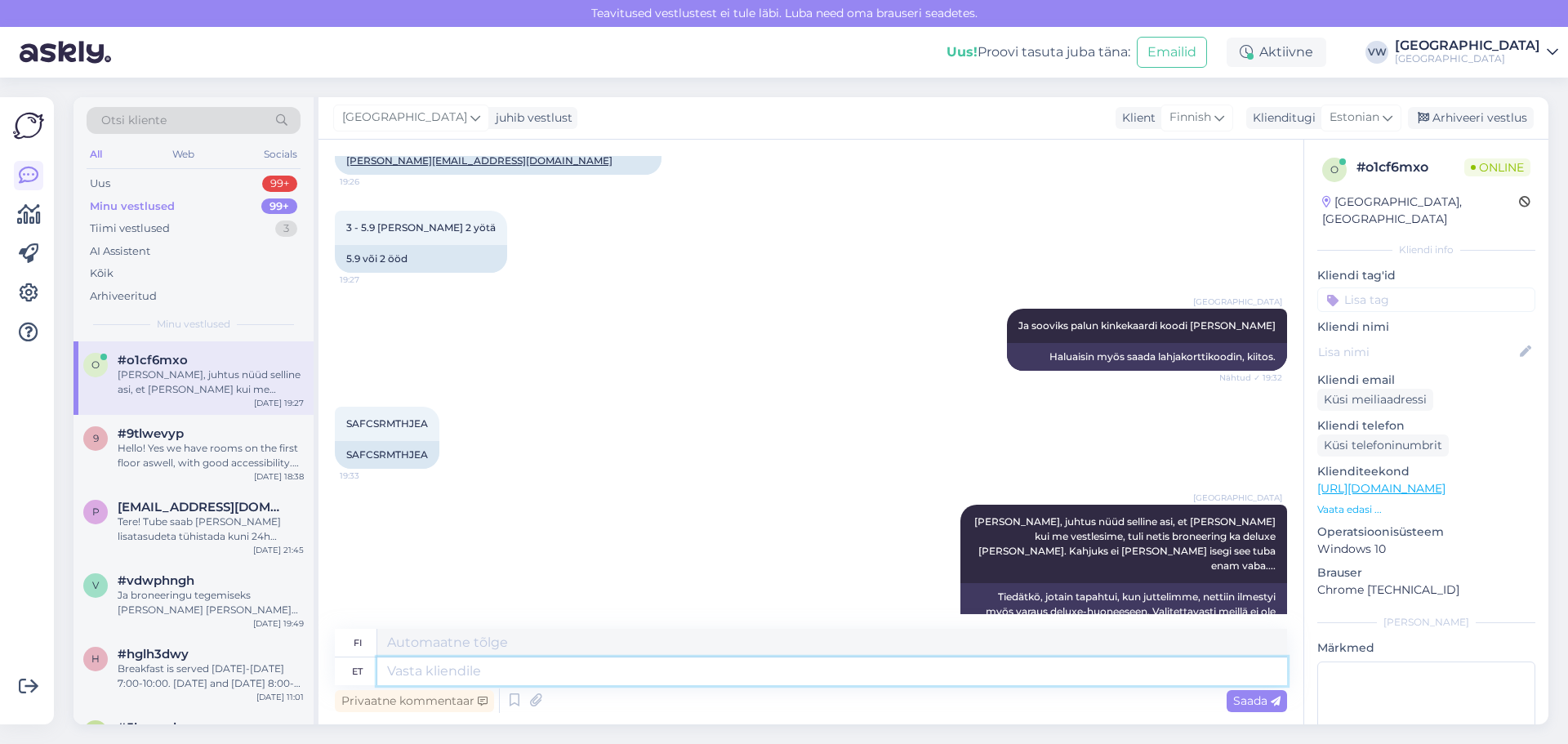
click at [583, 676] on textarea at bounding box center [831, 672] width 909 height 28
type textarea "suured"
type textarea "suuri"
type textarea "s"
type textarea "Väga"
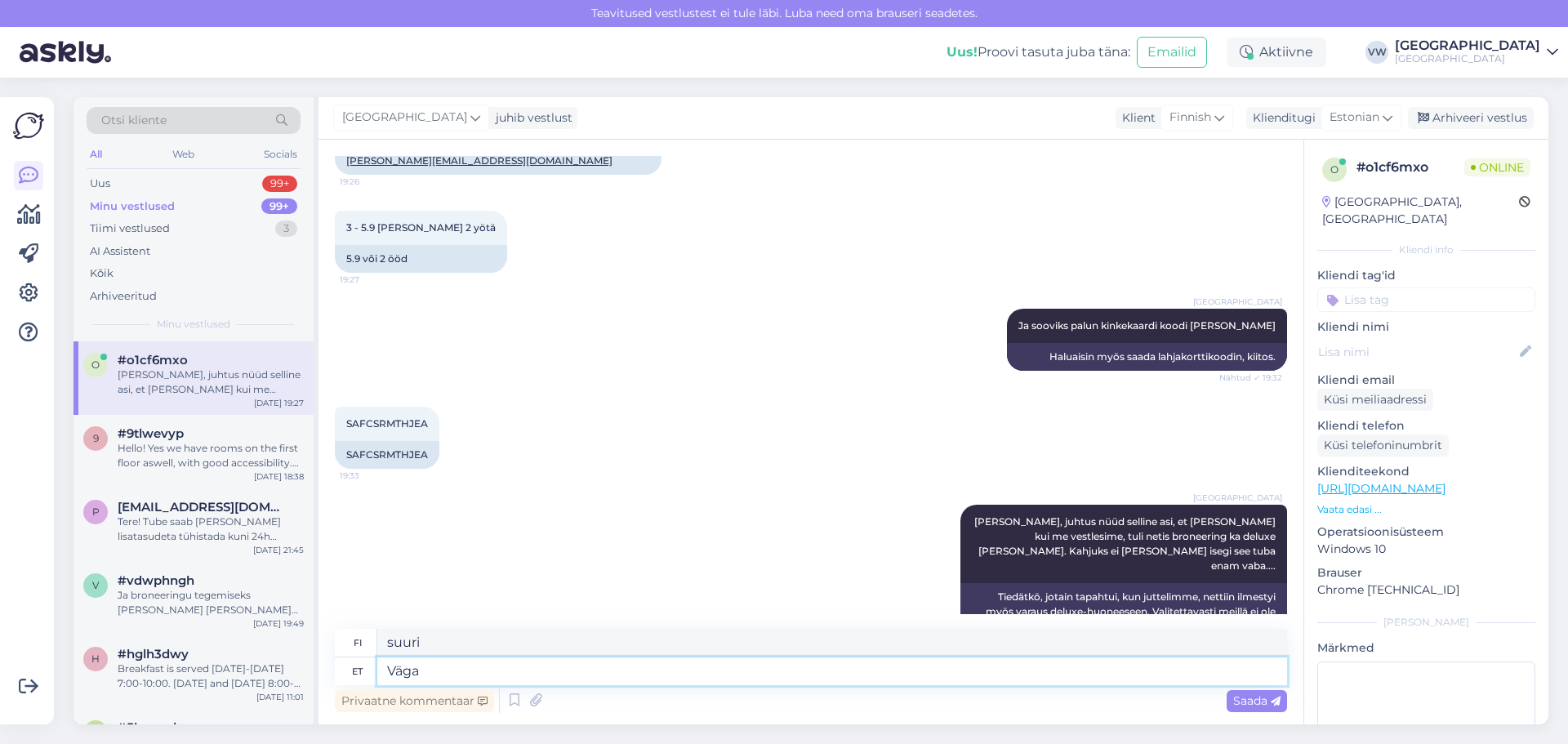
type textarea "Erittäin"
type textarea "Väga vabandame!"
type textarea "Olemme todella pahoillamme!"
type textarea "Väga vabandame! Kad"
type textarea "Olemme todella pahoillamme! Kad"
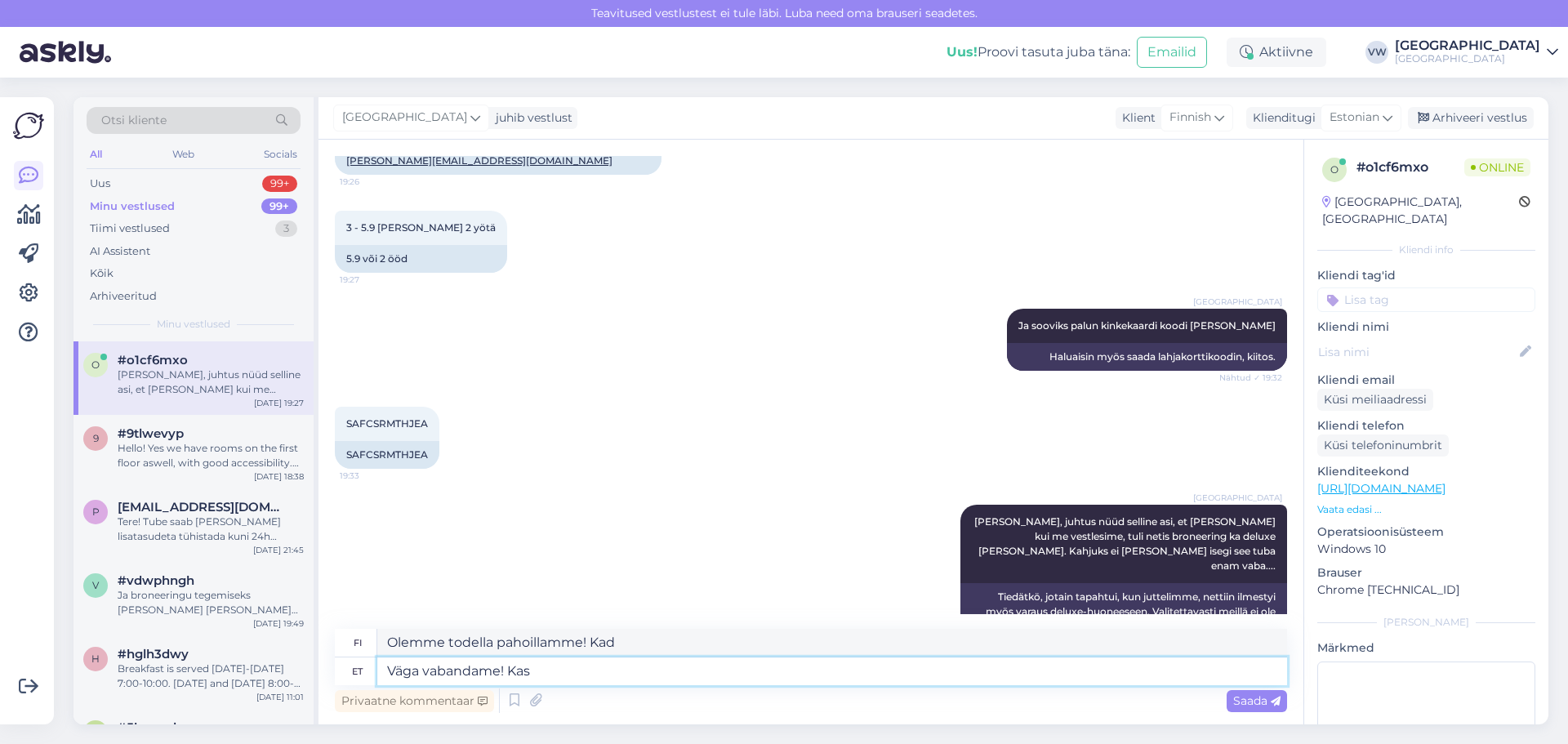
type textarea "Väga vabandame! Kas"
type textarea "Olemme todella pahoillamme! On"
type textarea "Väga vabandame! Kas äkki s"
type textarea "Olemme todella pahoillamme! Onko se mahdollista?"
type textarea "Väga vabandame! Kas äkki sobivad te"
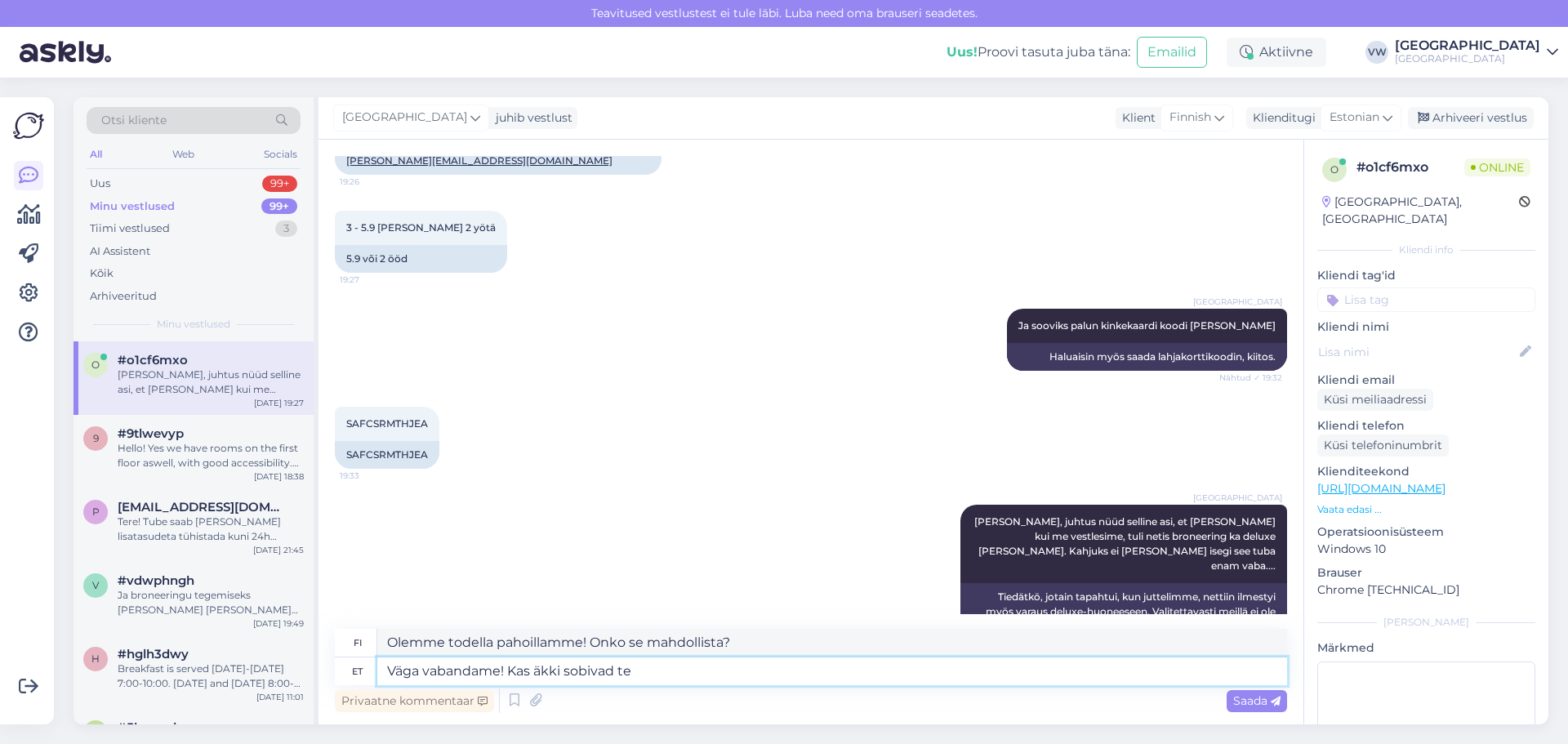
type textarea "Olemme todella pahoillamme! Sopivatko ne?"
type textarea "Väga vabandame! Kas äkki sobivad teile"
type textarea "Olemme todella pahoillamme! Oletko kunnossa?"
type textarea "Väga vabandame! Kas äkki sobivad teile k"
type textarea "Olemme todella pahoillamme! Sopivatko ne sinulle?"
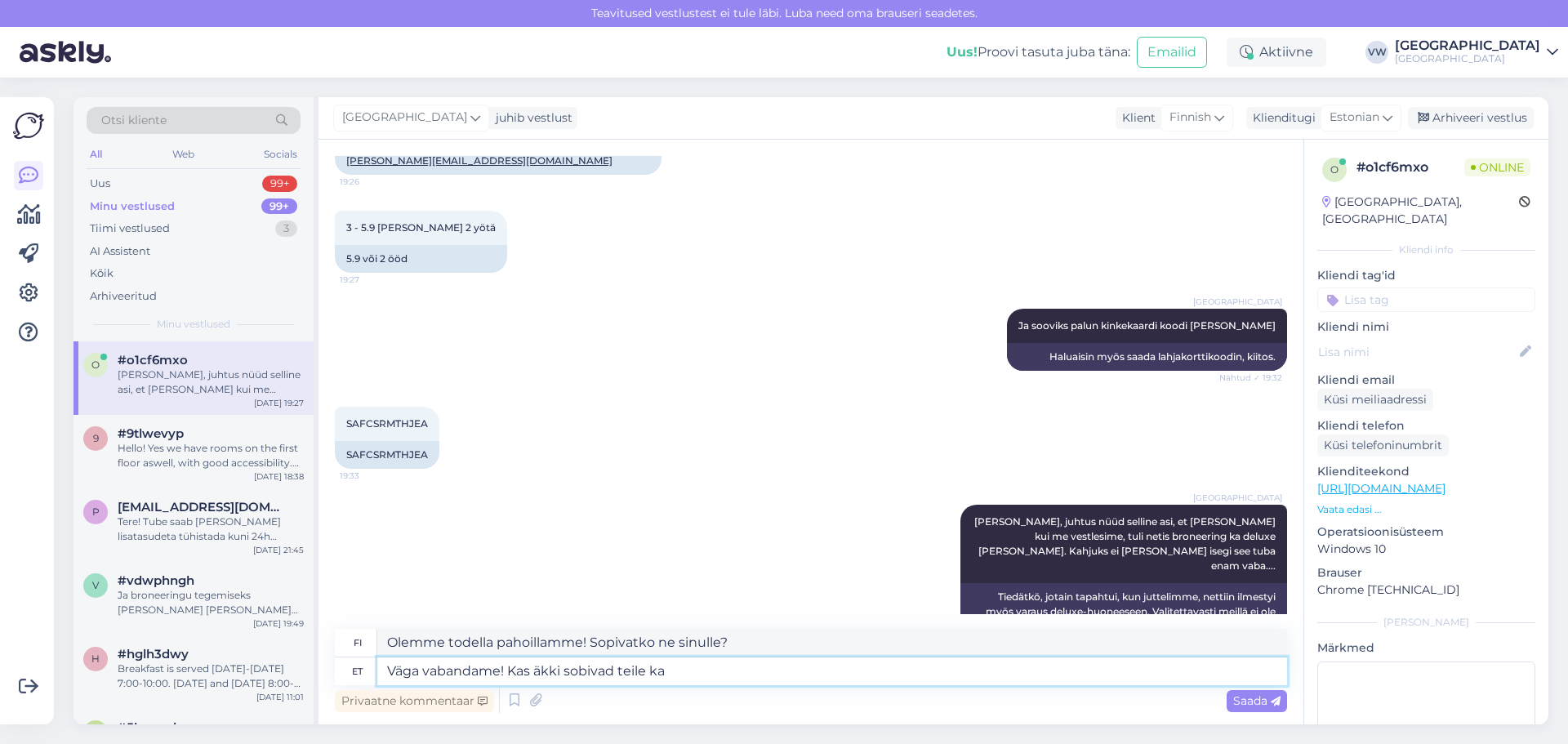
type textarea "Väga vabandame! Kas äkki sobivad teile ka"
type textarea "Olemme todella pahoillamme! Ehkä ne sopivat myös sinulle"
type textarea "Väga vabandame! Kas äkki sobivad teile ka mingid m"
type textarea "Olemme todella pahoillamme! Onko olemassa sinulle sopivia?"
type textarea "Väga vabandame! Kas äkki sobivad teile ka mingid muud k"
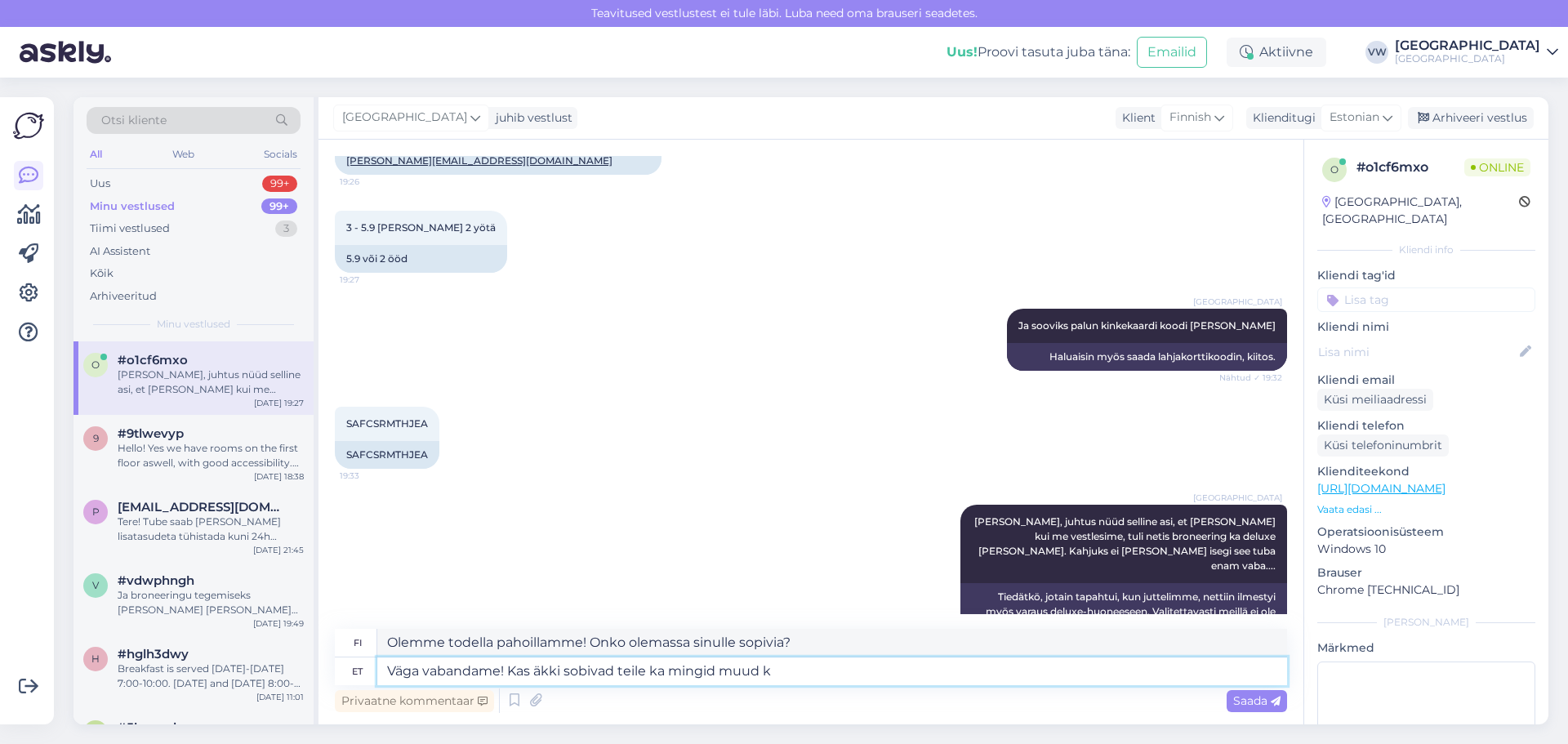
type textarea "Olemme todella pahoillamme! Onko olemassa muita vaihtoehtoja, jotka sopisivat s…"
type textarea "Väga vabandame! Kas äkki sobivad teile ka mingid muud kuupäevad?"
type textarea "Olemme todella pahoillamme! Onko olemassa muita sopivia päivämääriä?"
type textarea "Väga vabandame! Kas äkki sobivad teile ka mingid muud kuupäevad?"
click at [1255, 699] on span "Saada" at bounding box center [1257, 700] width 48 height 15
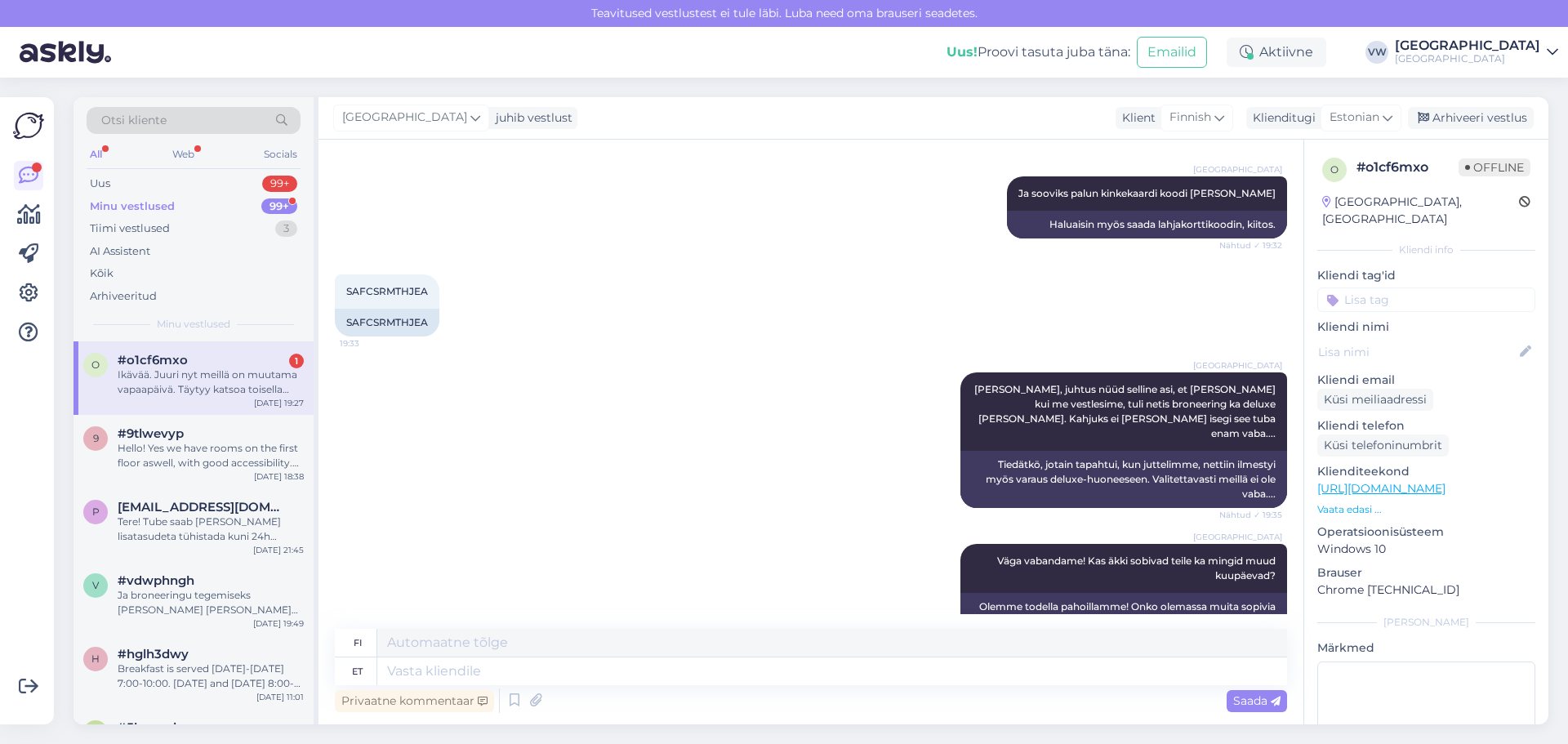
scroll to position [1052, 0]
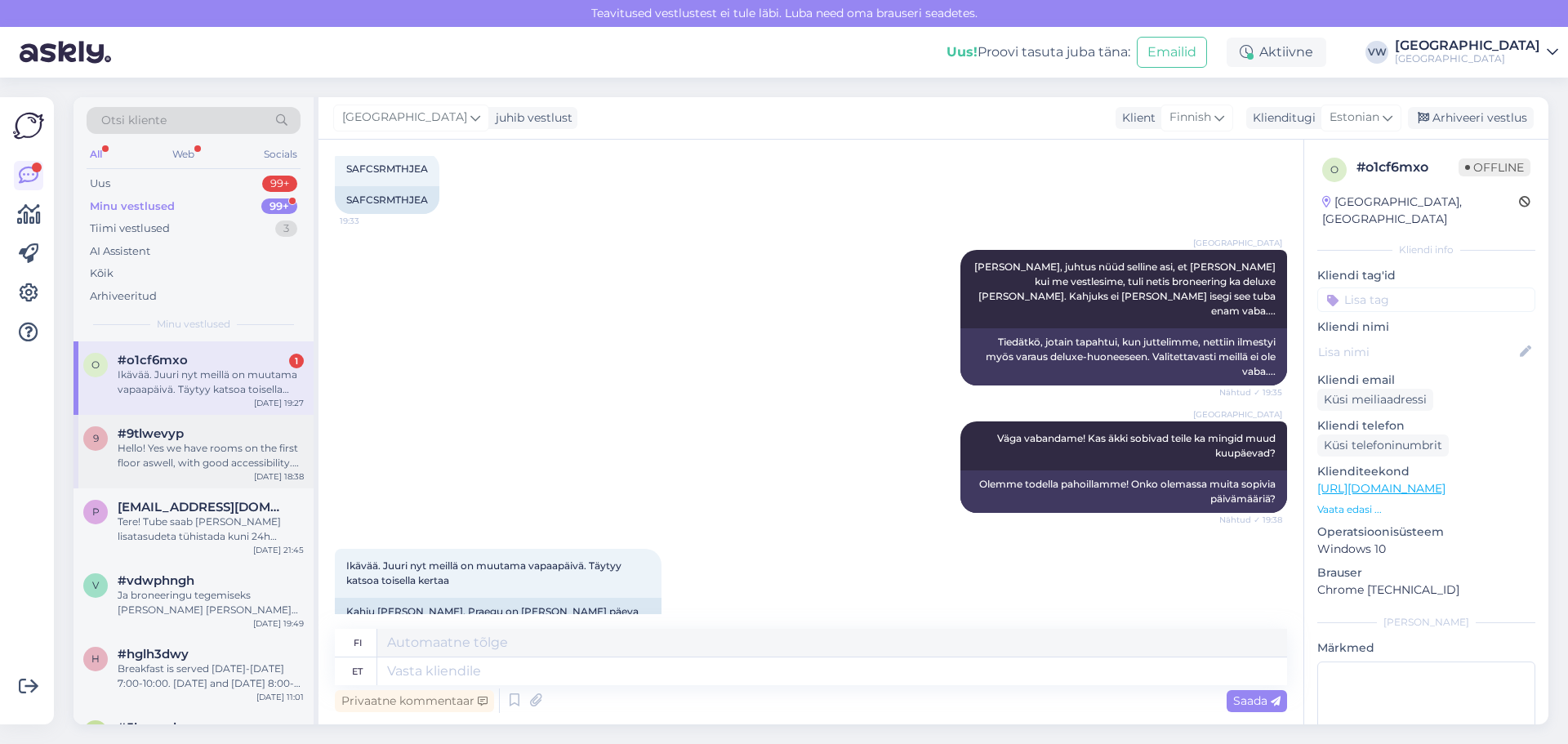
click at [200, 425] on div "9 #9tlwevyp Hello! Yes we have rooms on the first floor aswell, with good acces…" at bounding box center [193, 451] width 240 height 73
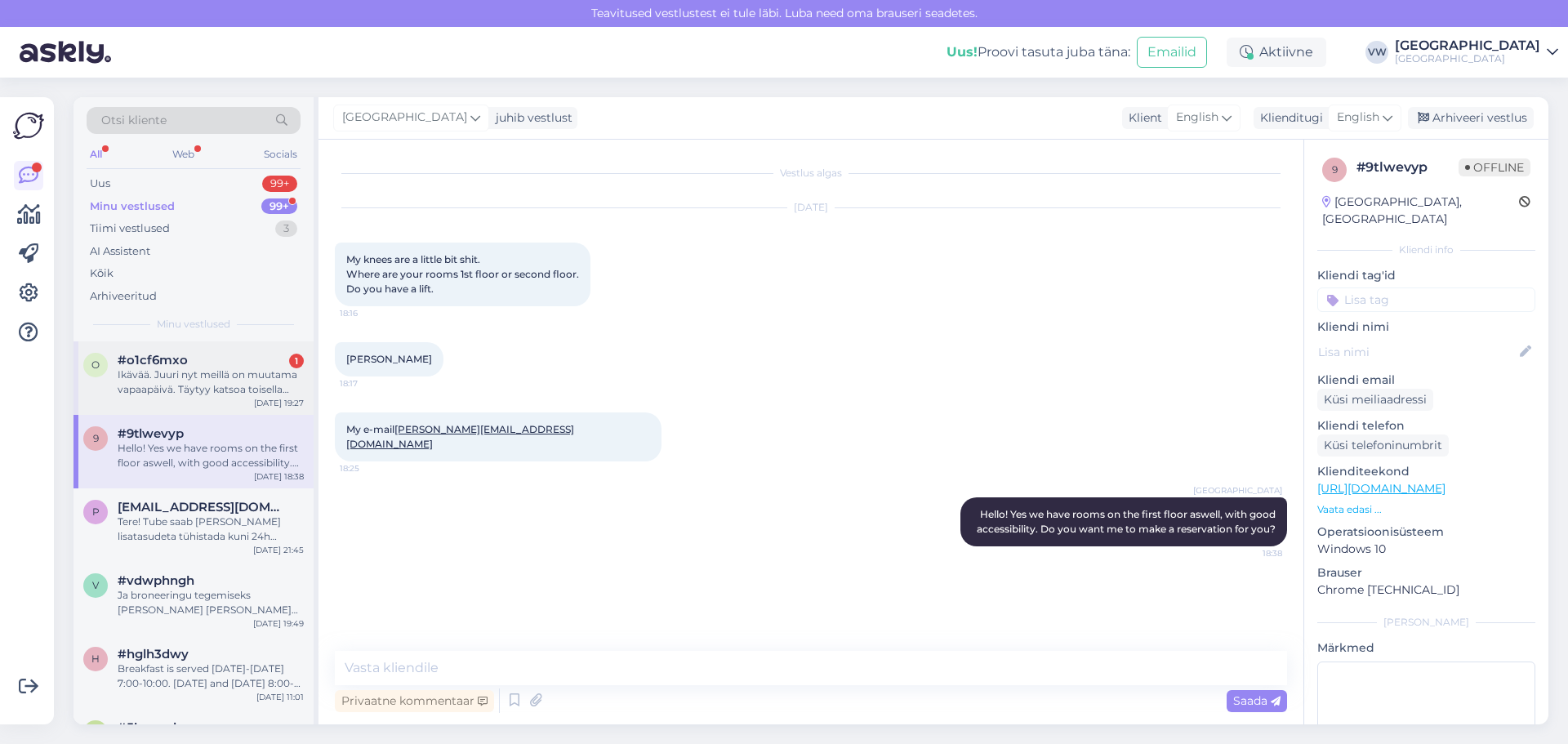
click at [203, 384] on div "Ikävää. Juuri nyt meillä on muutama vapaapäivä. Täytyy katsoa toisella kertaa" at bounding box center [211, 382] width 186 height 30
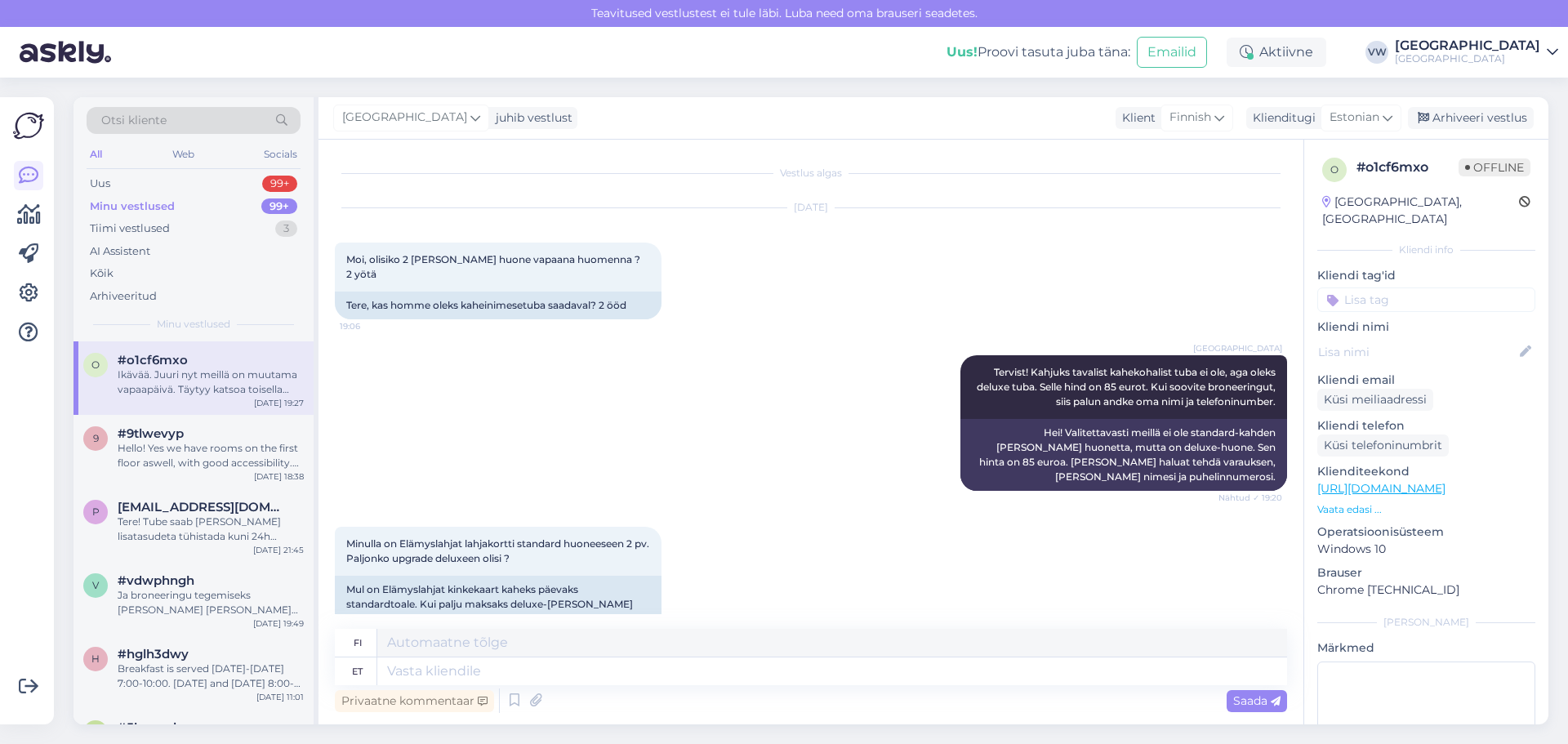
scroll to position [804, 0]
